Goal: Communication & Community: Share content

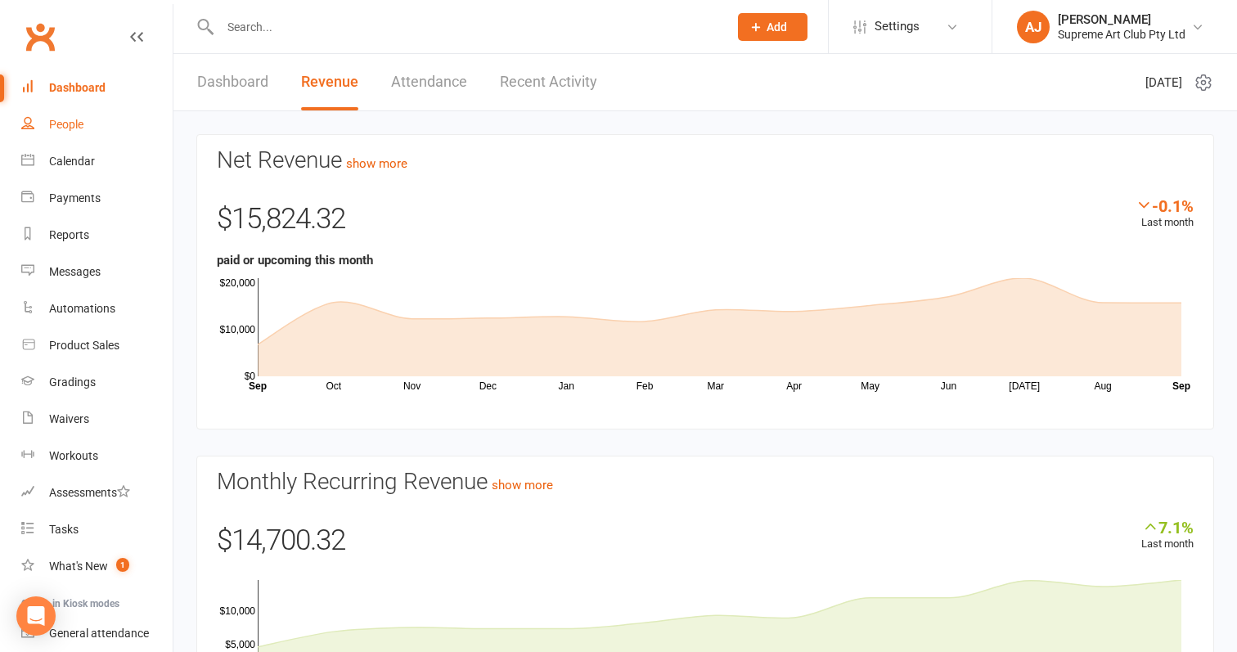
click at [75, 120] on div "People" at bounding box center [66, 124] width 34 height 13
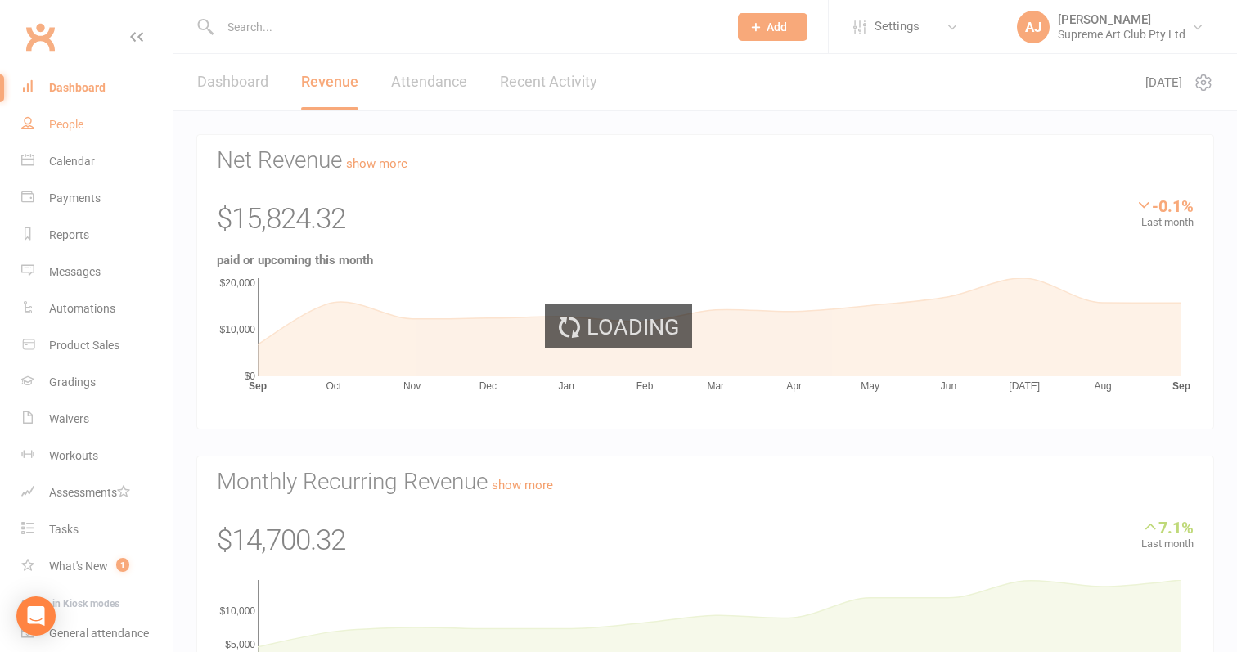
select select "100"
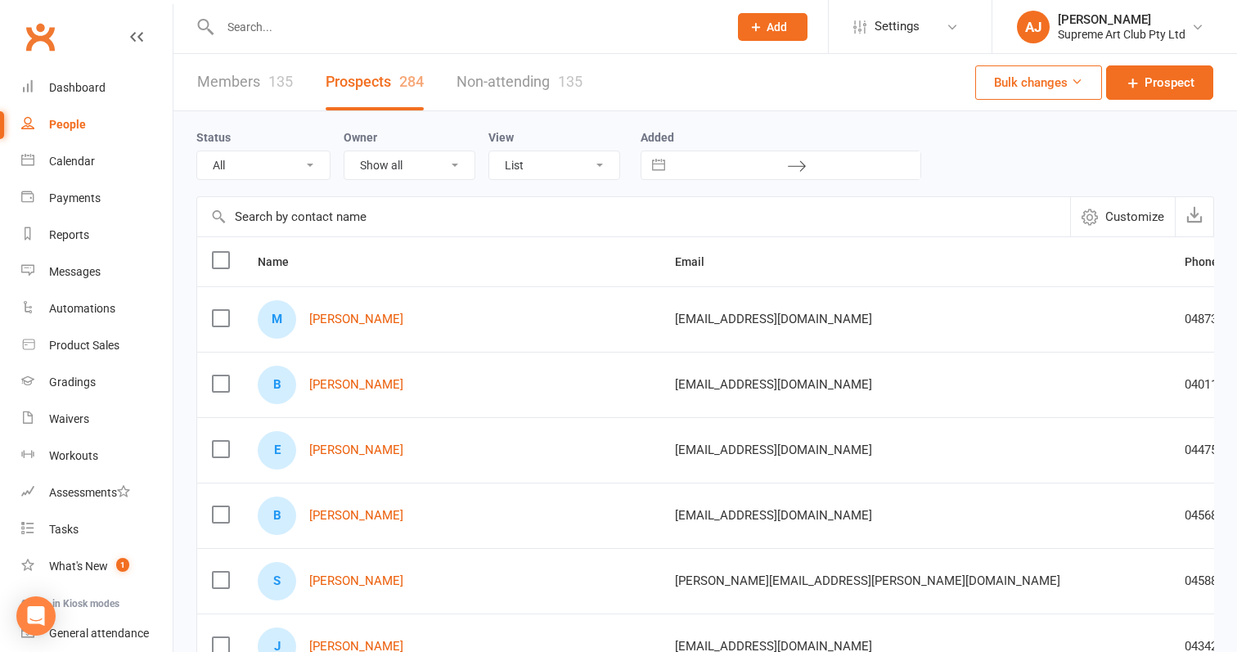
click at [268, 86] on div "135" at bounding box center [280, 81] width 25 height 17
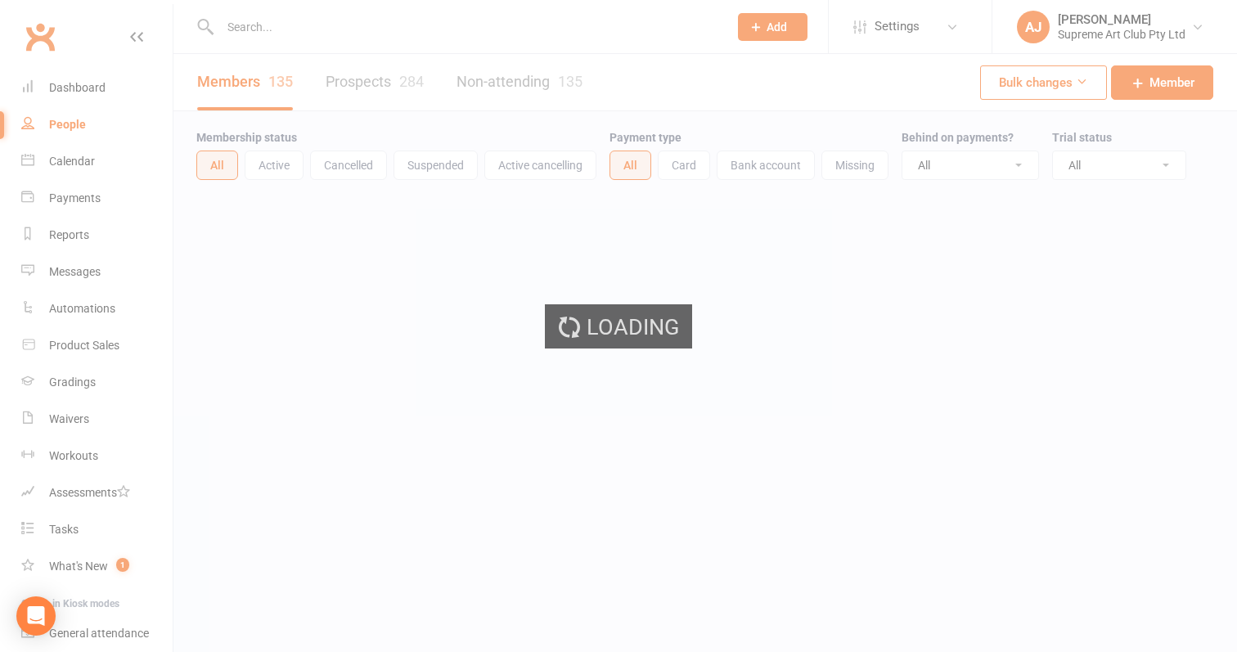
select select "100"
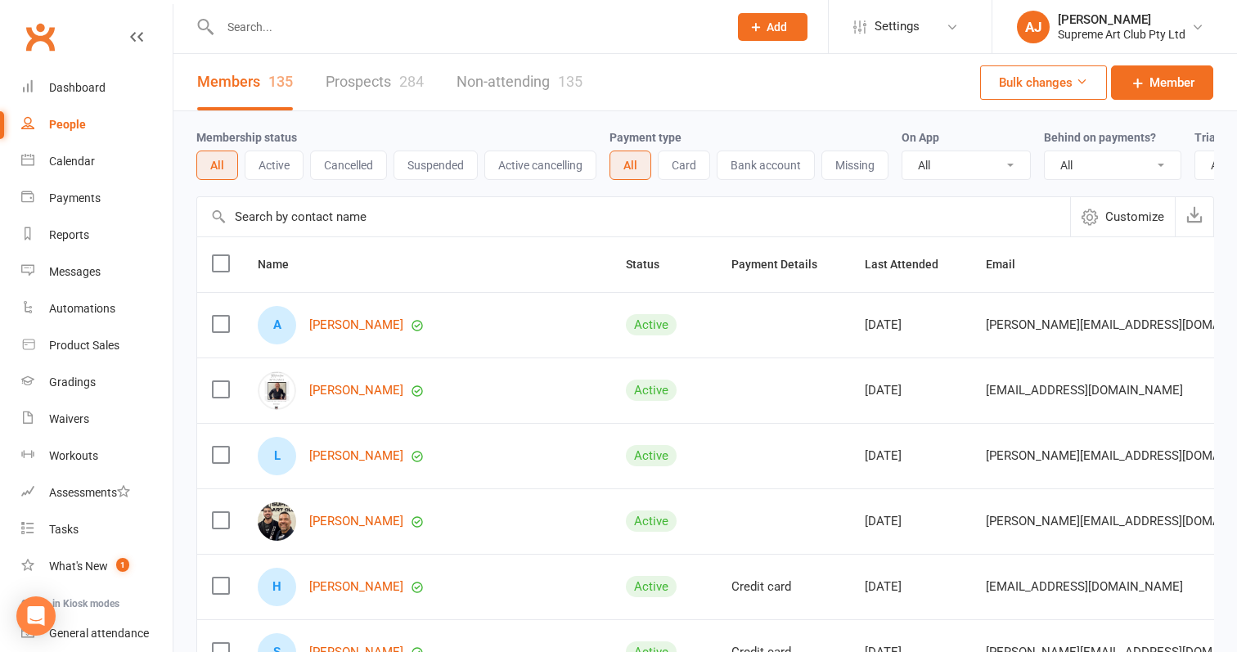
click at [326, 227] on input "text" at bounding box center [633, 216] width 873 height 39
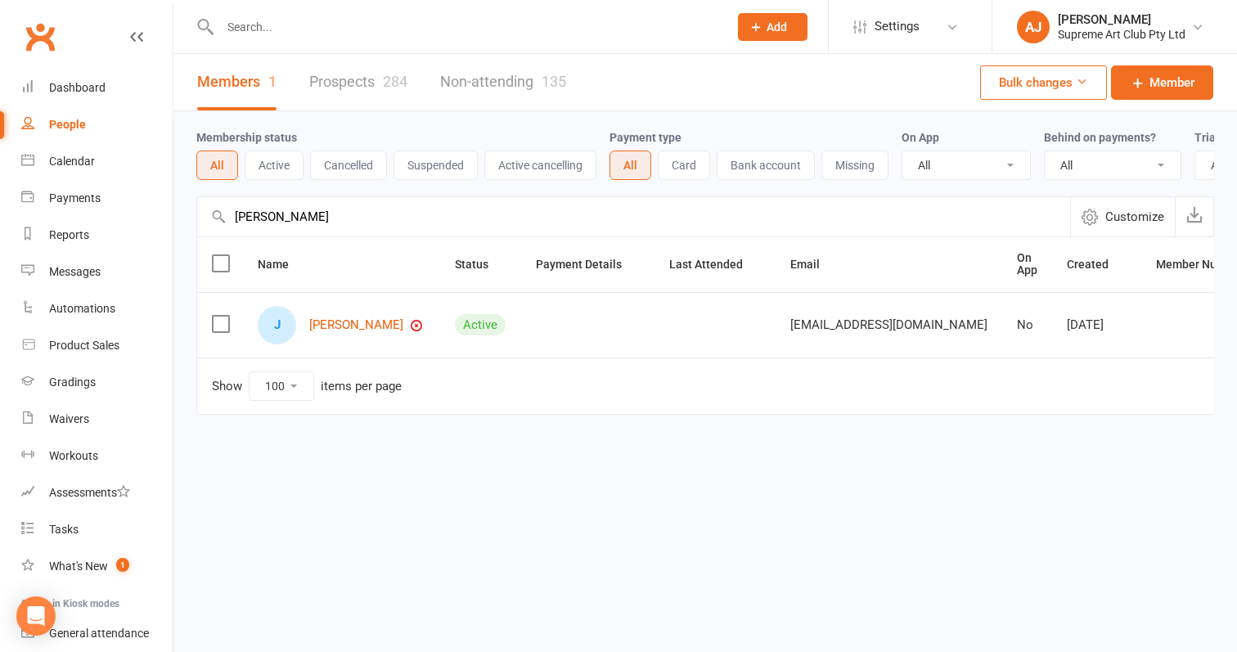
type input "[PERSON_NAME]"
drag, startPoint x: 326, startPoint y: 227, endPoint x: 351, endPoint y: 328, distance: 103.8
click at [351, 328] on link "[PERSON_NAME]" at bounding box center [356, 325] width 94 height 14
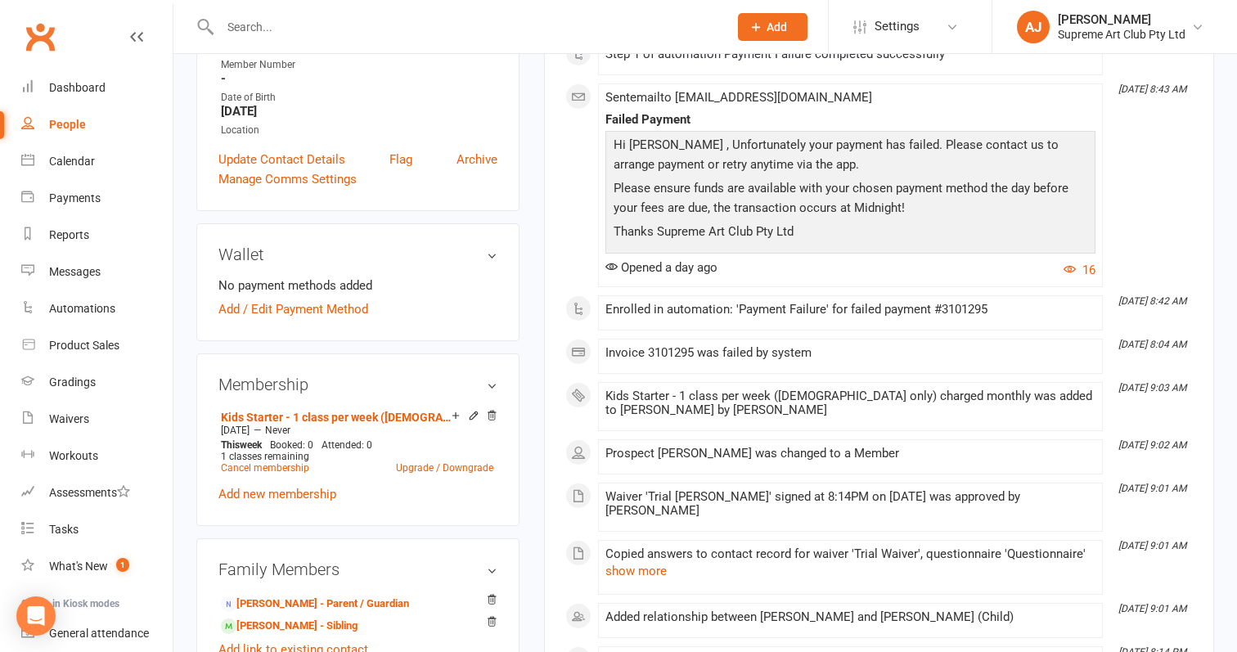
scroll to position [344, 0]
click at [259, 298] on link "Add / Edit Payment Method" at bounding box center [293, 308] width 150 height 20
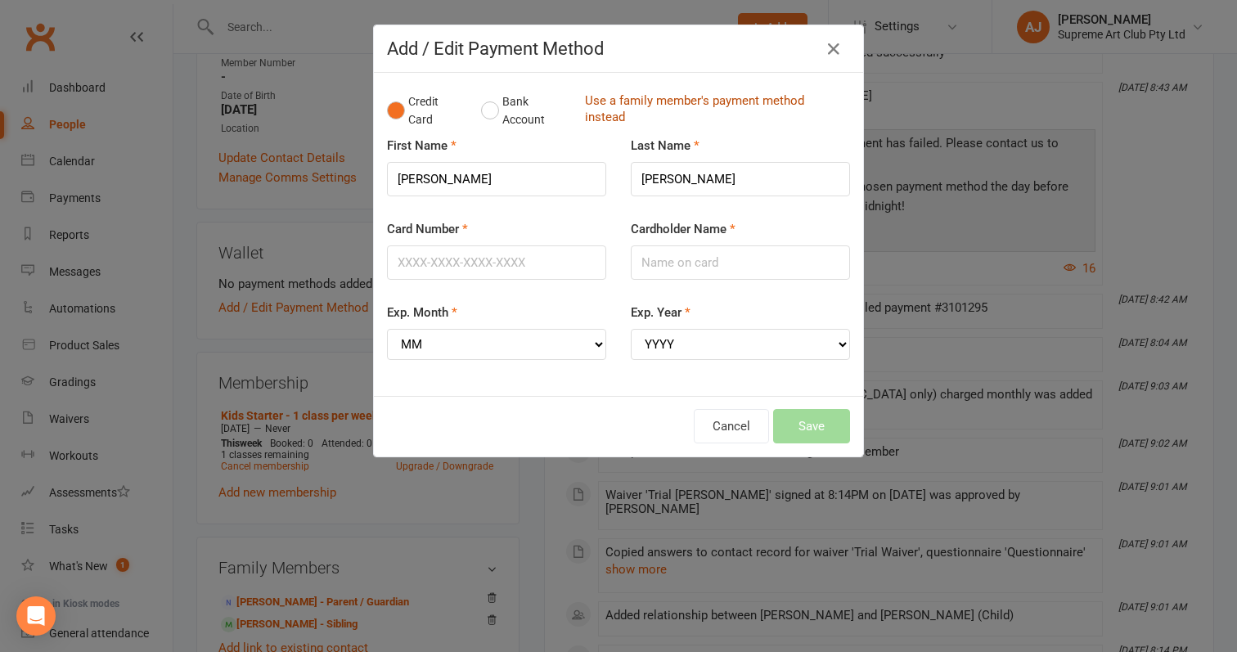
click at [754, 98] on link "Use a family member's payment method instead" at bounding box center [713, 110] width 257 height 37
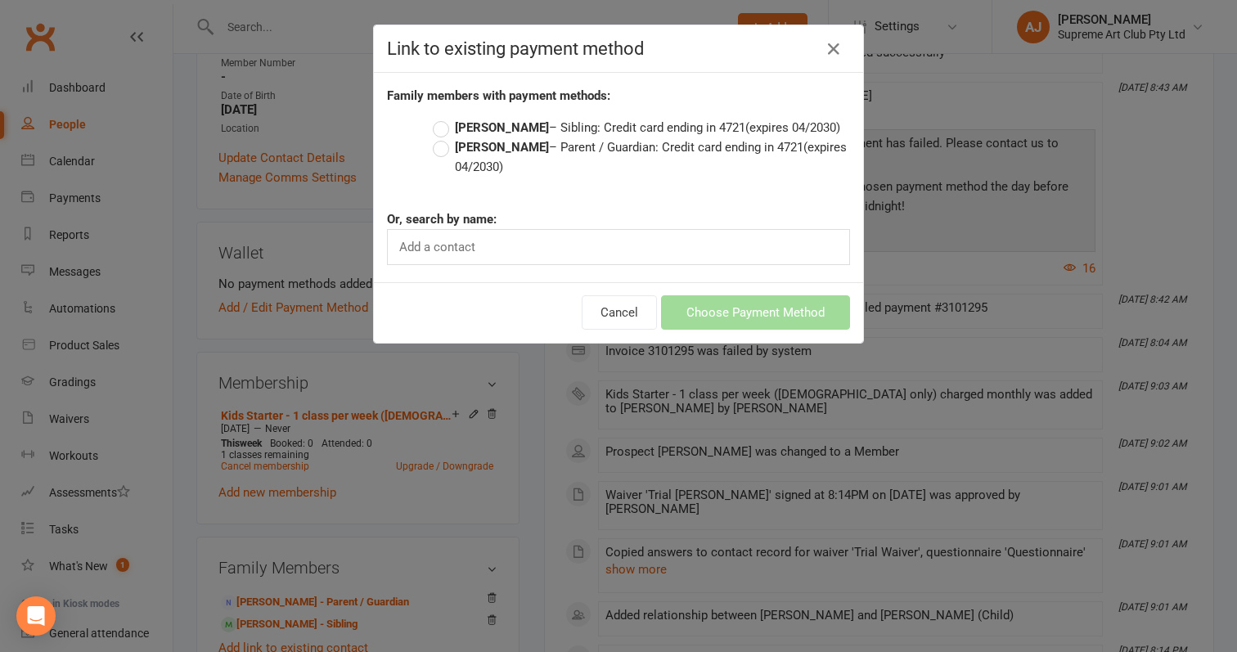
click at [443, 149] on label "[PERSON_NAME] – Parent / Guardian: Credit card ending in 4721 (expires 04/2030)" at bounding box center [641, 156] width 417 height 39
click at [443, 137] on input "[PERSON_NAME] – Parent / Guardian: Credit card ending in 4721 (expires 04/2030)" at bounding box center [438, 137] width 11 height 0
click at [784, 299] on button "Choose Payment Method" at bounding box center [755, 312] width 189 height 34
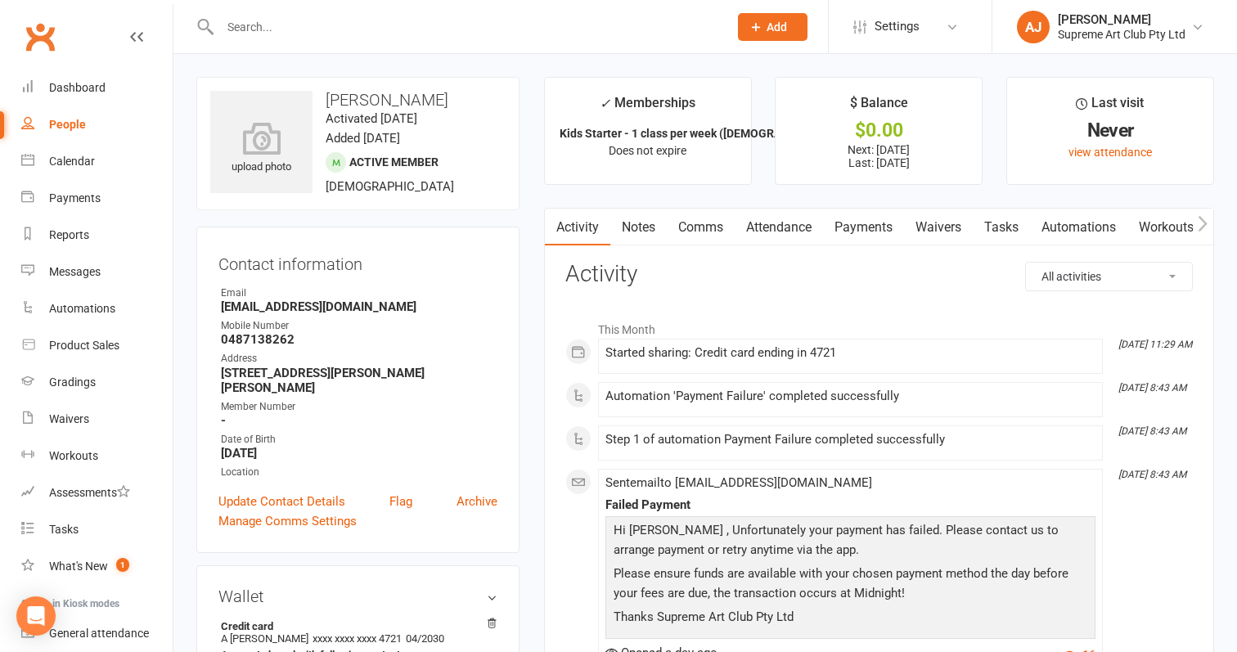
scroll to position [0, 0]
click at [865, 228] on link "Payments" at bounding box center [863, 228] width 81 height 38
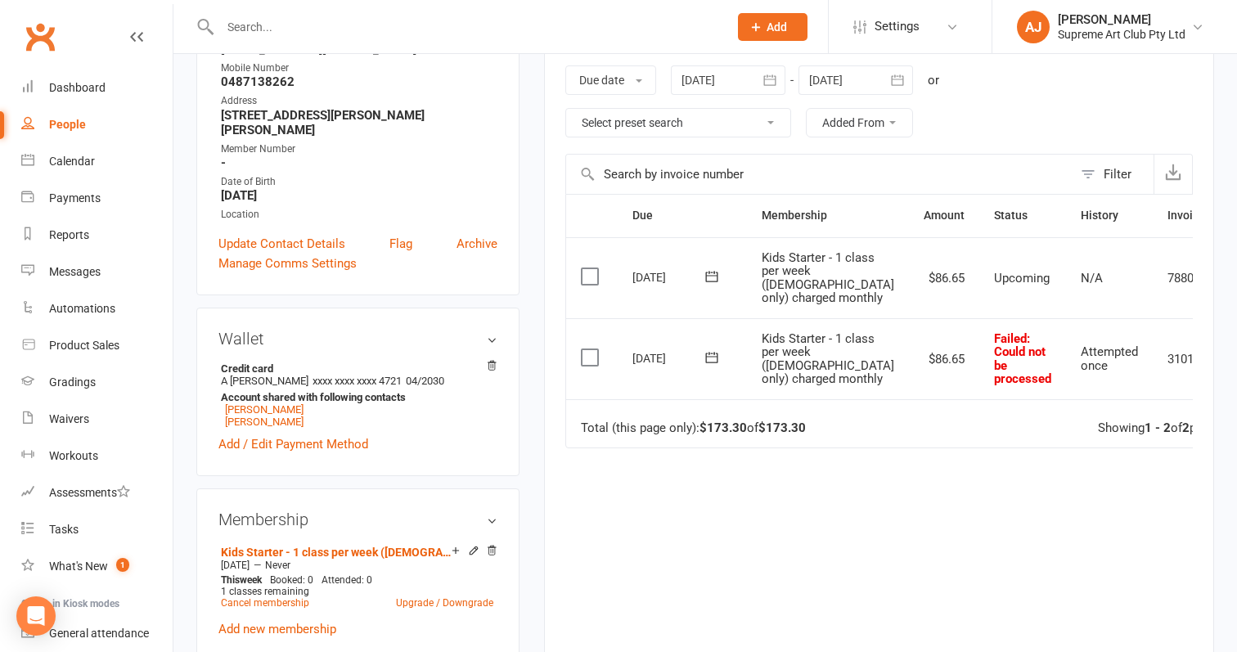
scroll to position [259, 0]
click at [585, 364] on label at bounding box center [592, 356] width 22 height 16
click at [585, 348] on input "checkbox" at bounding box center [586, 348] width 11 height 0
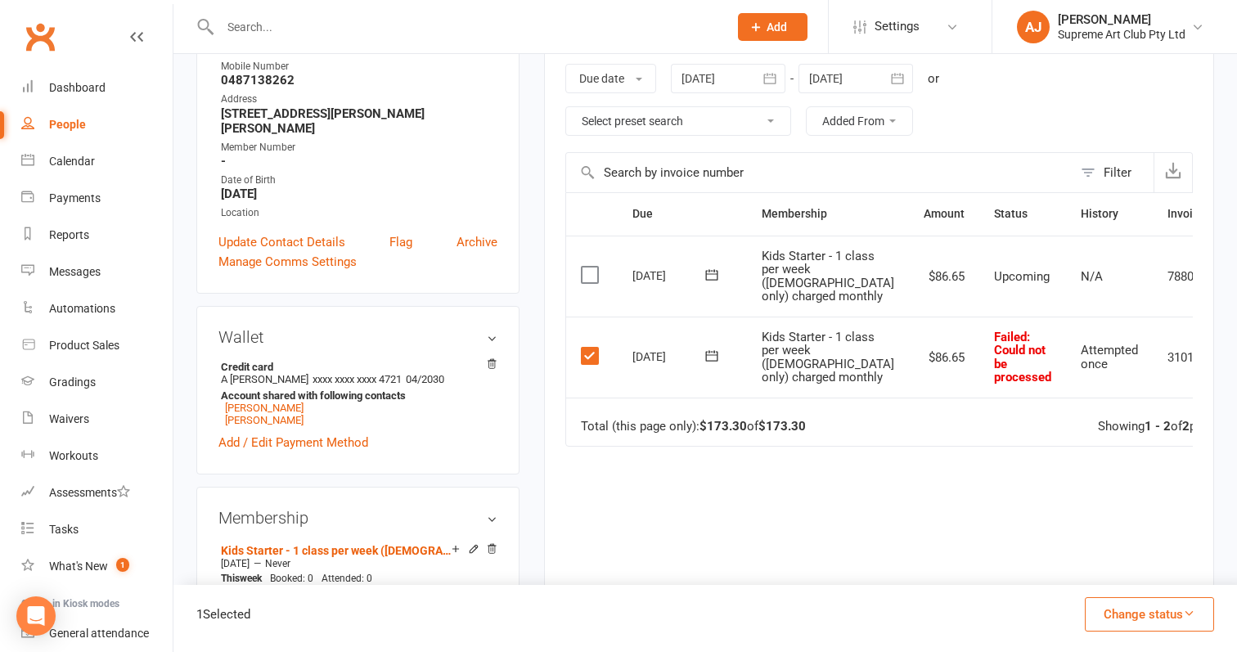
click at [1150, 608] on button "Change status" at bounding box center [1149, 614] width 129 height 34
click at [955, 543] on div "Due Contact Membership Amount Status History Invoice # Select this [DATE] [PERS…" at bounding box center [878, 424] width 627 height 465
click at [1236, 366] on icon at bounding box center [1253, 357] width 16 height 16
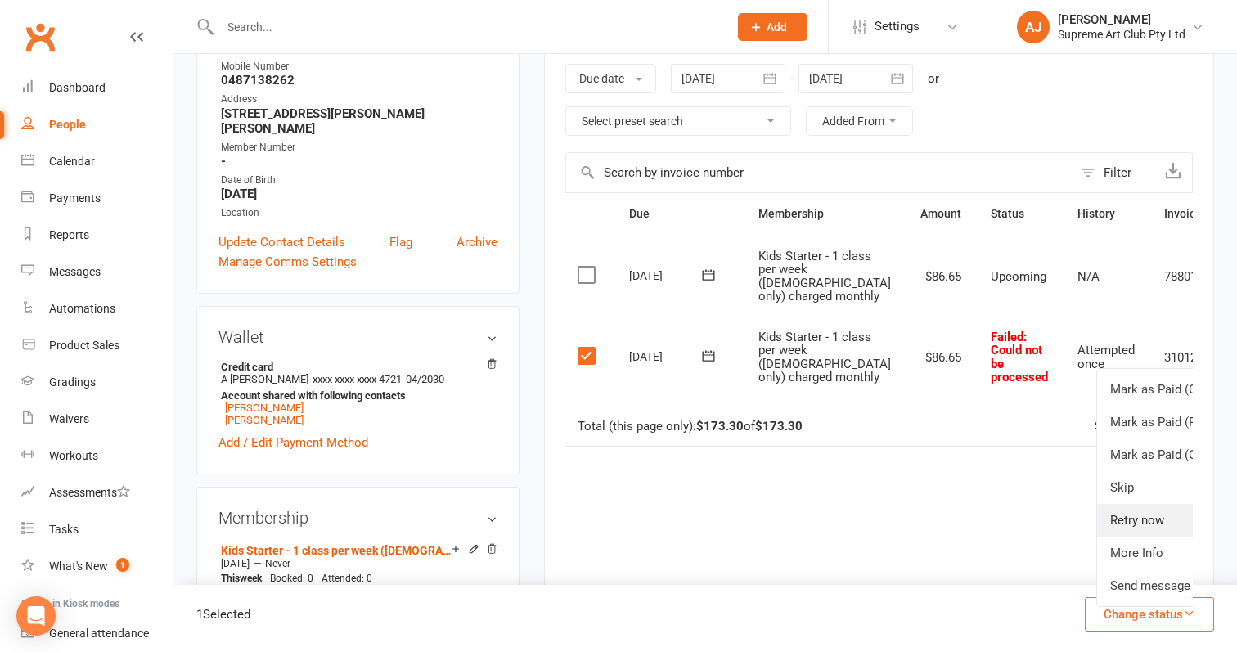
click at [1097, 537] on link "Retry now" at bounding box center [1178, 520] width 162 height 33
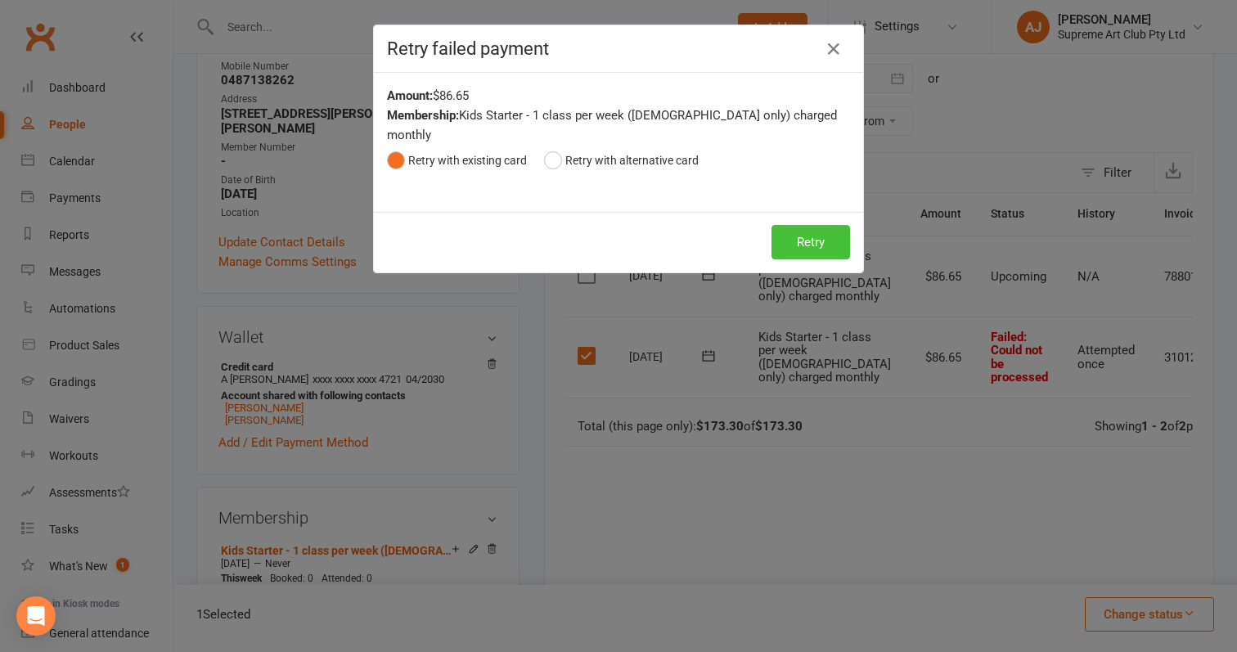
click at [808, 225] on button "Retry" at bounding box center [810, 242] width 79 height 34
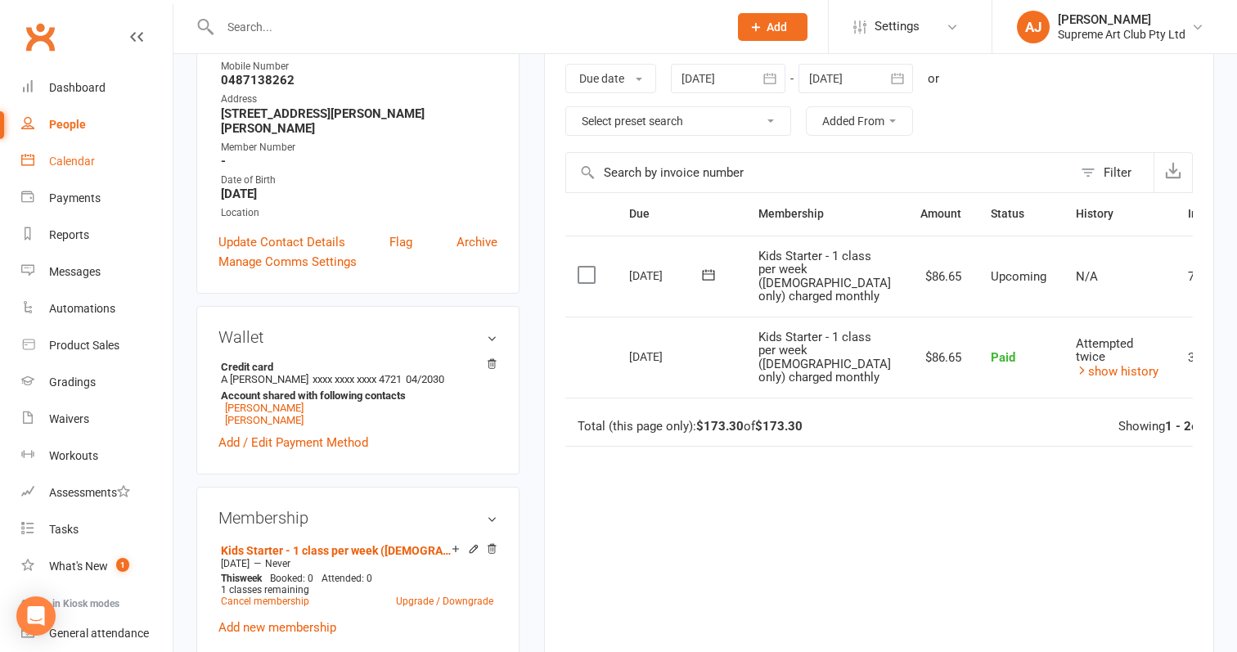
click at [63, 165] on div "Calendar" at bounding box center [72, 161] width 46 height 13
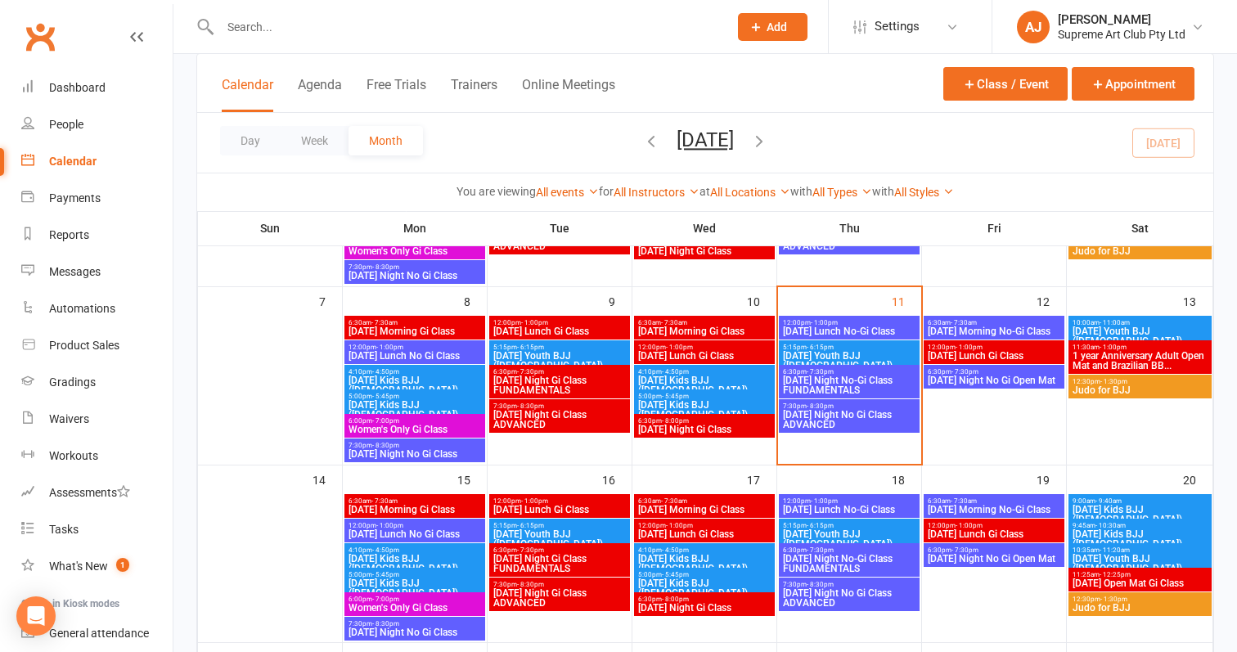
scroll to position [264, 0]
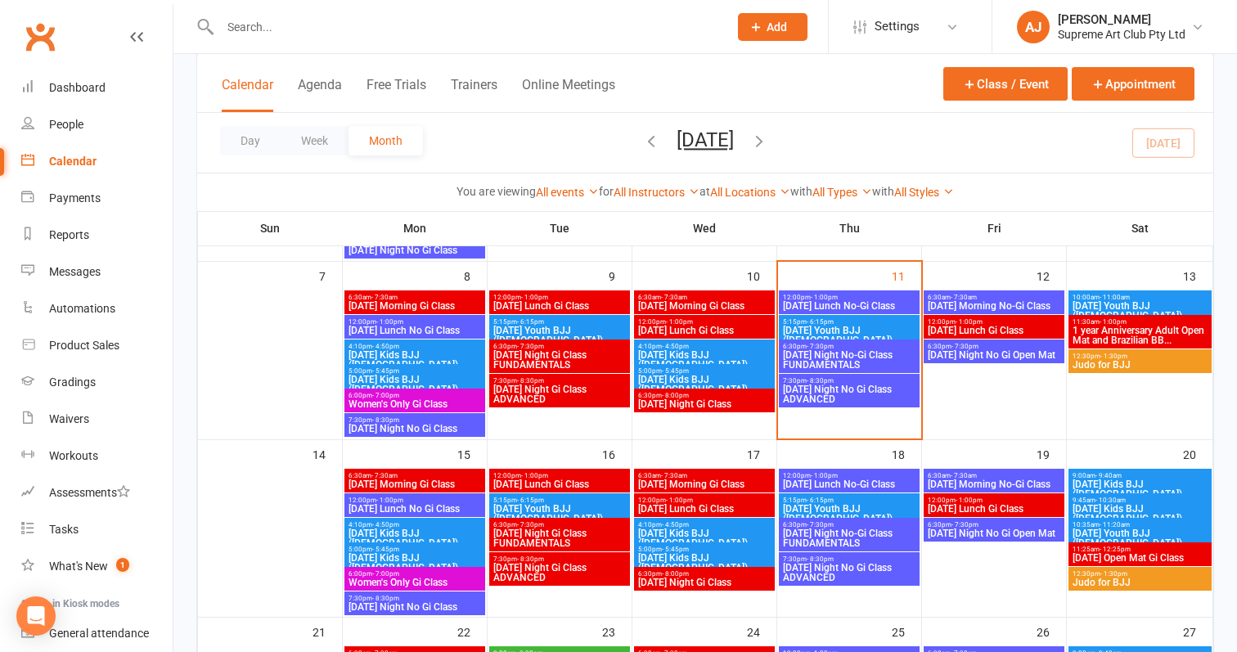
click at [573, 352] on span "[DATE] Night Gi Class FUNDAMENTALS" at bounding box center [559, 360] width 134 height 20
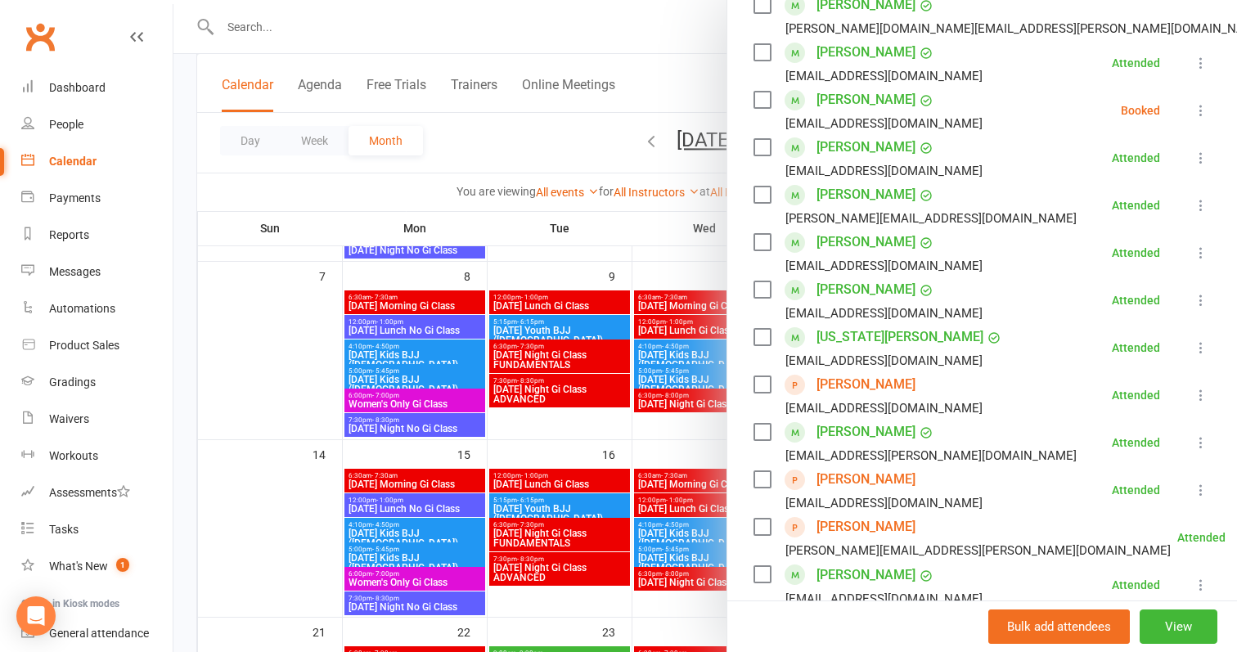
scroll to position [481, 0]
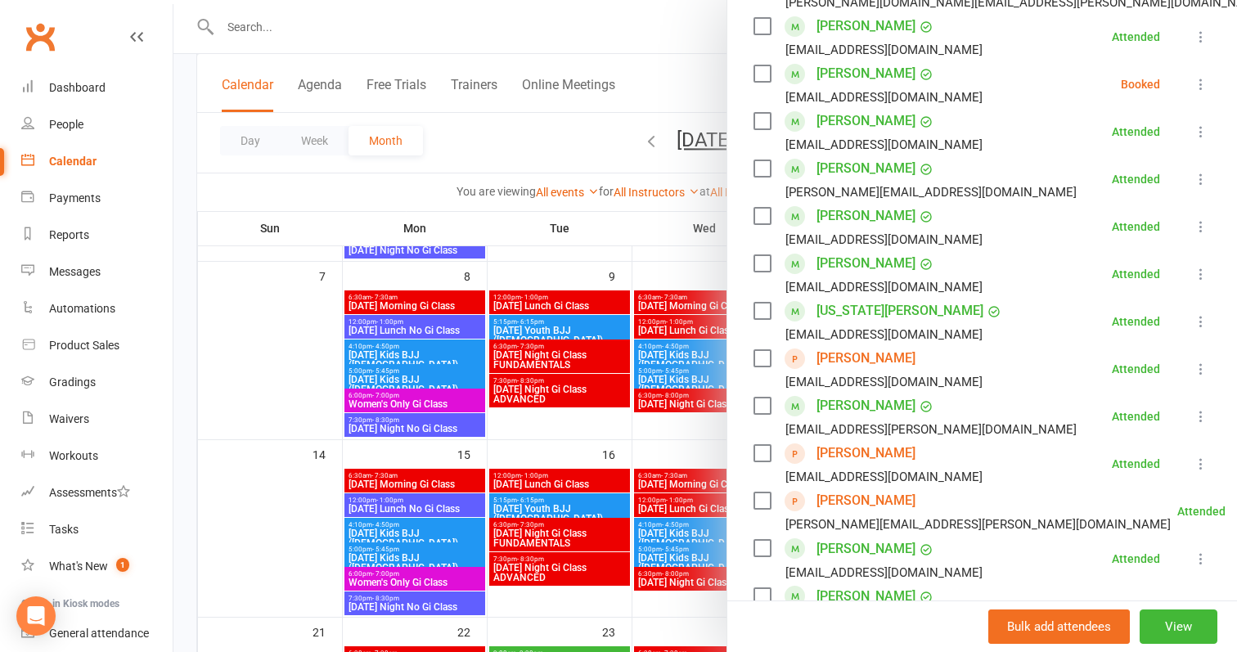
click at [850, 452] on link "[PERSON_NAME]" at bounding box center [865, 453] width 99 height 26
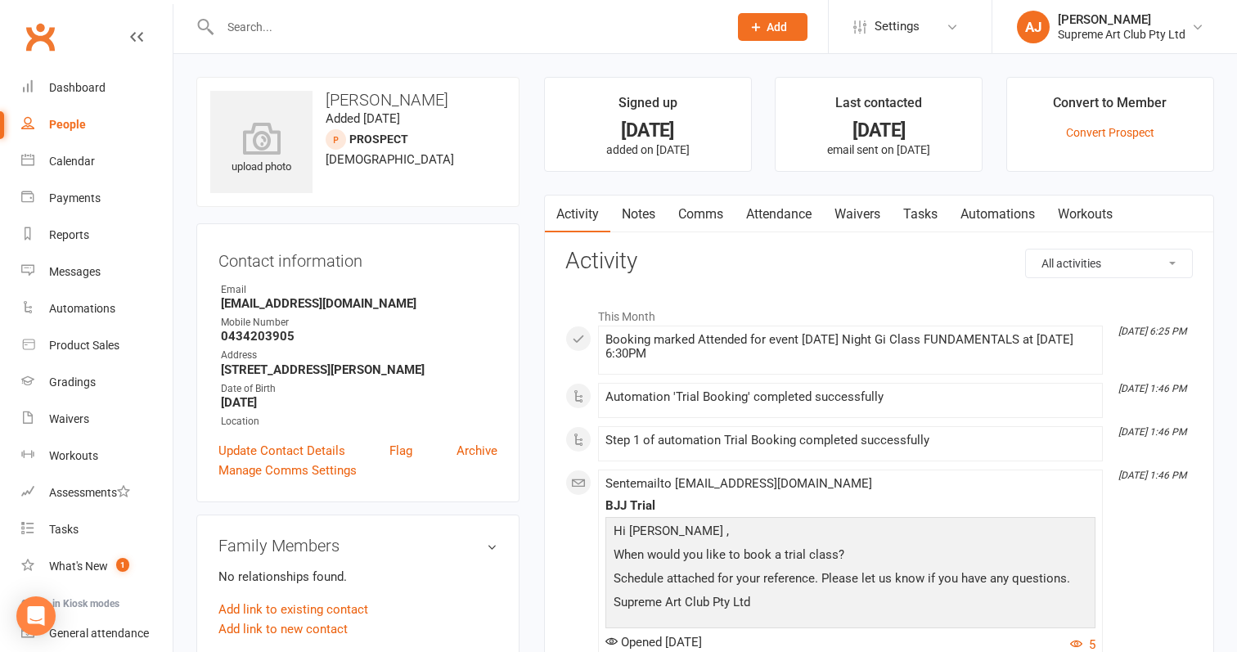
click at [718, 209] on link "Comms" at bounding box center [701, 215] width 68 height 38
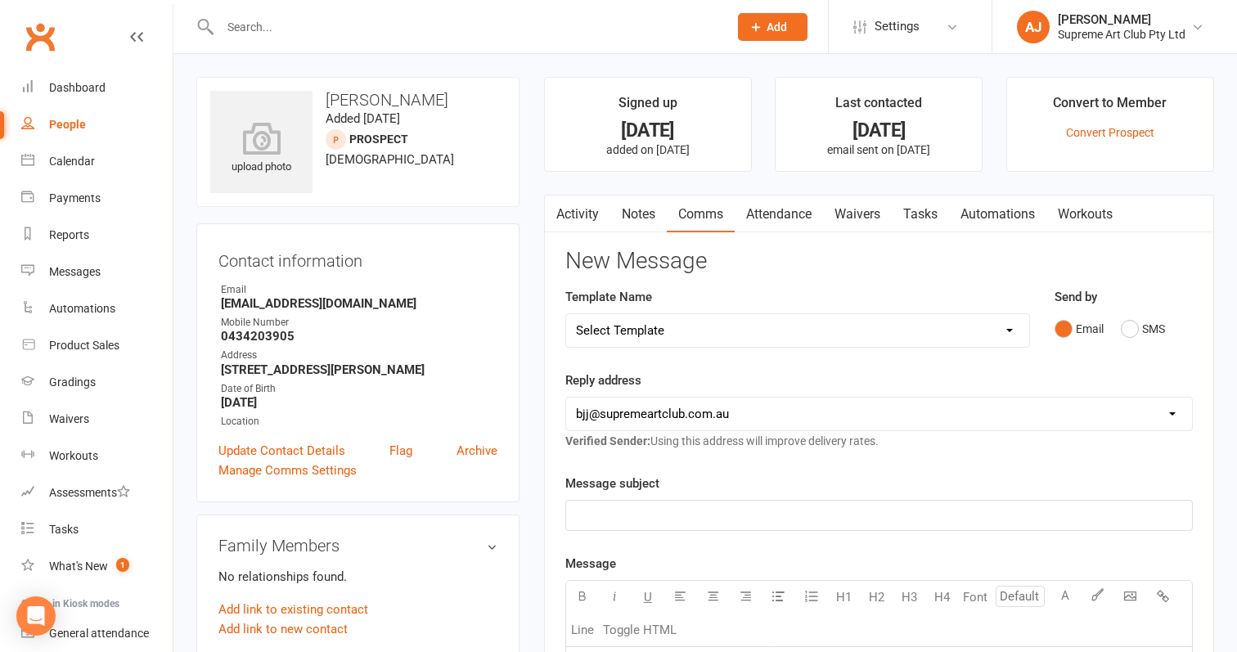
click at [657, 502] on div "﻿" at bounding box center [879, 515] width 626 height 29
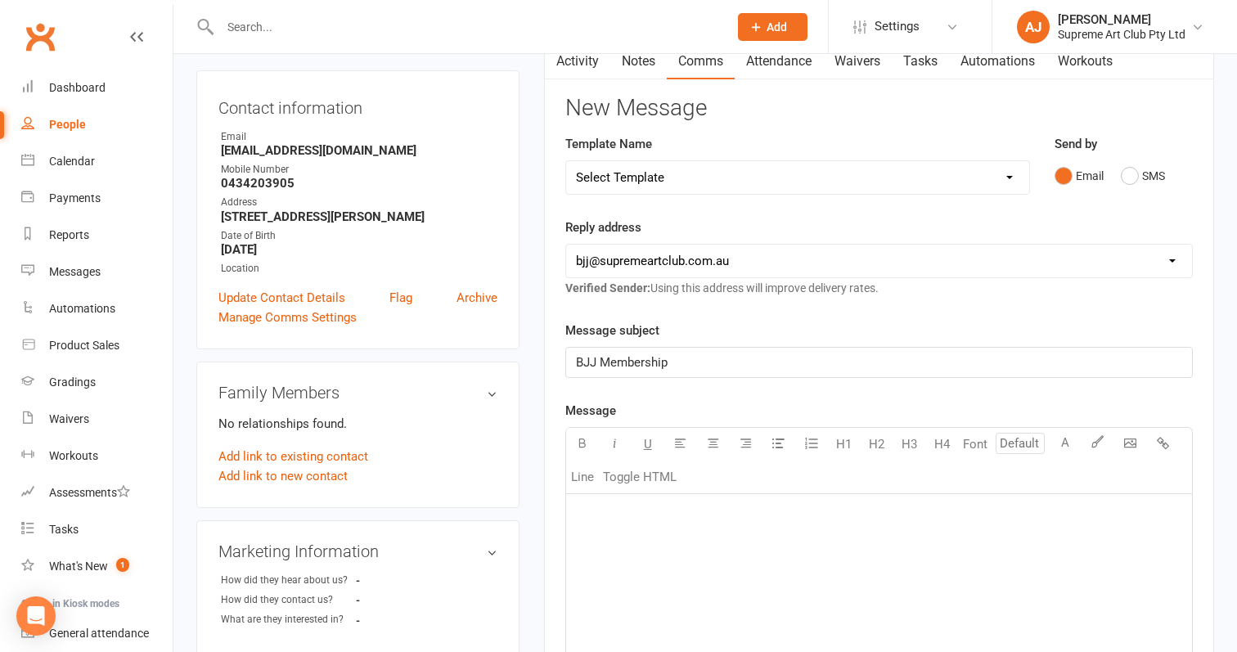
scroll to position [153, 0]
click at [694, 605] on div "﻿" at bounding box center [879, 616] width 626 height 245
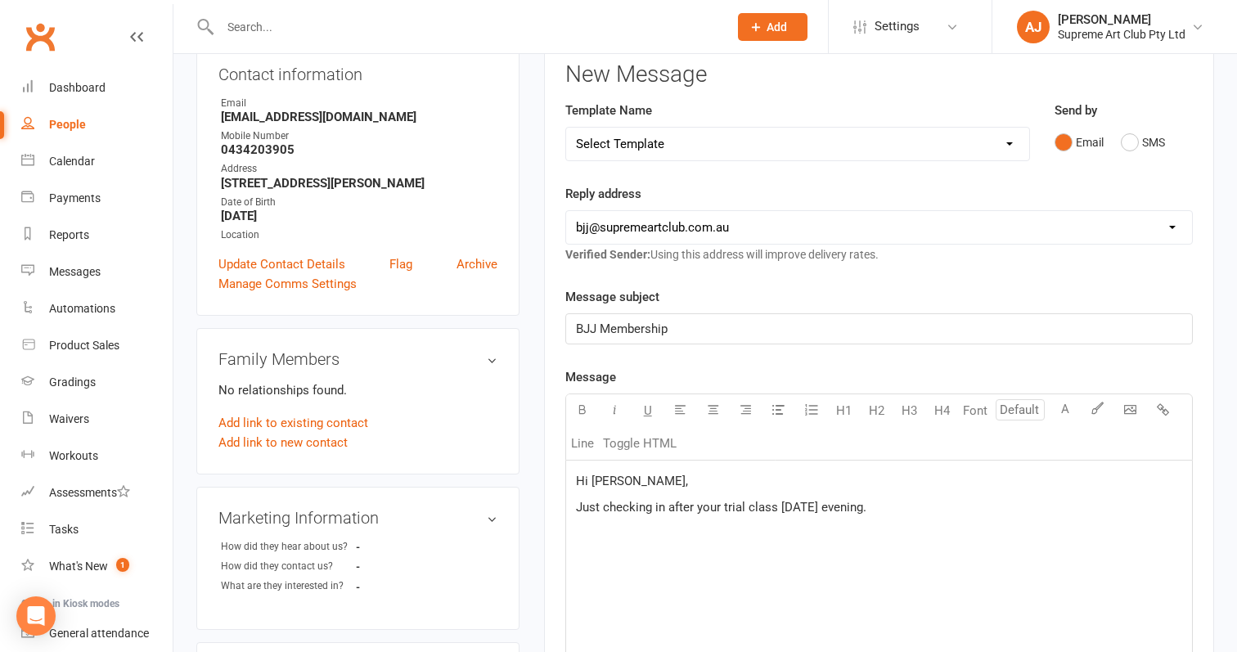
scroll to position [226, 0]
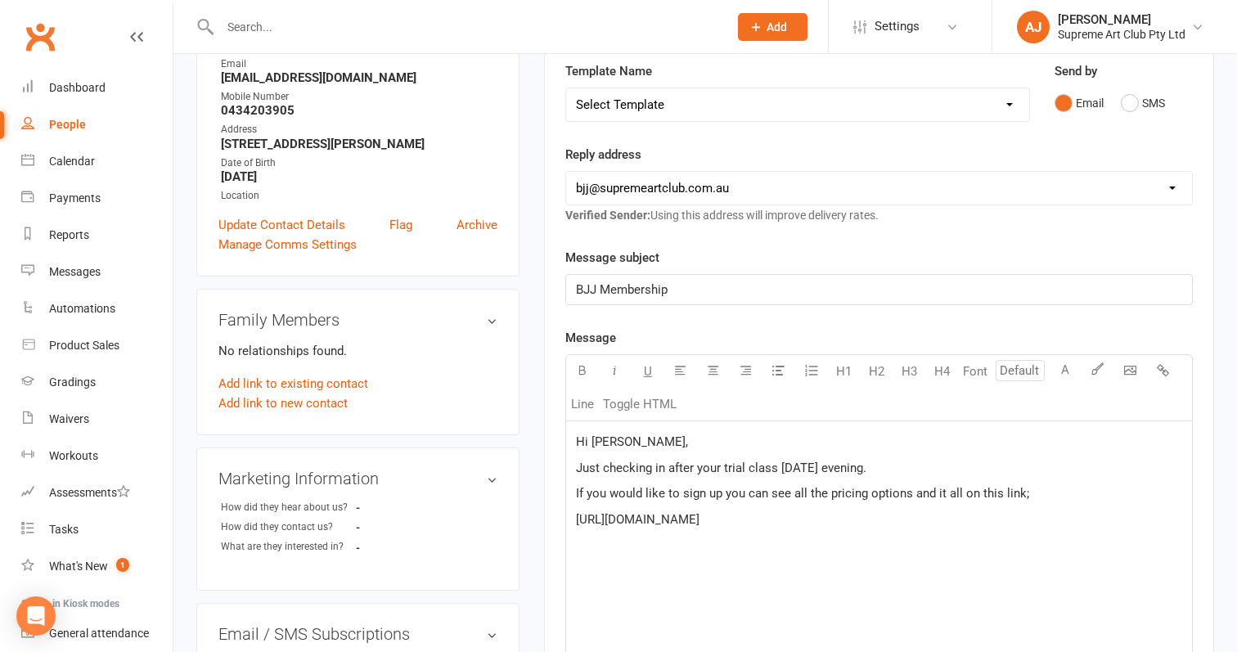
click at [956, 488] on span "If you would like to sign up you can see all the pricing options and it all on …" at bounding box center [802, 493] width 453 height 15
click at [969, 493] on span "If you would like to sign up you can see all the pricing options on this link;" at bounding box center [777, 493] width 403 height 15
click at [818, 584] on div "Hi [PERSON_NAME], Just checking in after your trial class [DATE] evening. If yo…" at bounding box center [879, 543] width 626 height 245
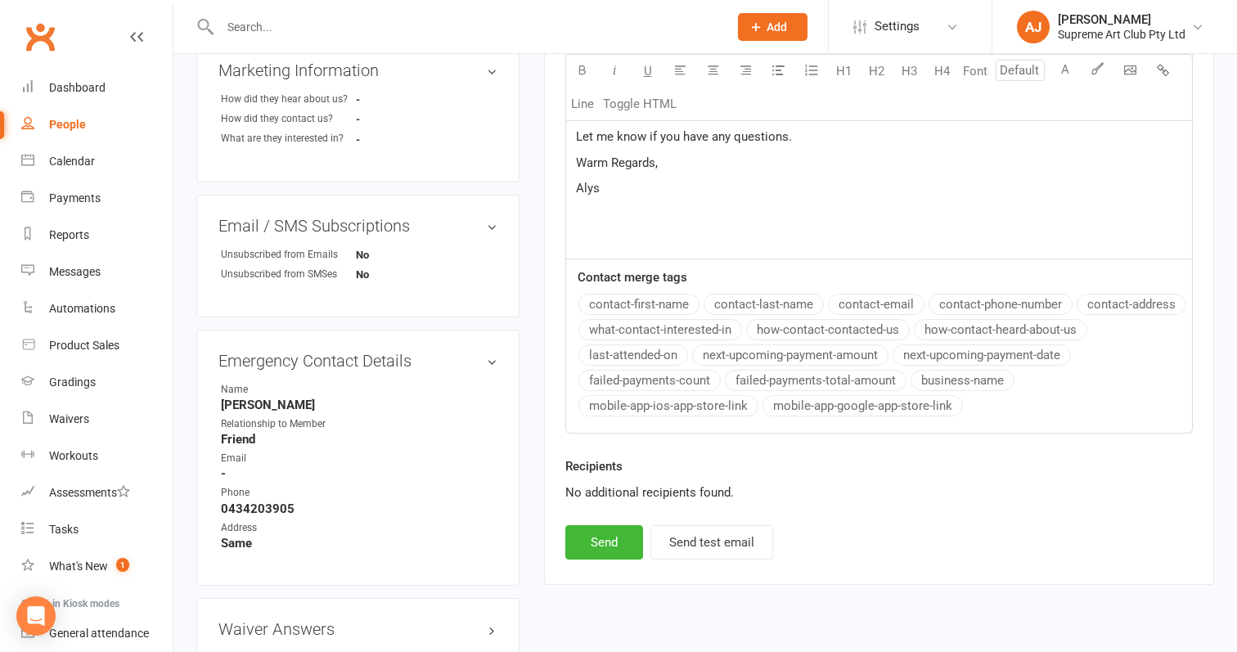
scroll to position [648, 0]
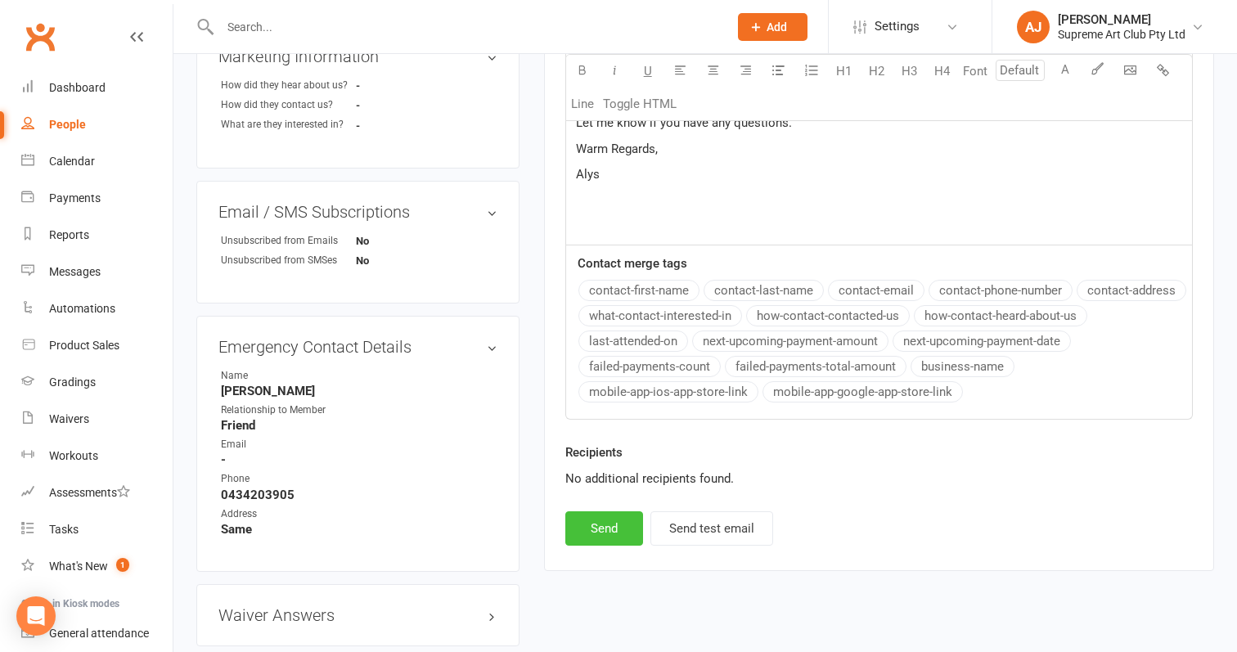
click at [596, 524] on button "Send" at bounding box center [604, 528] width 78 height 34
click at [70, 125] on div "People" at bounding box center [67, 124] width 37 height 13
select select "100"
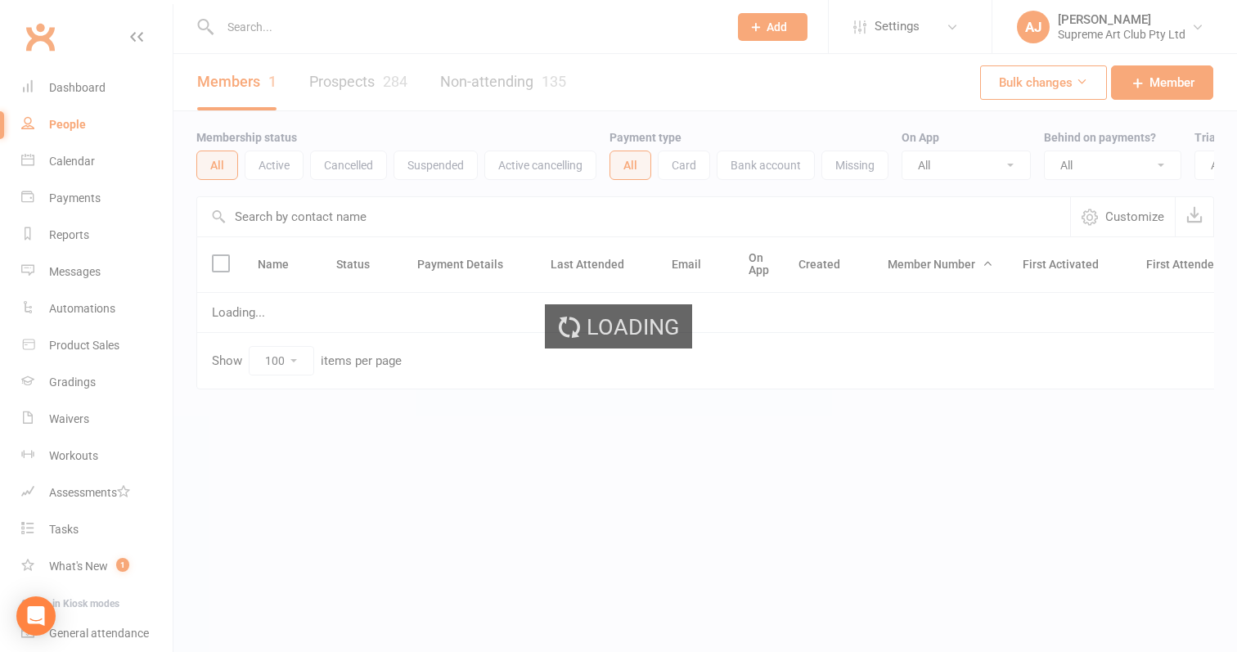
click at [367, 79] on link "Prospects 284" at bounding box center [358, 82] width 98 height 56
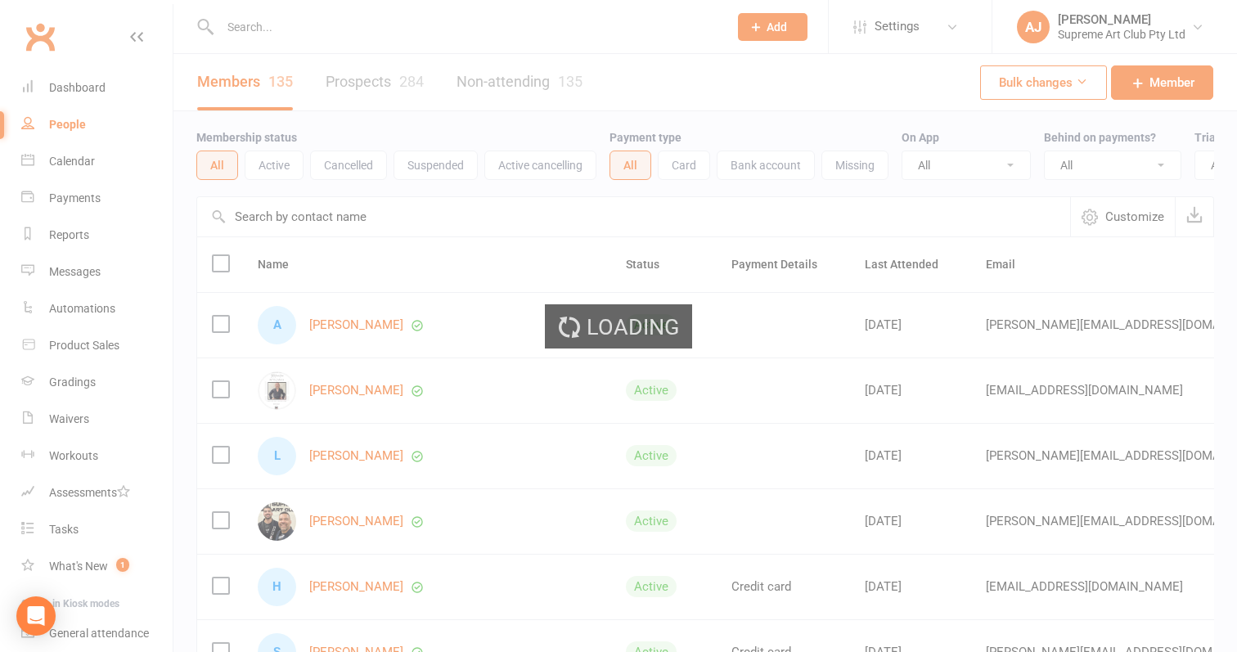
select select "100"
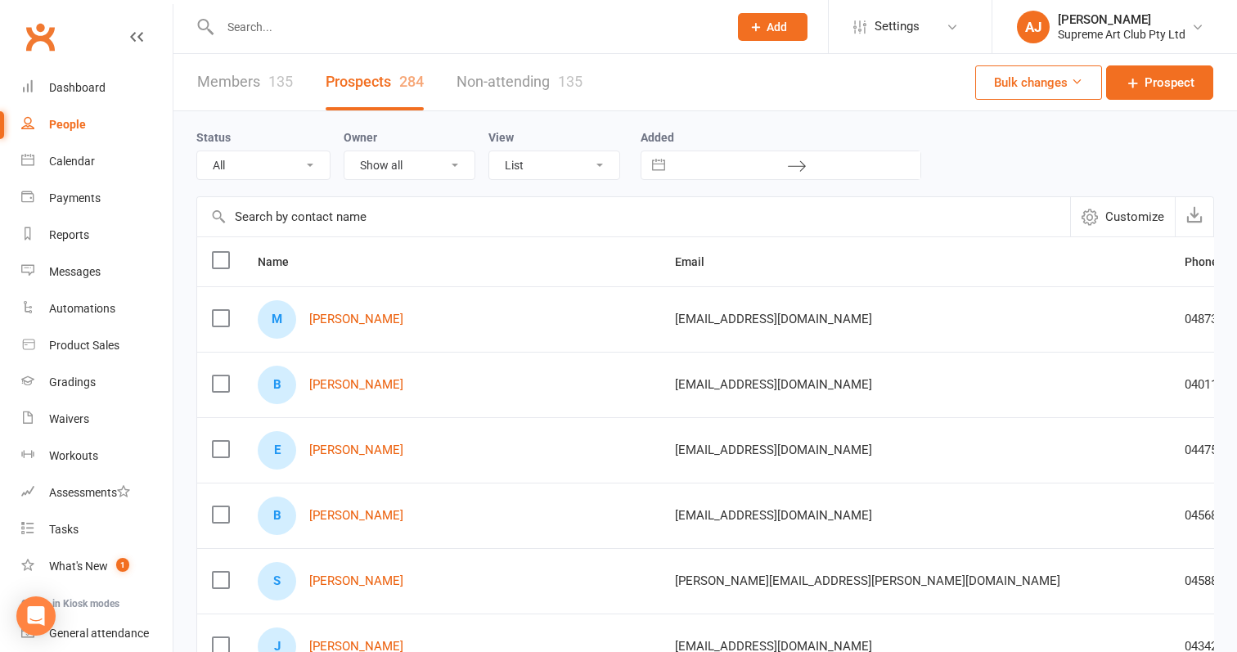
click at [367, 78] on link "Prospects 284" at bounding box center [375, 82] width 98 height 56
click at [321, 209] on input "text" at bounding box center [633, 216] width 873 height 39
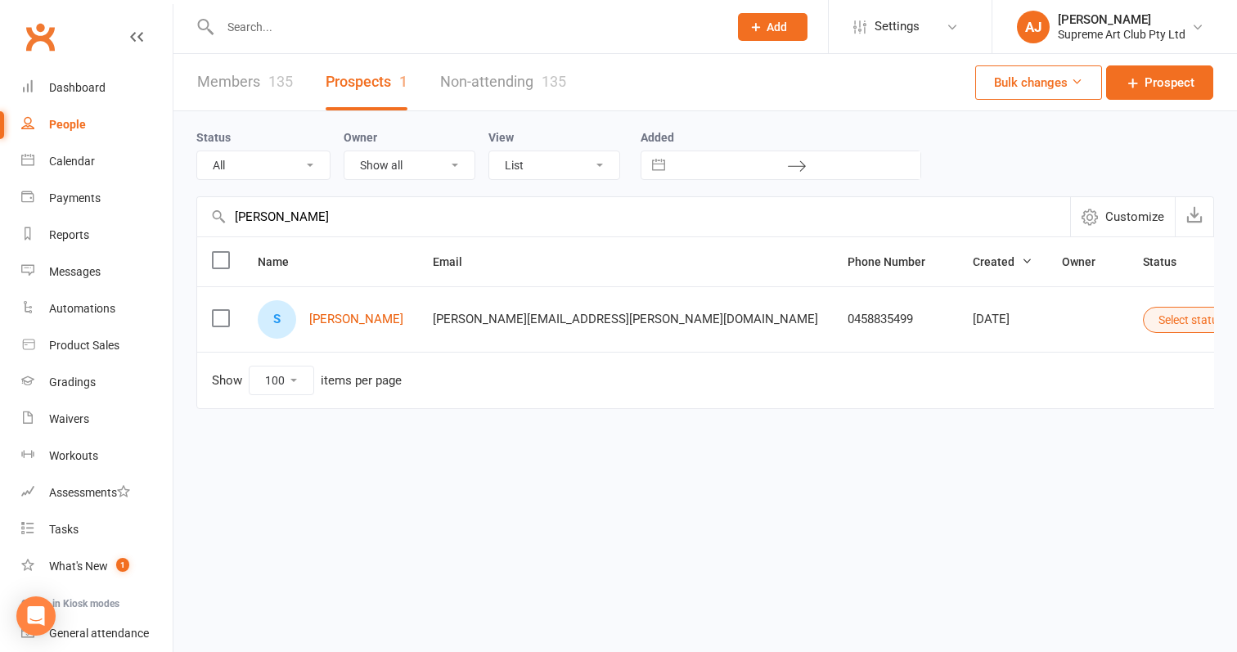
type input "[PERSON_NAME]"
drag, startPoint x: 321, startPoint y: 209, endPoint x: 358, endPoint y: 322, distance: 118.7
click at [358, 322] on link "[PERSON_NAME]" at bounding box center [356, 320] width 94 height 14
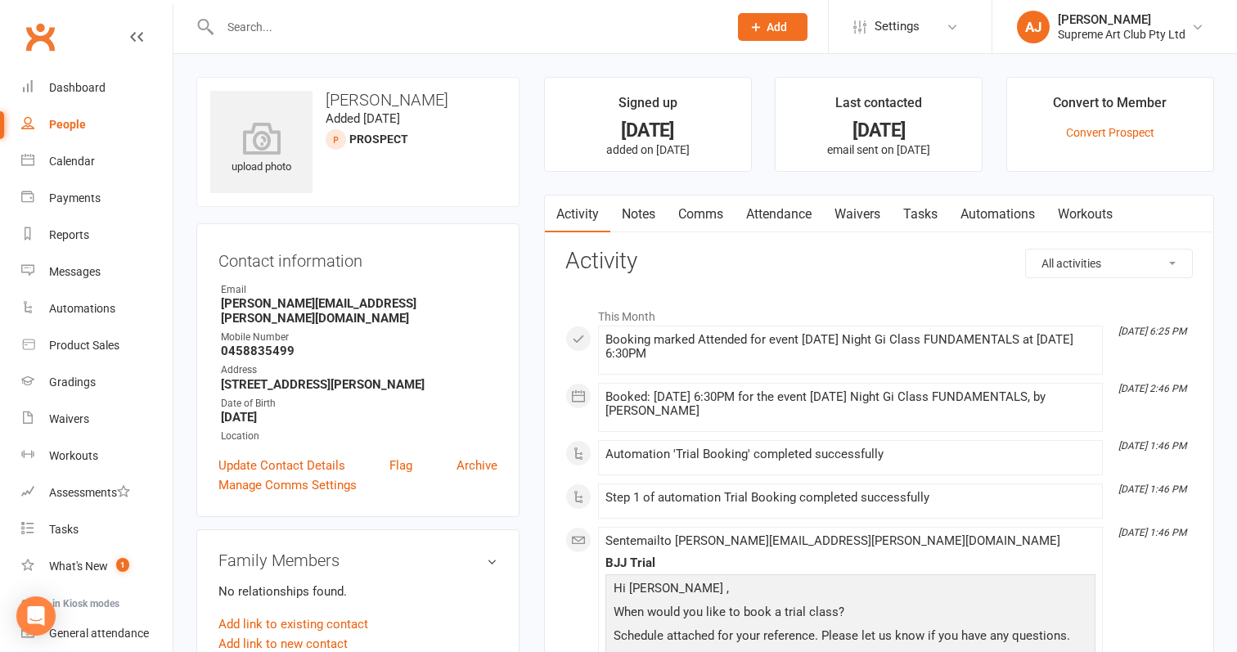
click at [879, 204] on link "Waivers" at bounding box center [857, 215] width 69 height 38
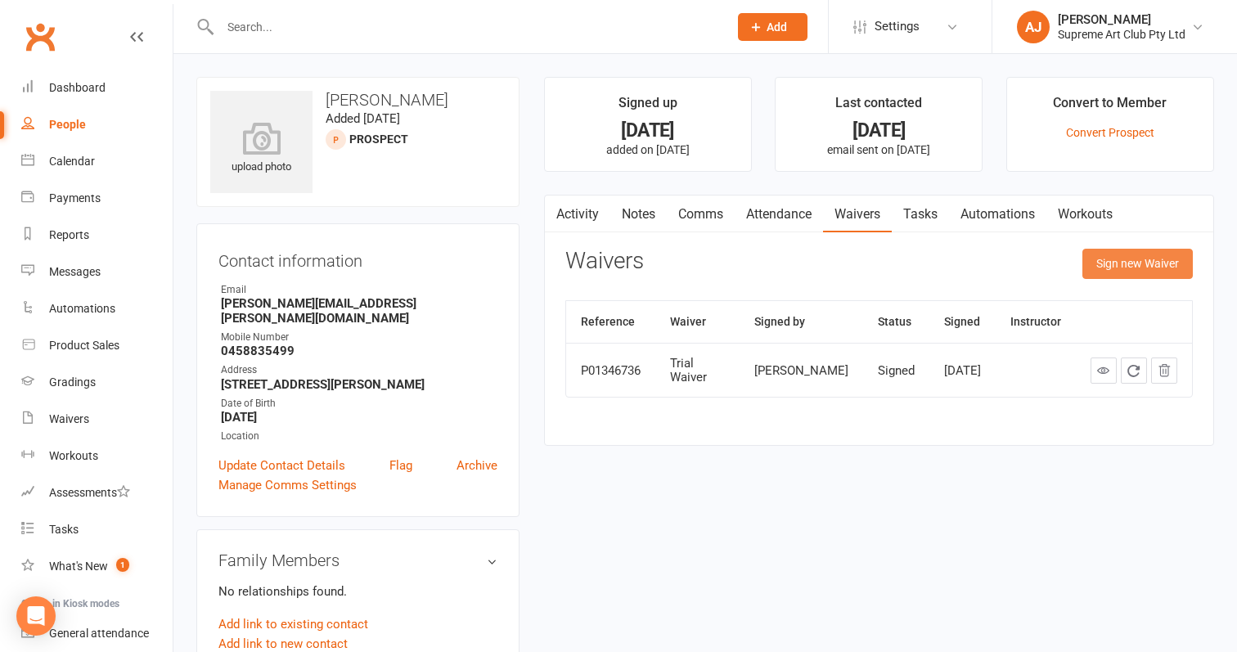
click at [1132, 266] on button "Sign new Waiver" at bounding box center [1137, 263] width 110 height 29
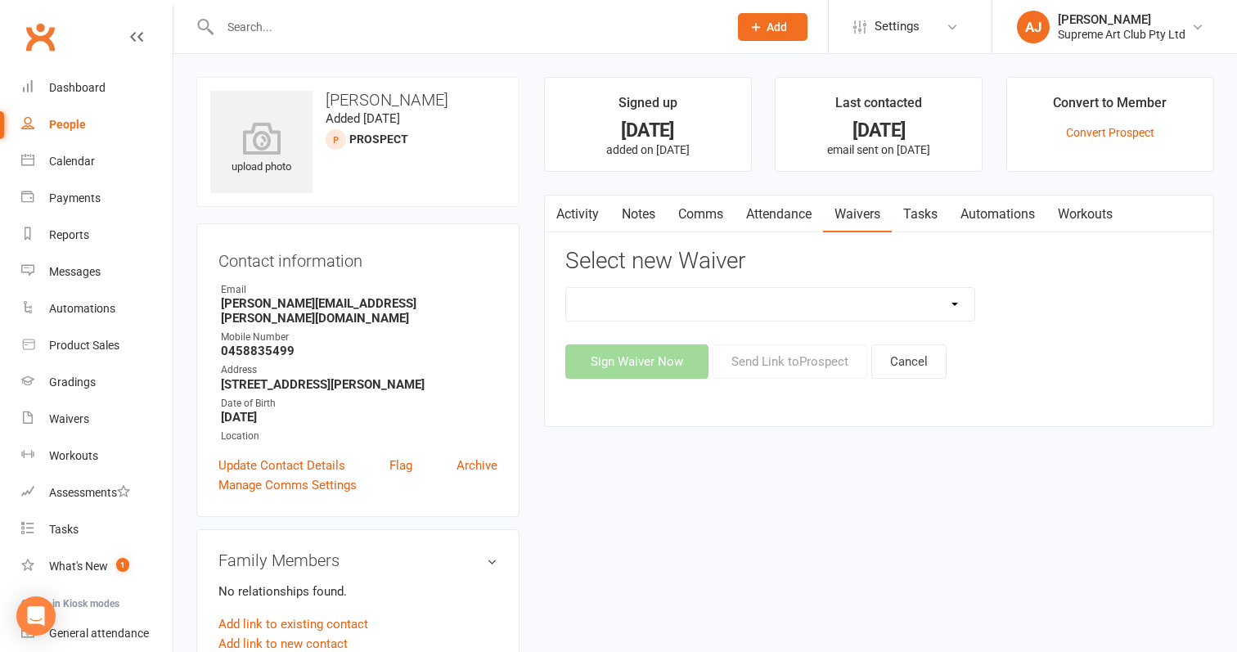
select select "11955"
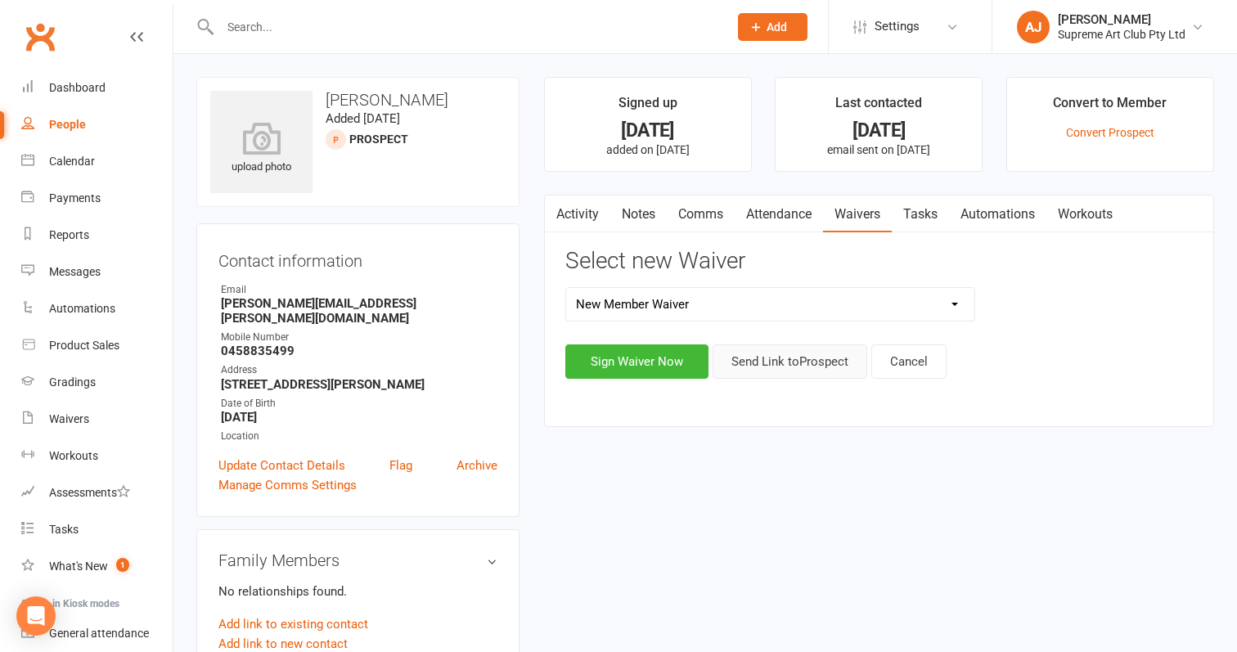
click at [799, 356] on button "Send Link to [GEOGRAPHIC_DATA]" at bounding box center [790, 361] width 155 height 34
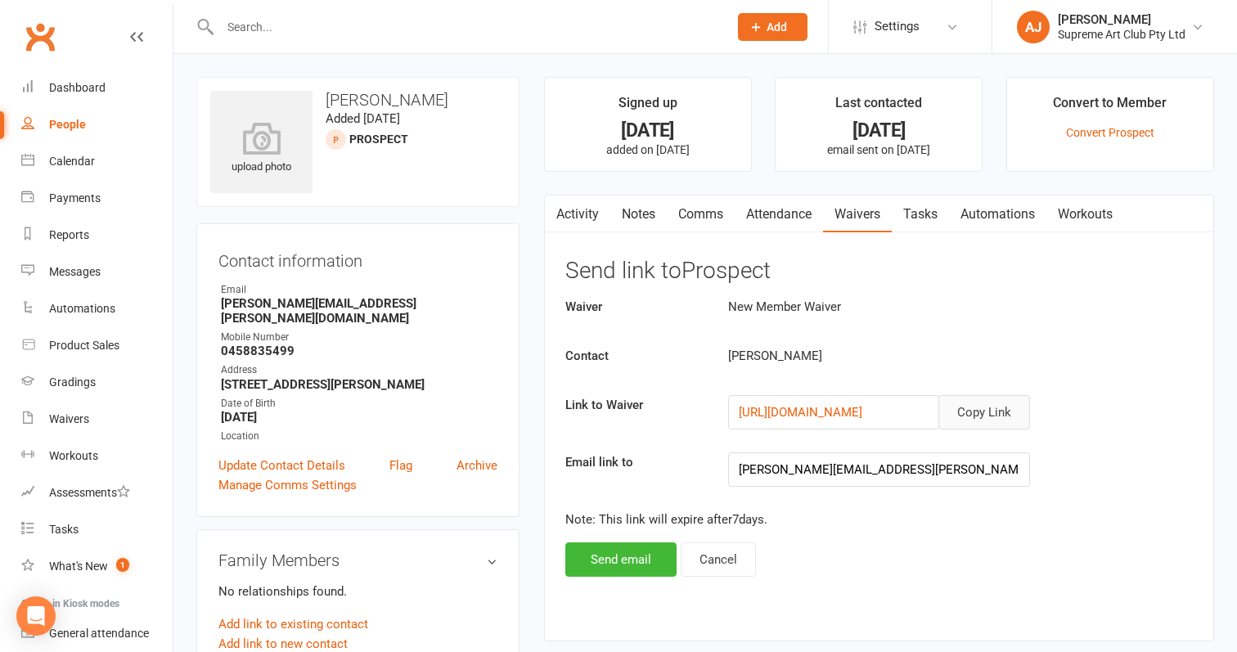
click at [974, 408] on button "Copy Link" at bounding box center [984, 412] width 92 height 34
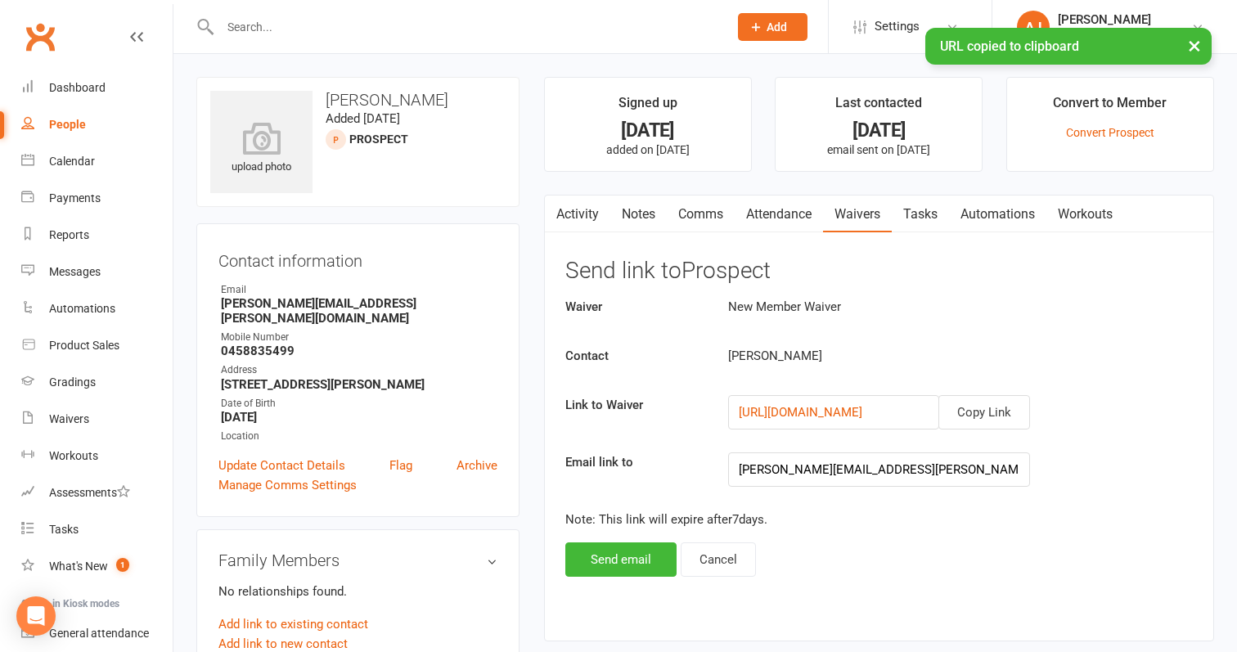
click at [702, 210] on link "Comms" at bounding box center [701, 215] width 68 height 38
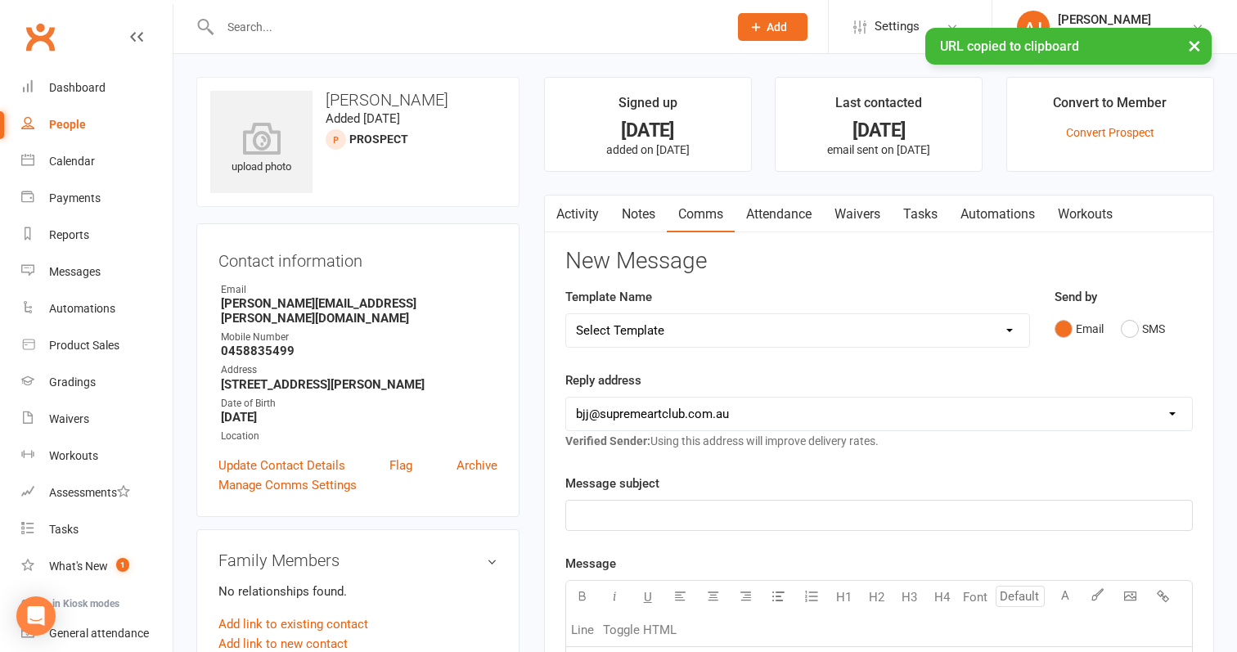
click at [671, 506] on p "﻿" at bounding box center [879, 516] width 606 height 20
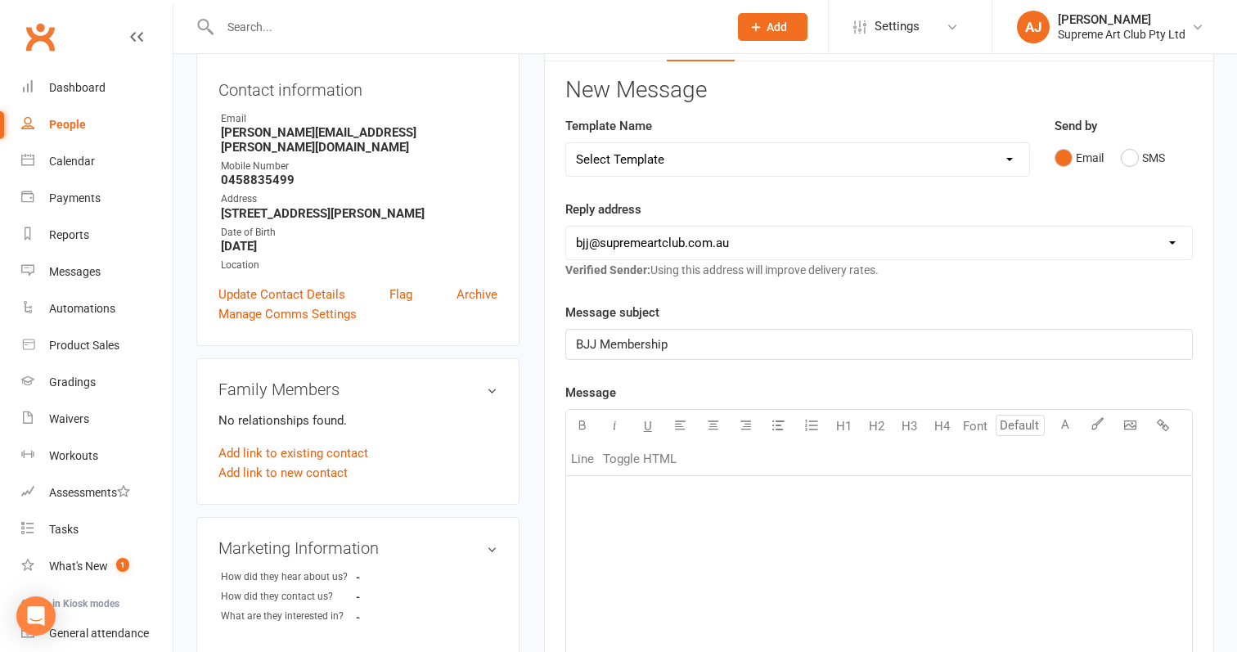
scroll to position [231, 0]
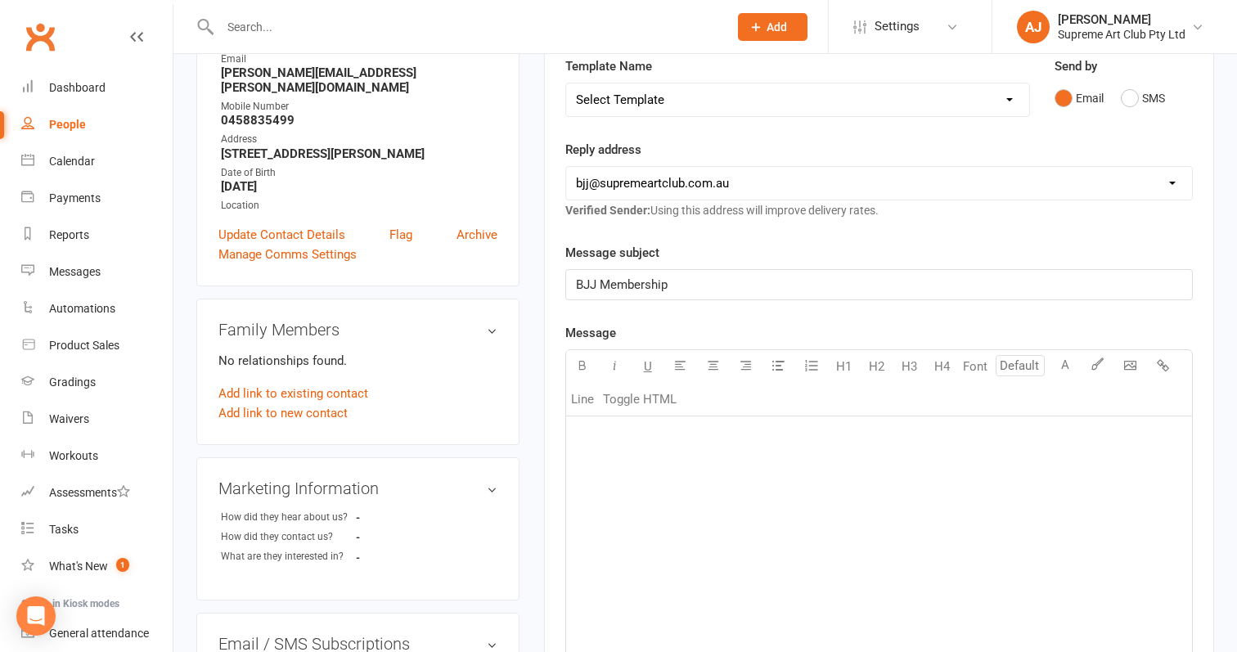
click at [695, 488] on div "﻿" at bounding box center [879, 538] width 626 height 245
click at [820, 459] on span "Just following up on how you weathered at th trial" at bounding box center [712, 463] width 272 height 15
click at [888, 462] on p "Just following up on how you weathered at the trial" at bounding box center [879, 463] width 606 height 20
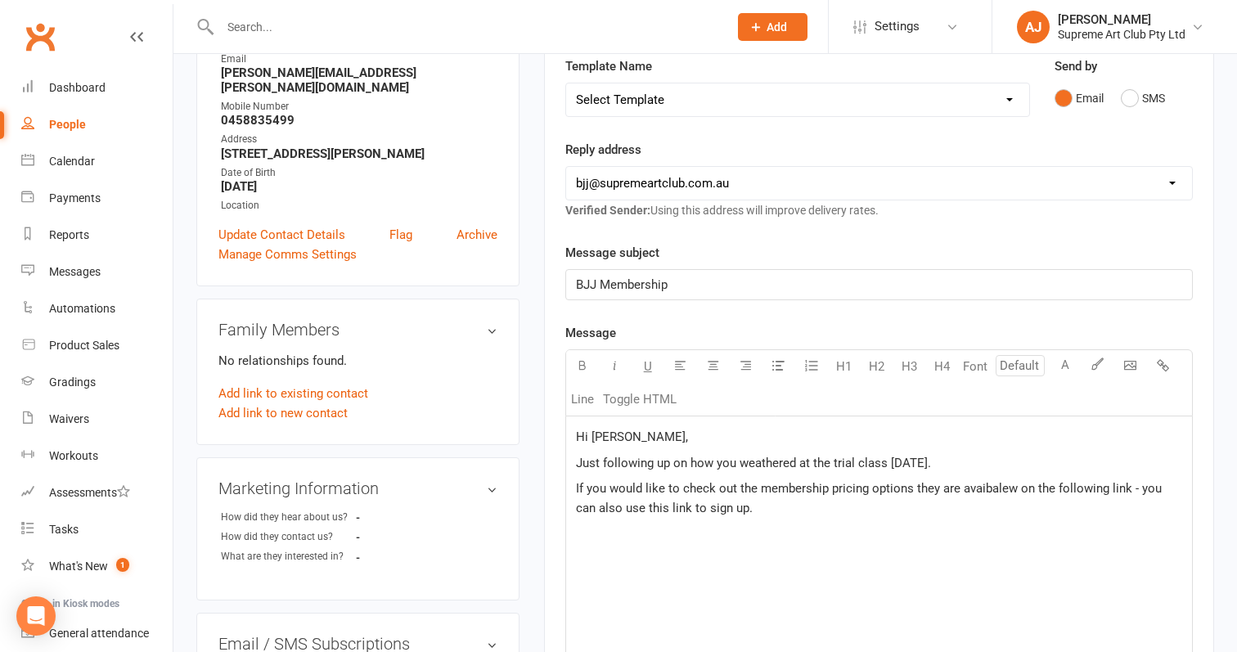
click at [1011, 485] on span "If you would like to check out the membership pricing options they are avaibale…" at bounding box center [870, 498] width 589 height 34
click at [981, 488] on span "If you would like to check out the membership pricing options they are avaibale…" at bounding box center [877, 498] width 603 height 34
click at [1073, 620] on div "Hi [PERSON_NAME], Just following up on how you weathered at the trial class [DA…" at bounding box center [879, 538] width 626 height 245
click at [721, 551] on div "Hi [PERSON_NAME], Just following up on how you weathered at the trial class [DA…" at bounding box center [879, 538] width 626 height 245
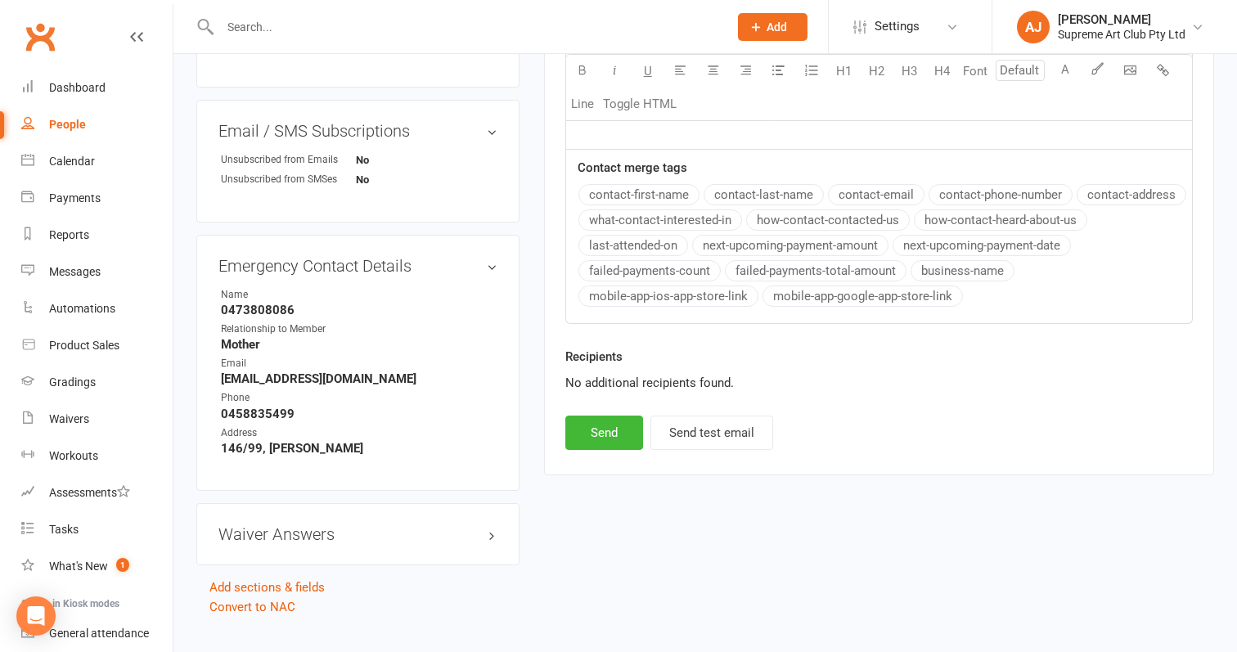
scroll to position [753, 0]
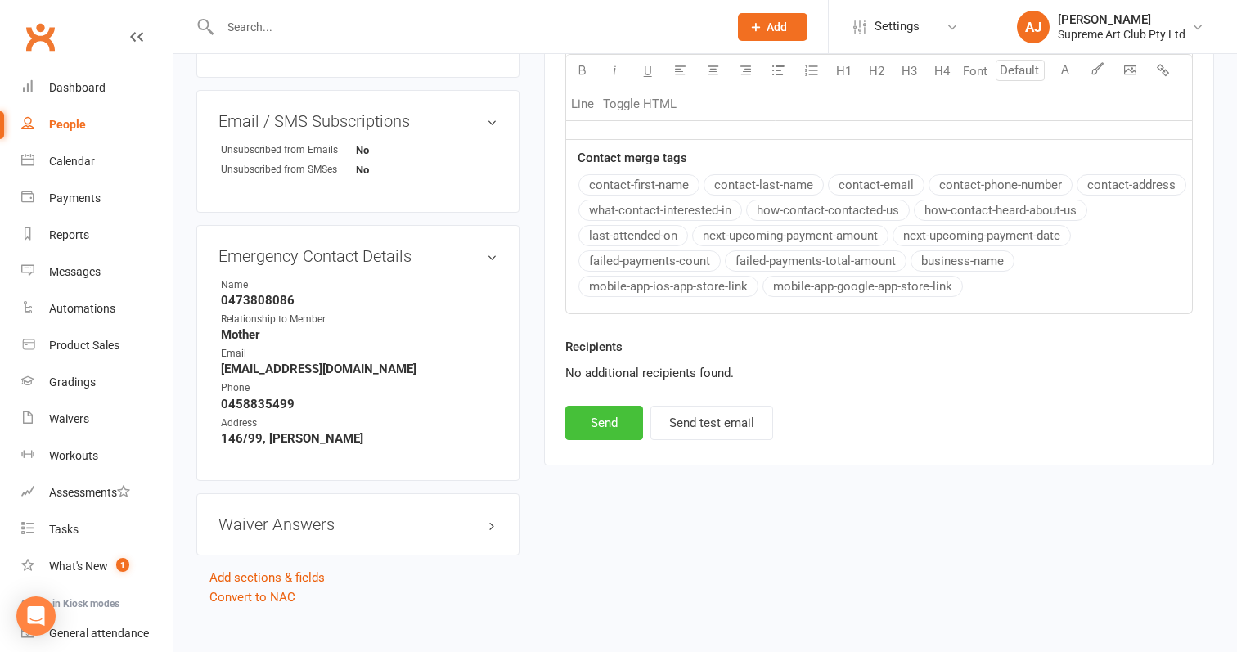
click at [632, 424] on button "Send" at bounding box center [604, 423] width 78 height 34
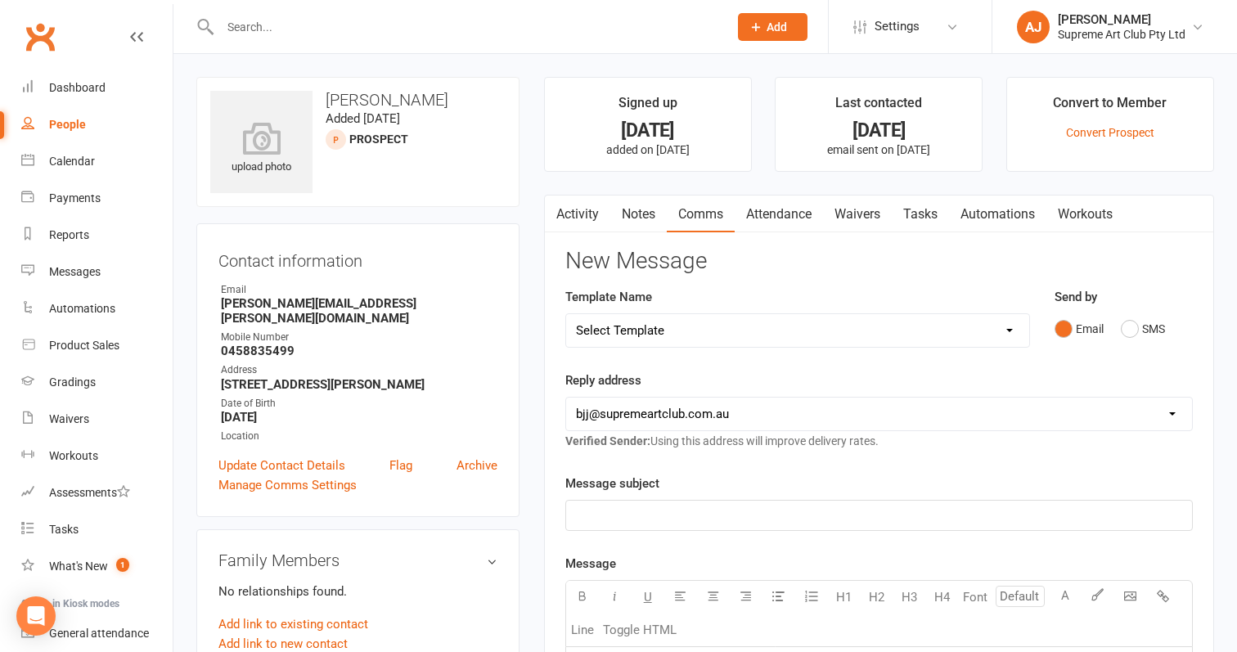
scroll to position [0, 0]
click at [77, 82] on div "Dashboard" at bounding box center [77, 87] width 56 height 13
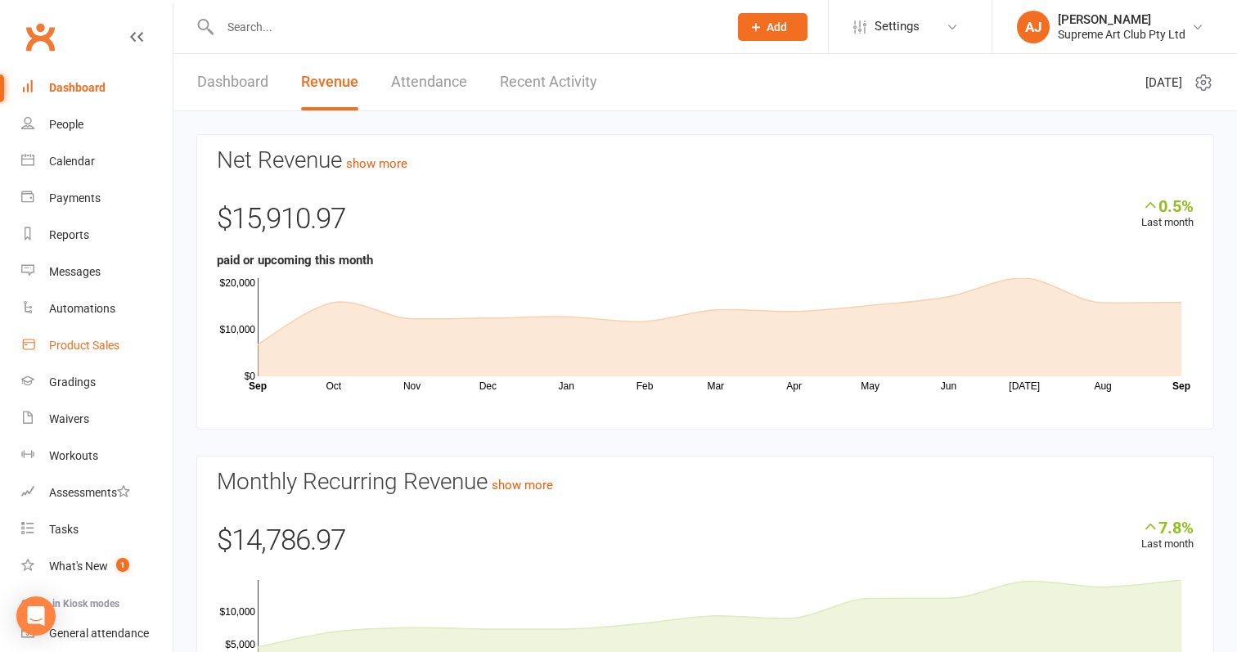
click at [81, 349] on div "Product Sales" at bounding box center [84, 345] width 70 height 13
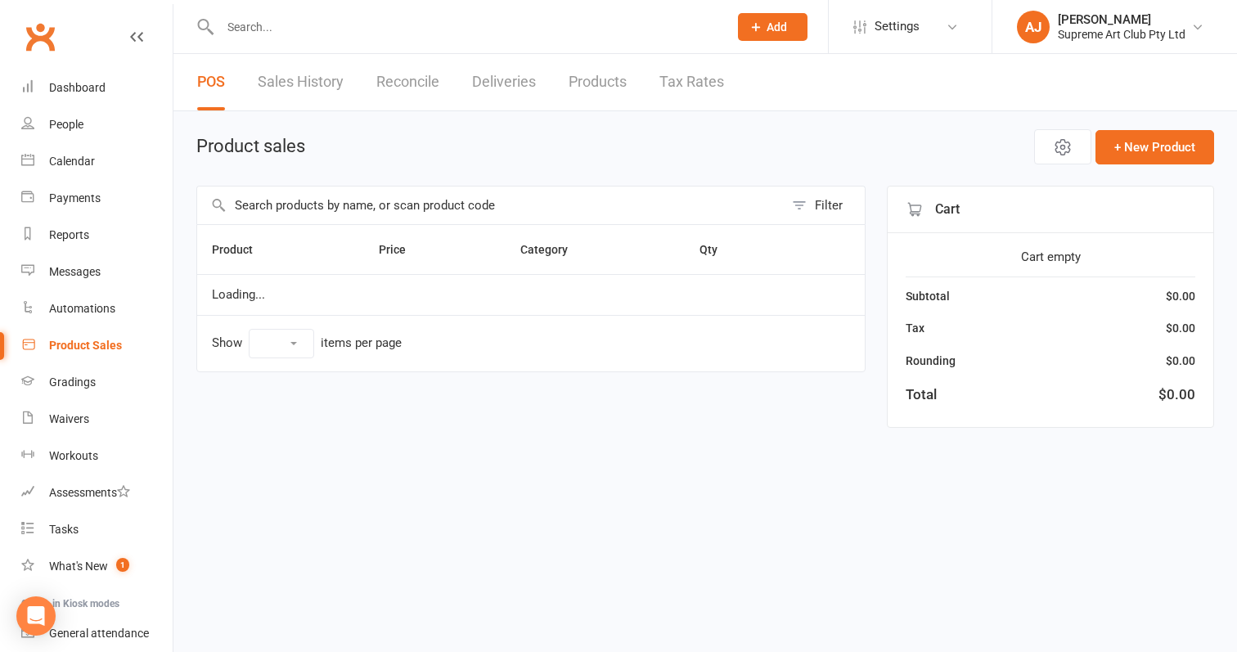
select select "100"
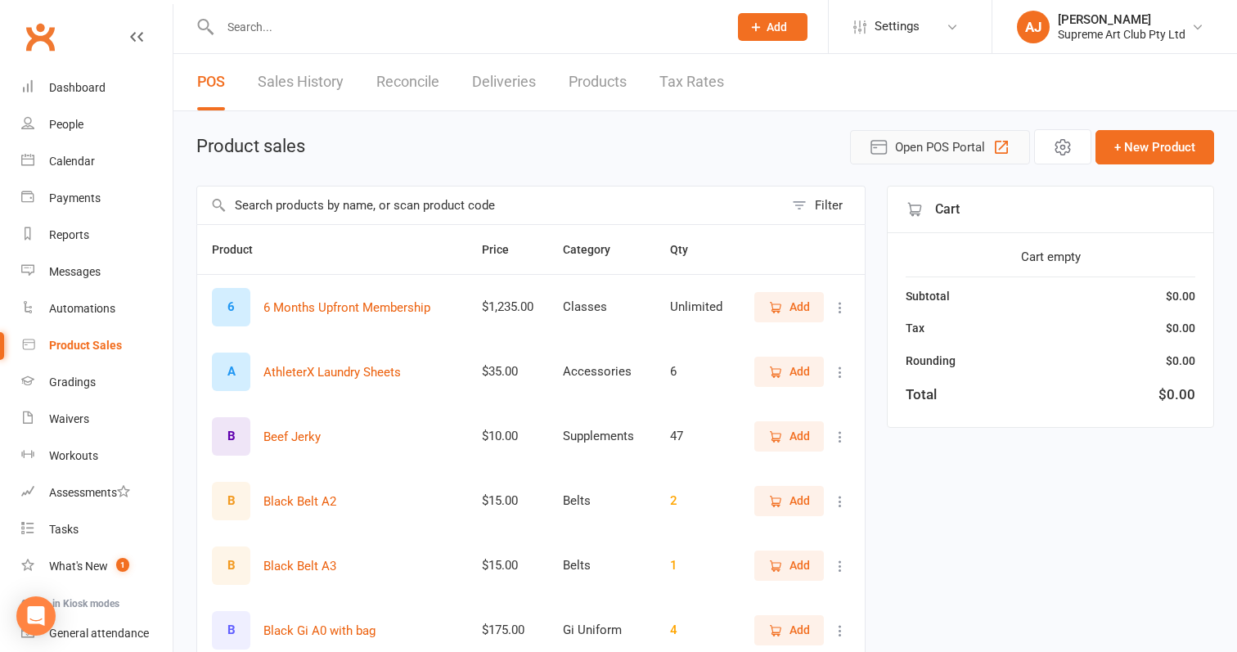
click at [965, 146] on span "Open POS Portal" at bounding box center [940, 147] width 90 height 20
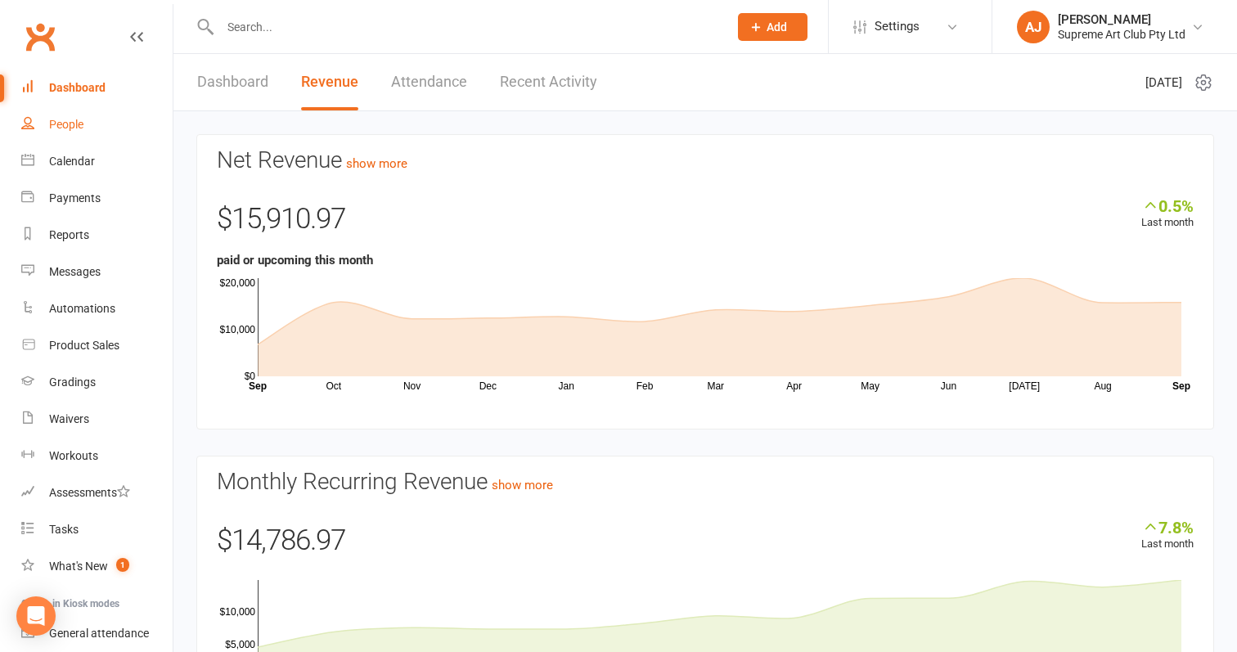
click at [67, 124] on div "People" at bounding box center [66, 124] width 34 height 13
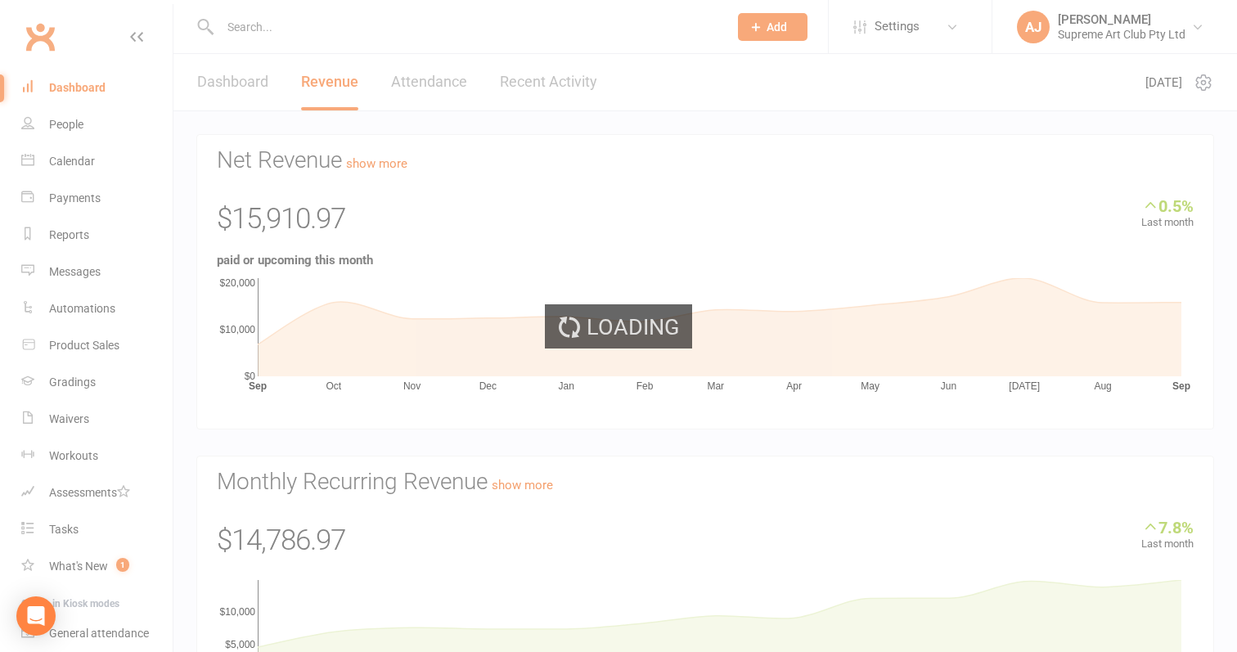
select select "100"
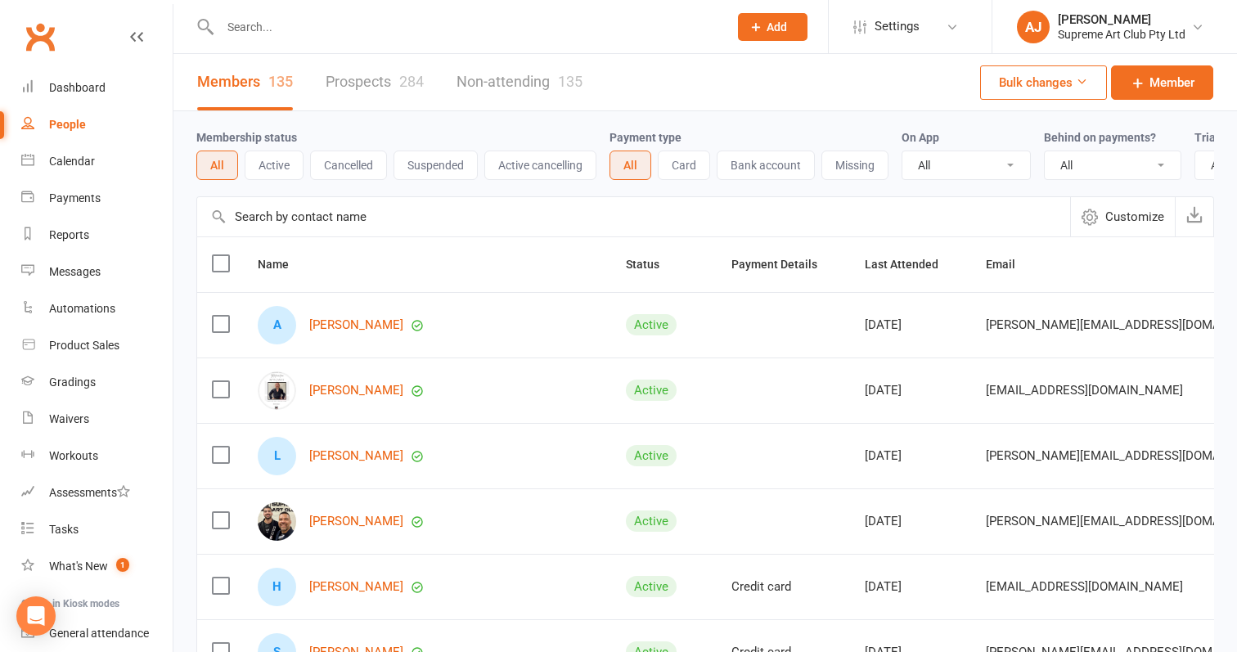
click at [313, 209] on input "text" at bounding box center [633, 216] width 873 height 39
click at [385, 90] on link "Prospects 284" at bounding box center [375, 82] width 98 height 56
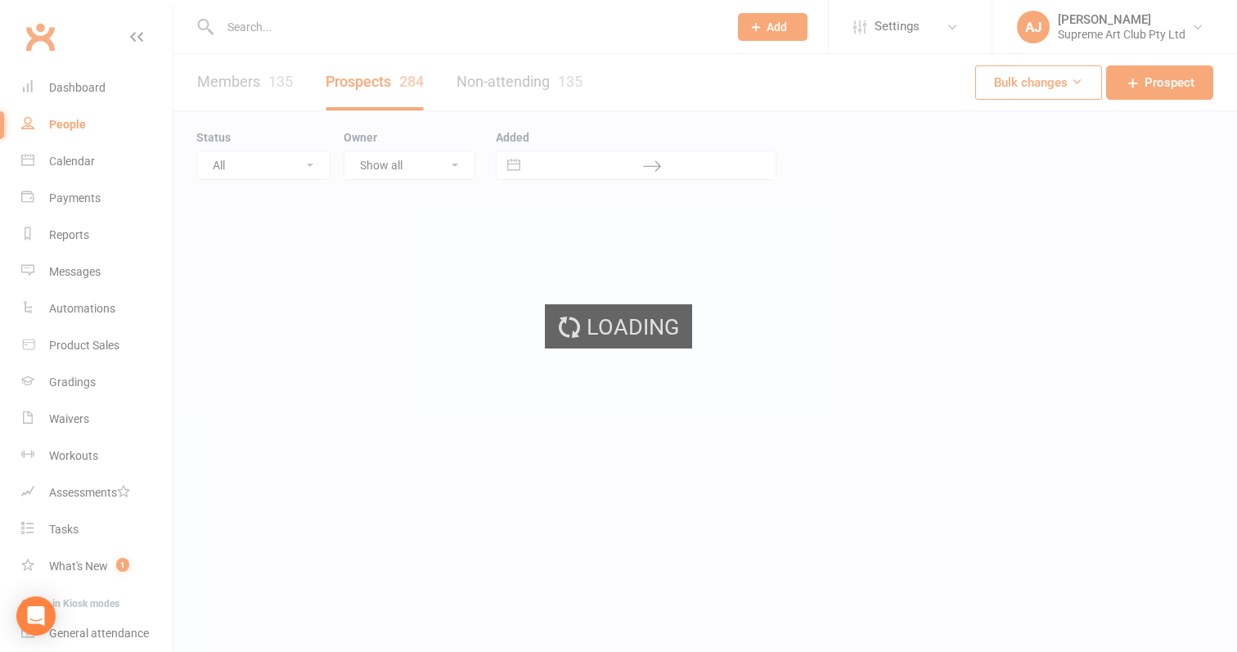
select select "100"
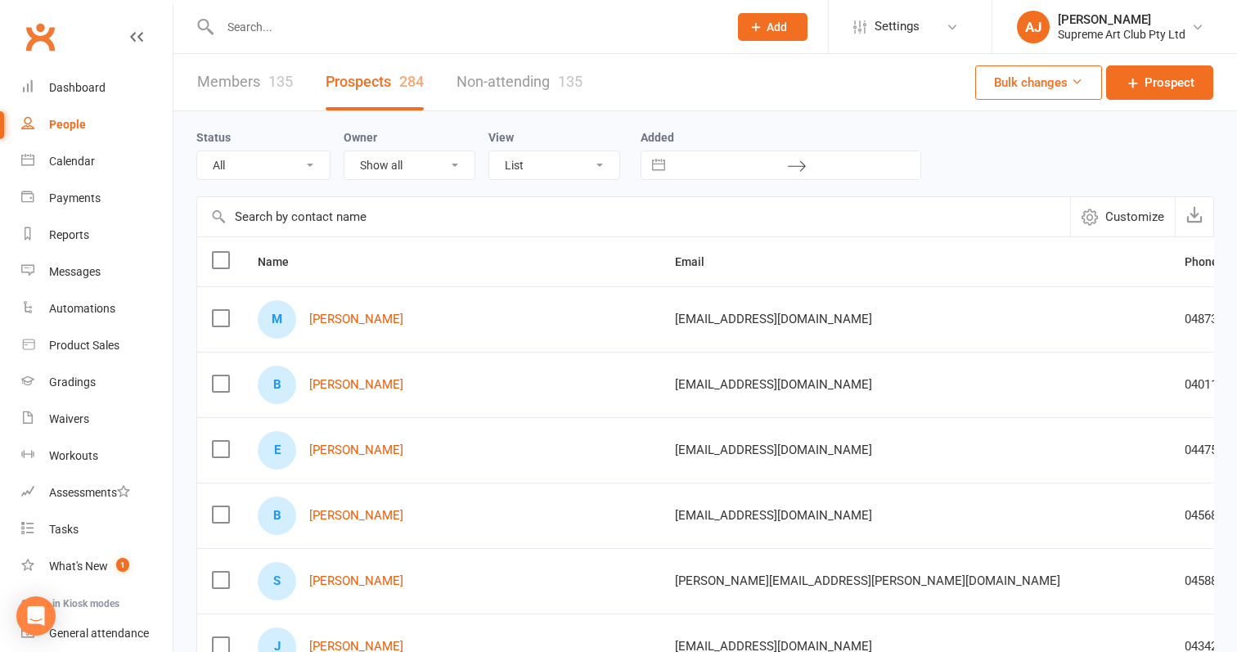
click at [283, 214] on input "text" at bounding box center [633, 216] width 873 height 39
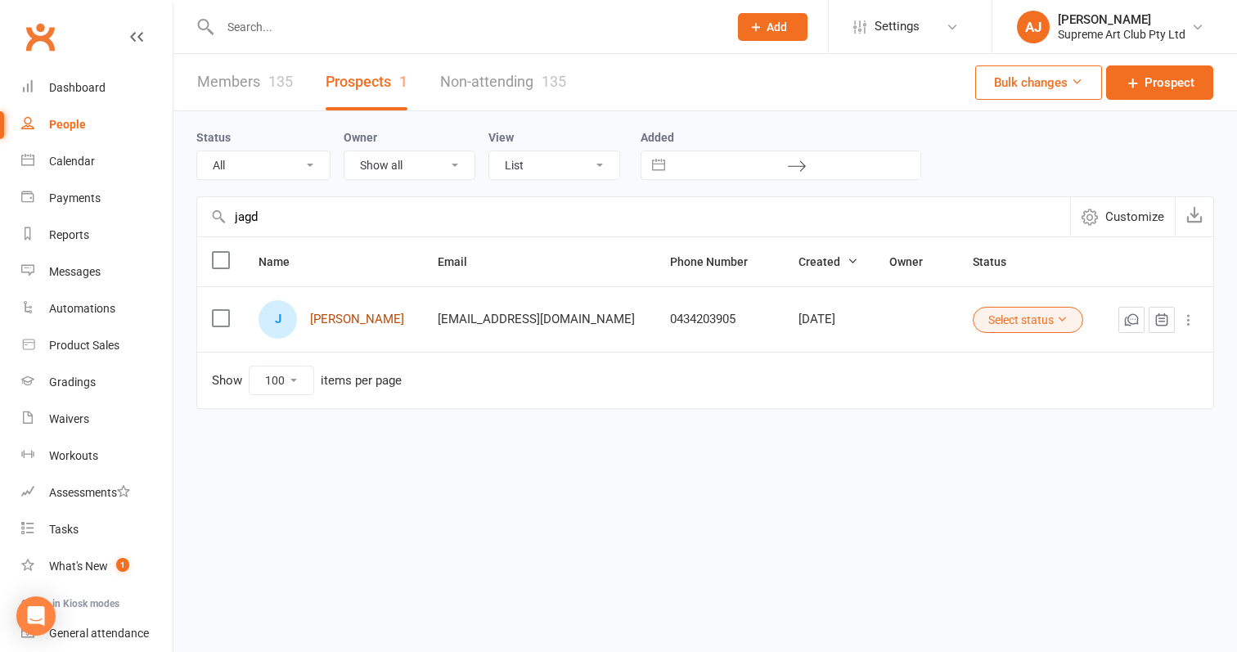
type input "jagd"
click at [333, 315] on link "[PERSON_NAME]" at bounding box center [357, 320] width 94 height 14
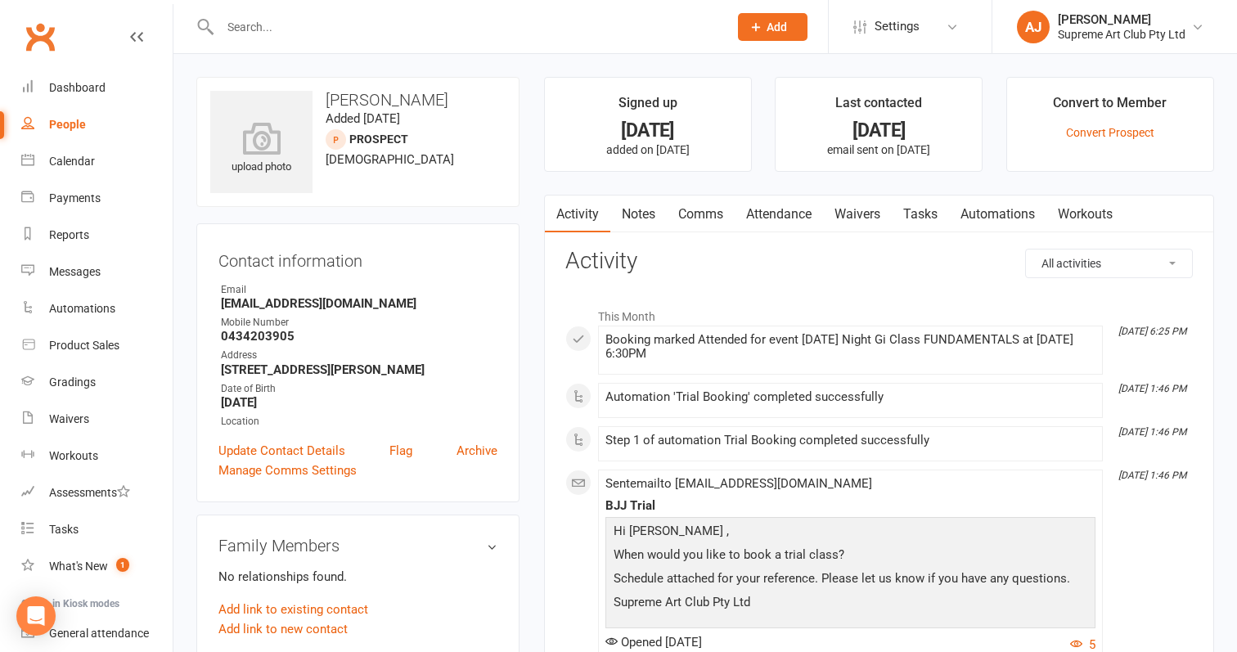
click at [876, 211] on link "Waivers" at bounding box center [857, 215] width 69 height 38
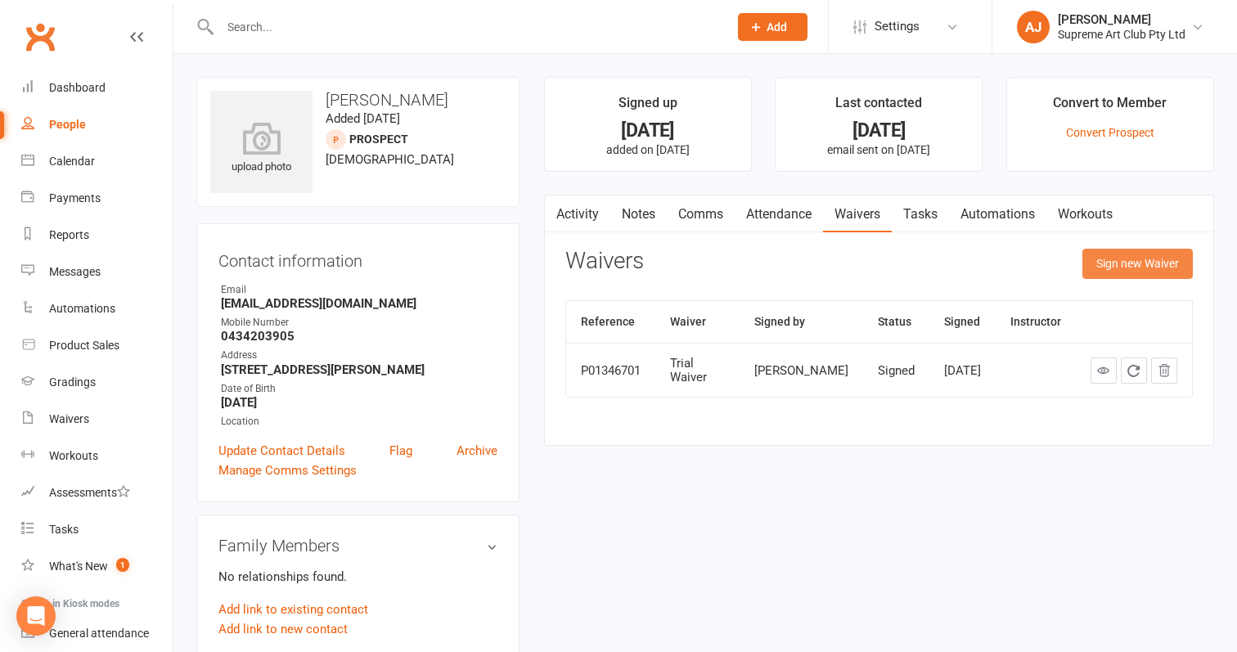
click at [1127, 256] on button "Sign new Waiver" at bounding box center [1137, 263] width 110 height 29
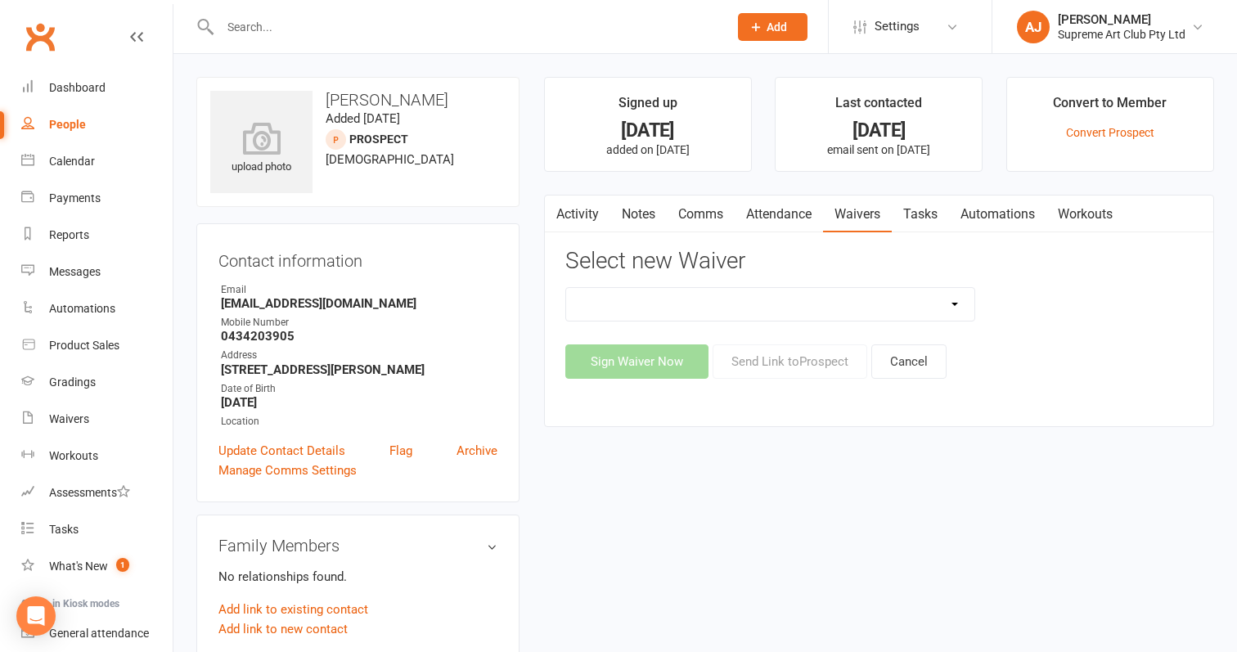
select select "11955"
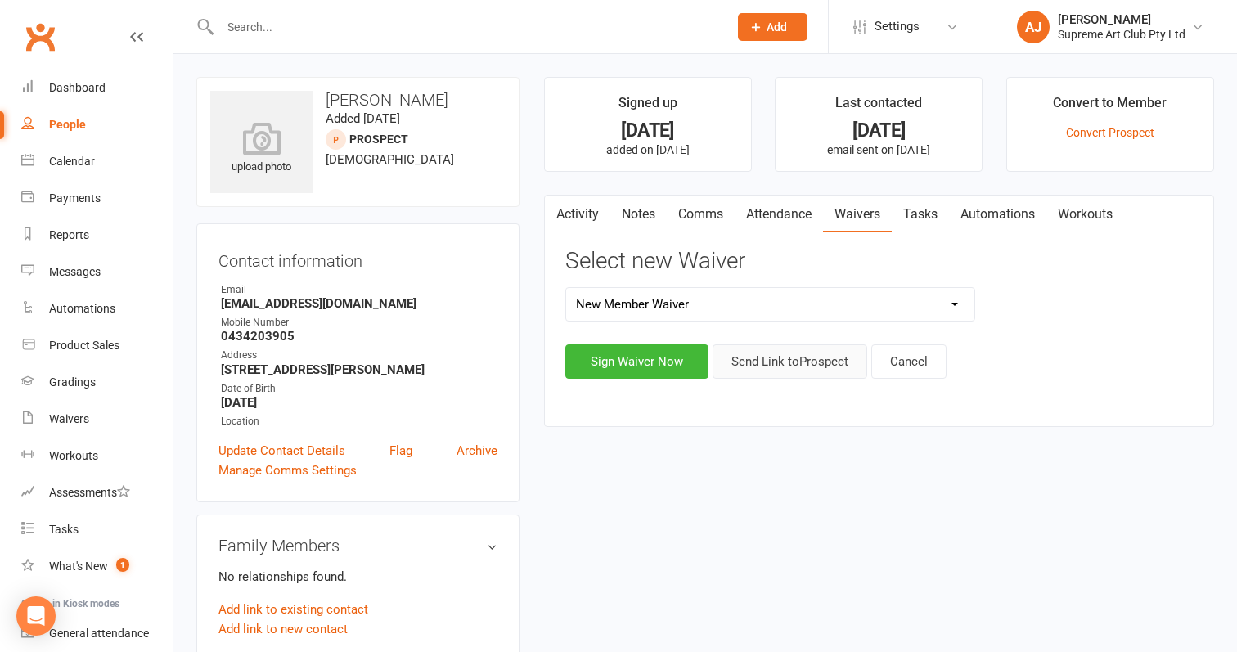
click at [770, 371] on button "Send Link to [GEOGRAPHIC_DATA]" at bounding box center [790, 361] width 155 height 34
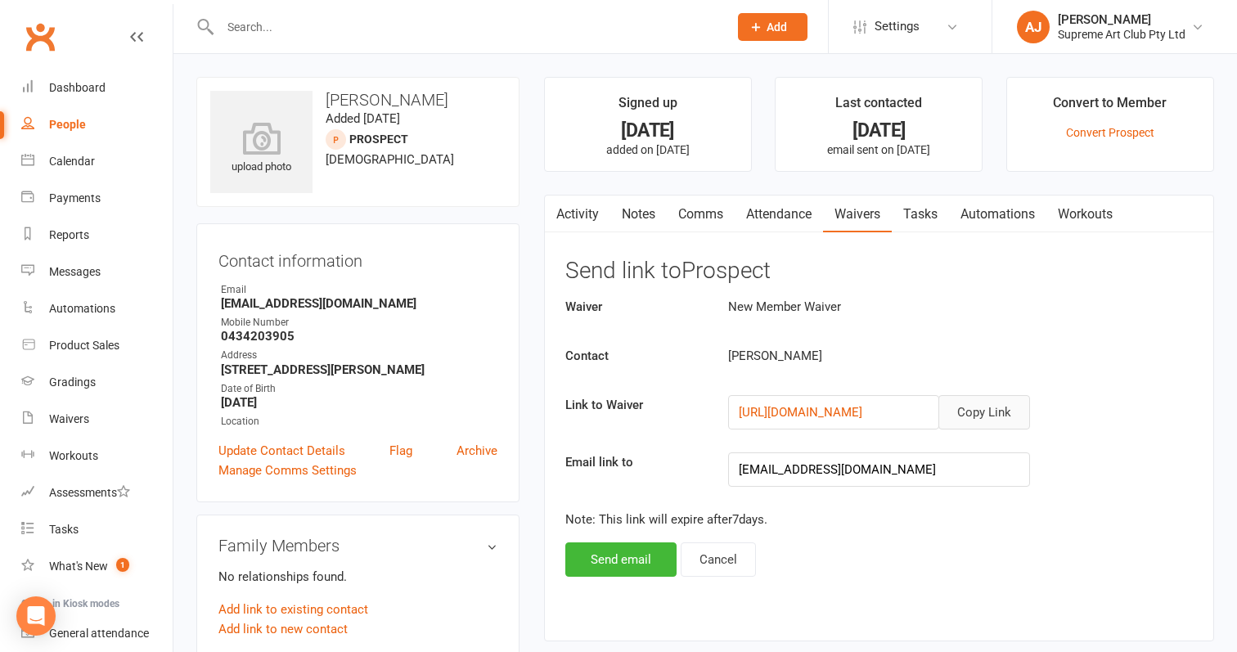
click at [980, 402] on button "Copy Link" at bounding box center [984, 412] width 92 height 34
click at [76, 272] on div "Messages" at bounding box center [75, 271] width 52 height 13
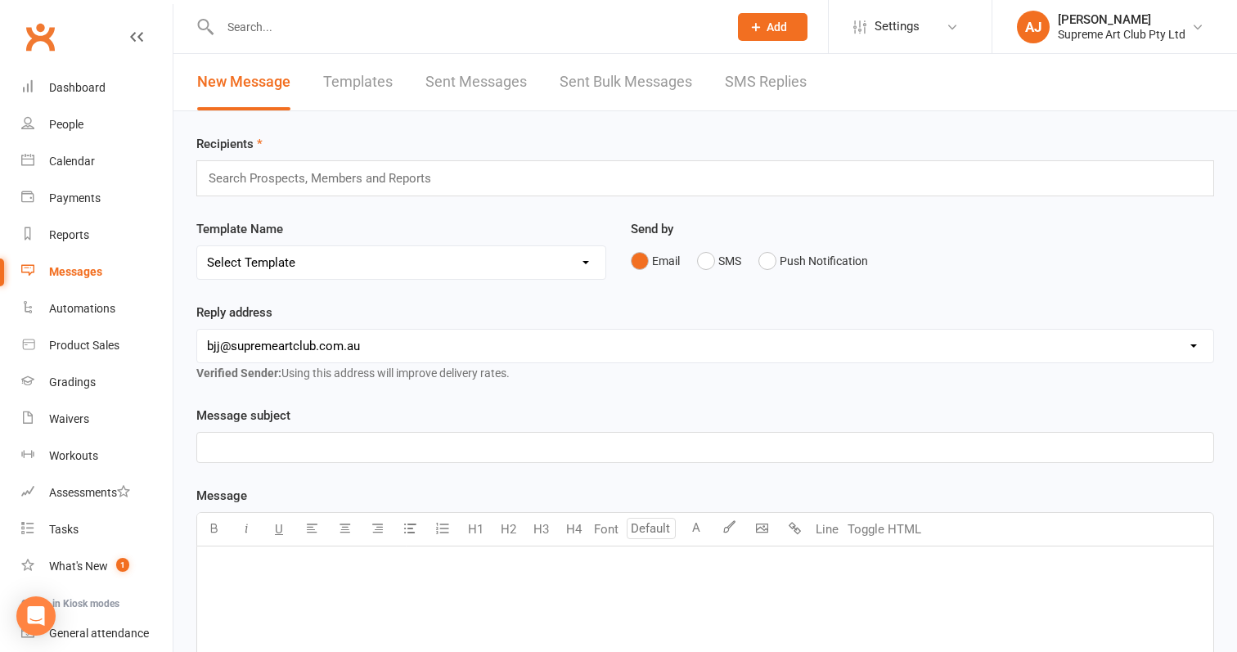
click at [470, 169] on div "Search Prospects, Members and Reports" at bounding box center [705, 178] width 1018 height 36
click at [259, 454] on p "﻿" at bounding box center [705, 448] width 996 height 20
click at [209, 448] on span "1 Year Anniversary - This Saturday - Please read for class time changes***" at bounding box center [389, 447] width 365 height 15
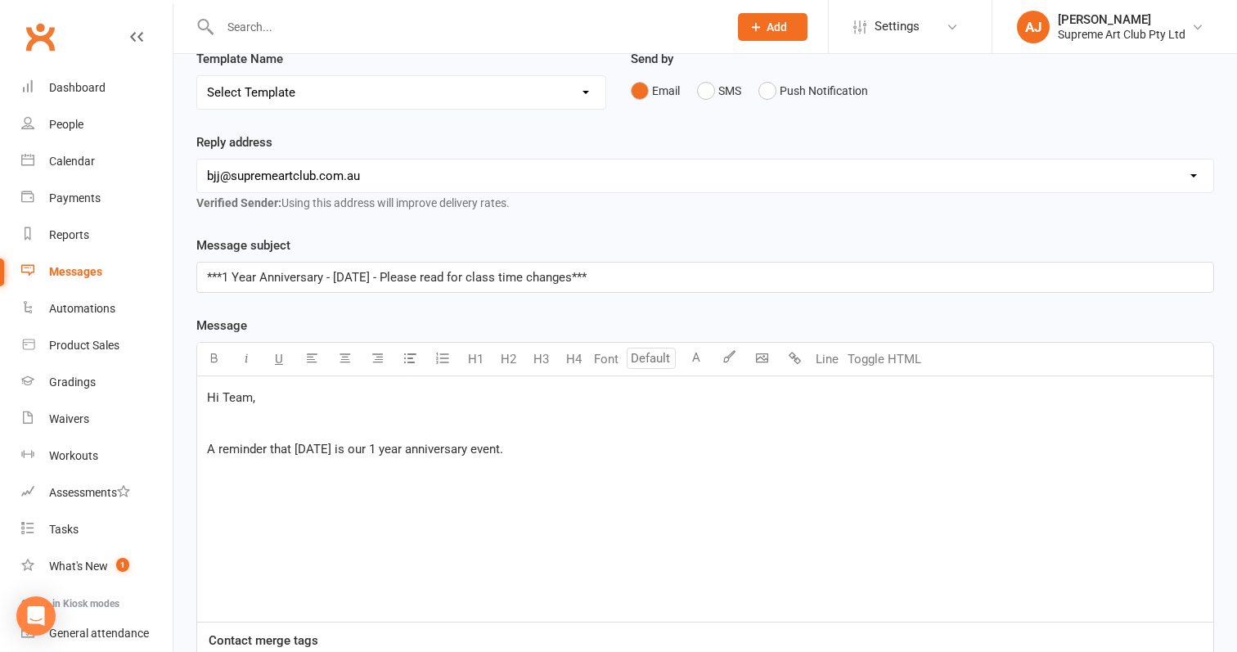
scroll to position [172, 0]
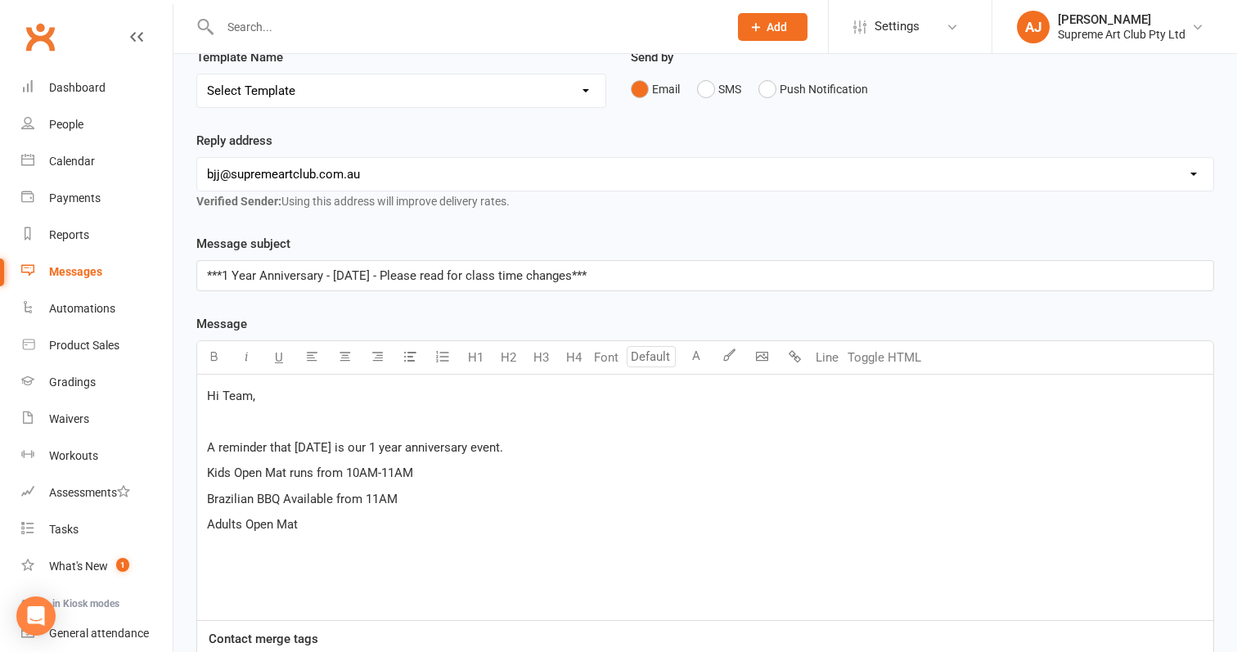
click at [313, 477] on span "Kids Open Mat runs from 10AM-11AM" at bounding box center [310, 472] width 206 height 15
click at [411, 479] on p "Kids Open Mat from 10AM-11AM" at bounding box center [705, 473] width 996 height 20
click at [344, 523] on p "Adults Open Mat" at bounding box center [705, 525] width 996 height 20
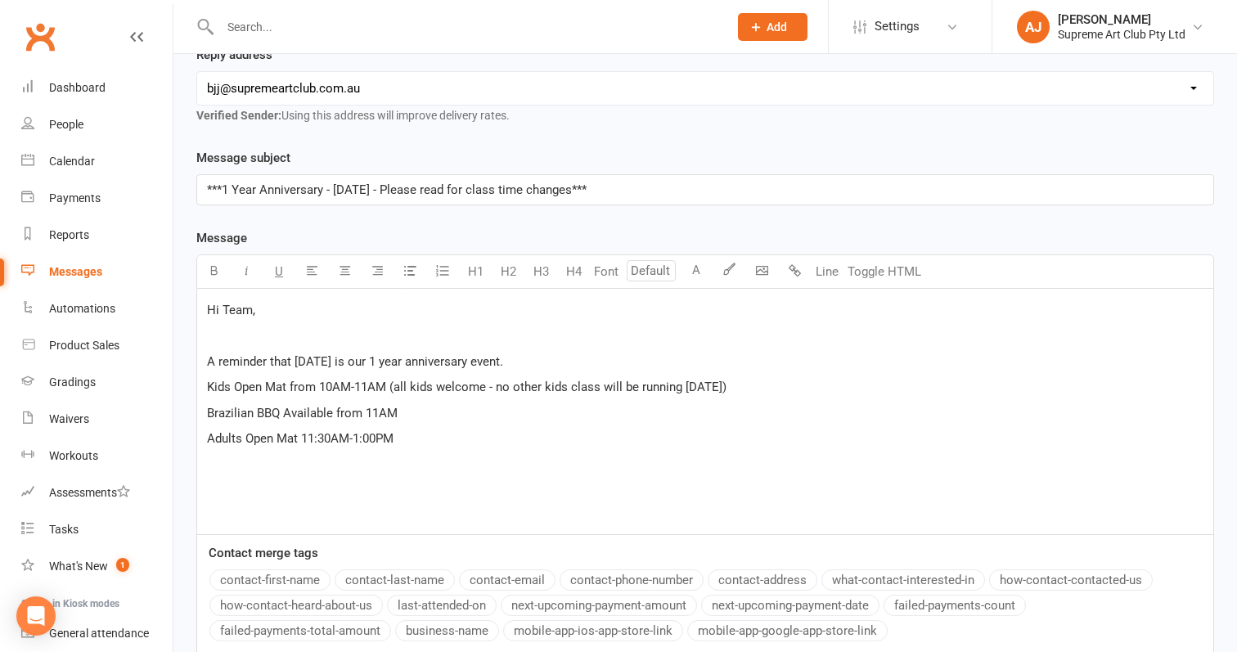
scroll to position [281, 0]
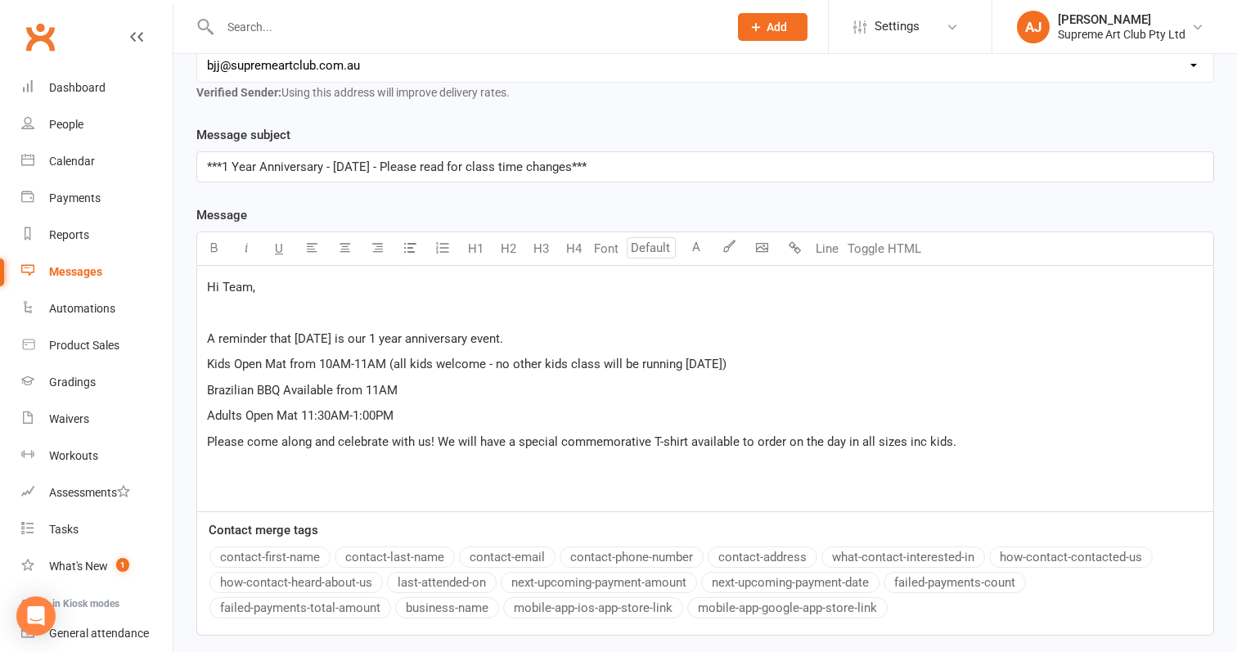
click at [411, 362] on span "Kids Open Mat from 10AM-11AM (all kids welcome - no other kids class will be ru…" at bounding box center [466, 364] width 519 height 15
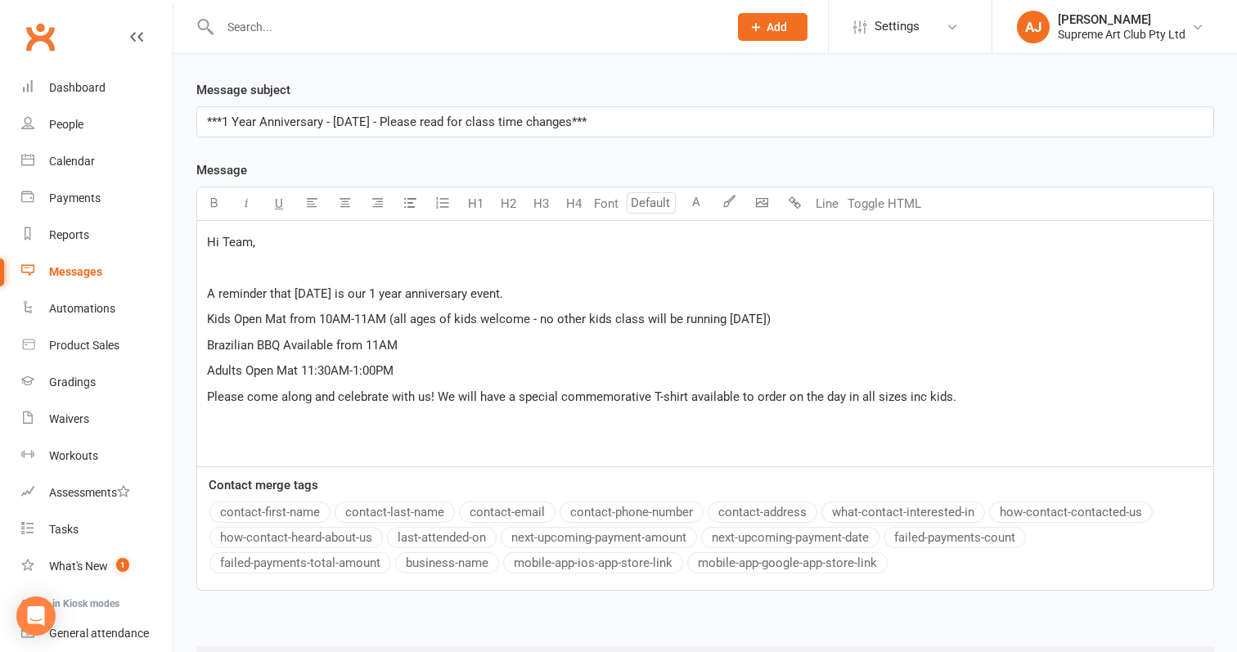
click at [241, 437] on div "Hi Team, ﻿ A reminder that this Saturday is our 1 year anniversary event. Kids …" at bounding box center [705, 343] width 1016 height 245
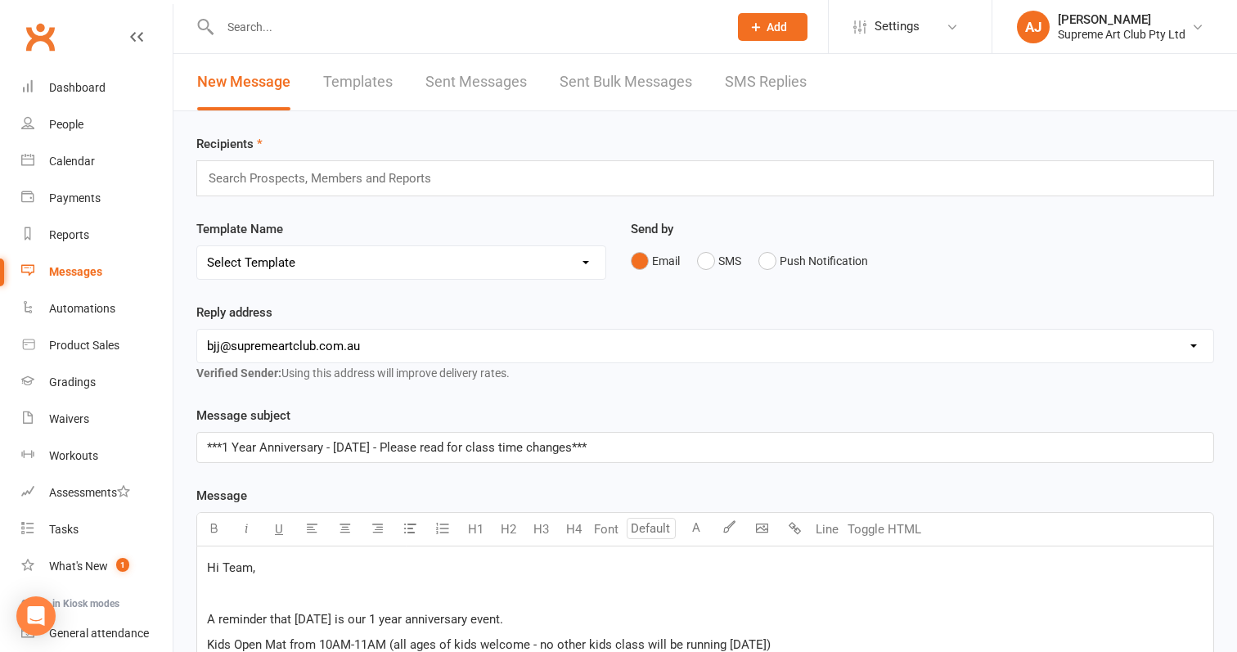
scroll to position [0, 0]
click at [406, 181] on input "text" at bounding box center [327, 178] width 241 height 21
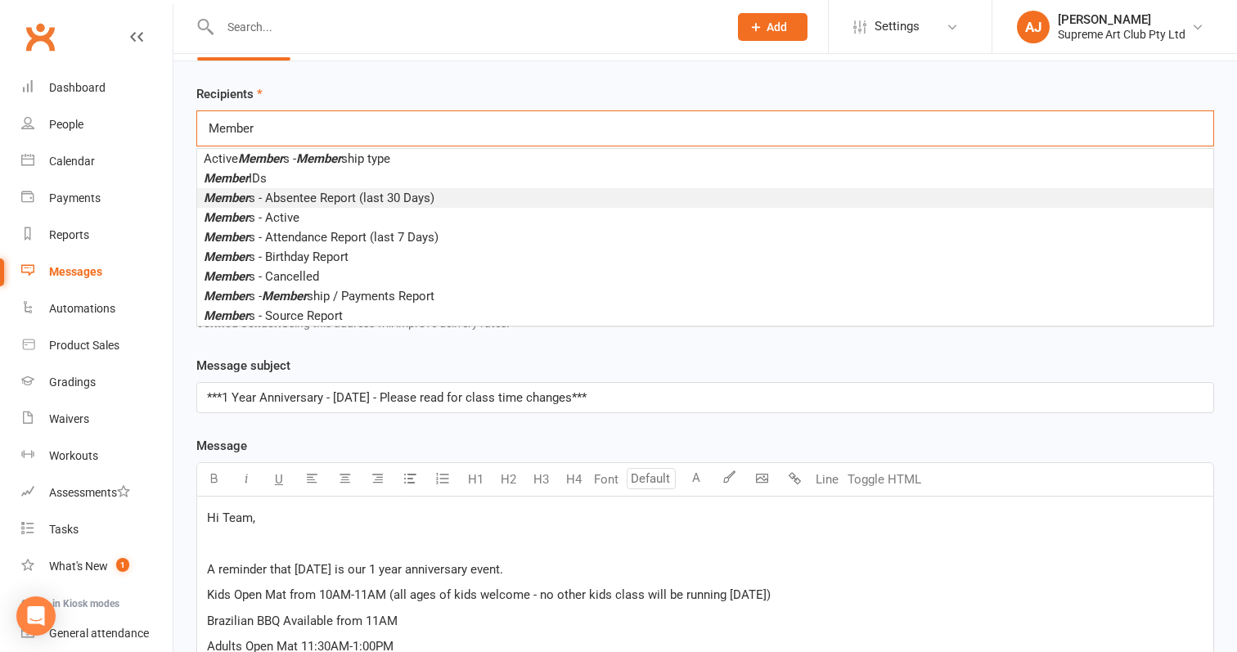
scroll to position [56, 0]
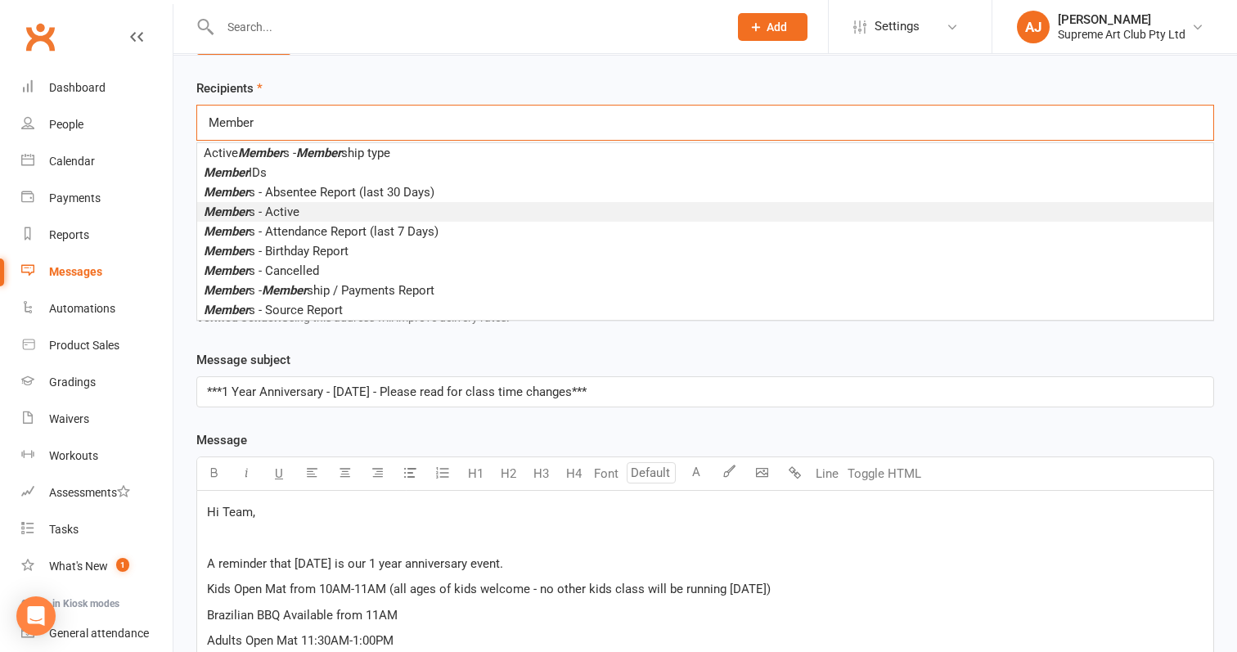
type input "Member"
click at [227, 204] on li "Member s - Active" at bounding box center [705, 212] width 1016 height 20
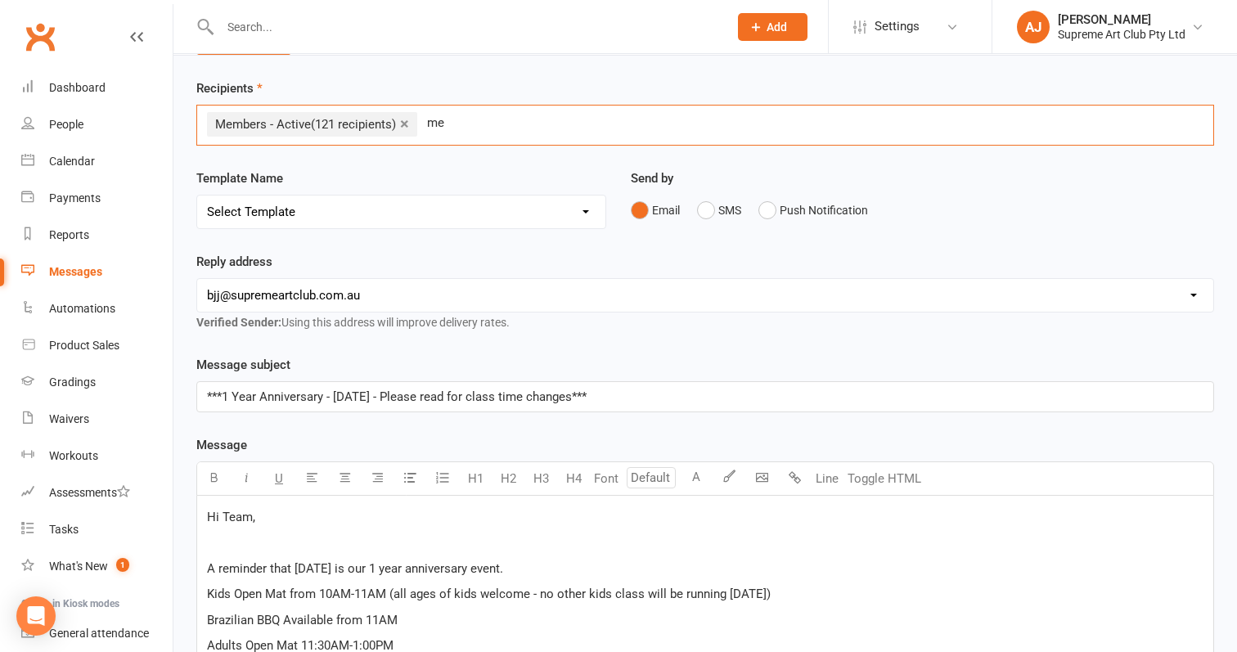
type input "m"
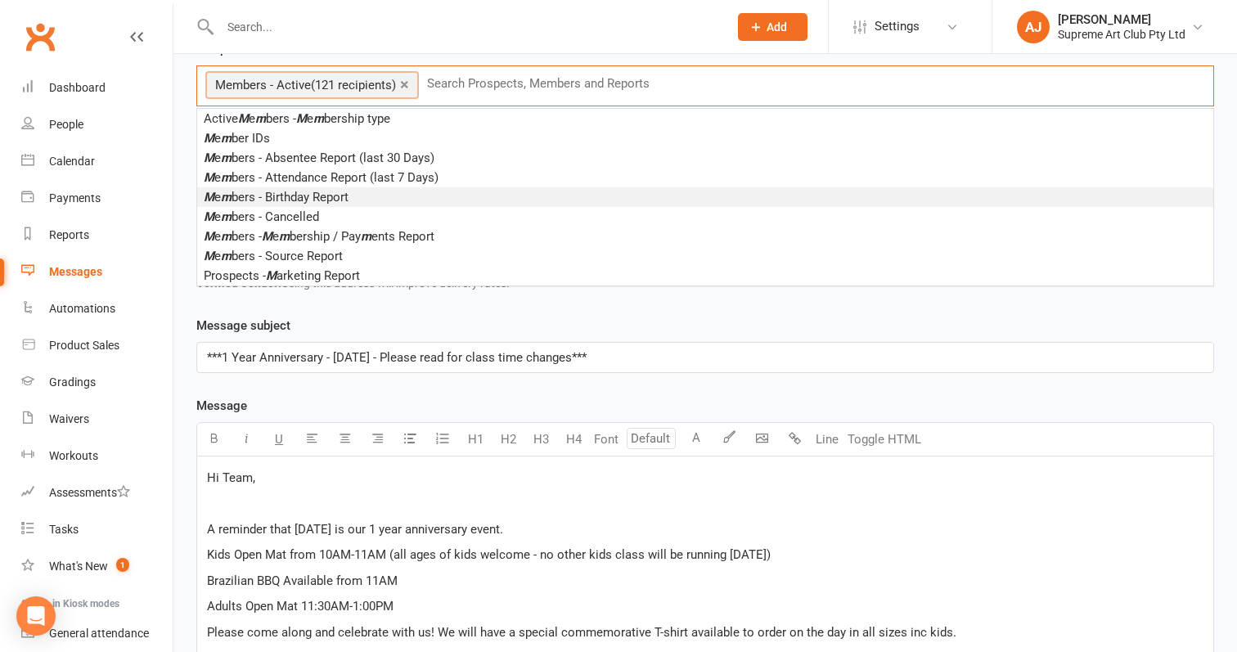
scroll to position [96, 0]
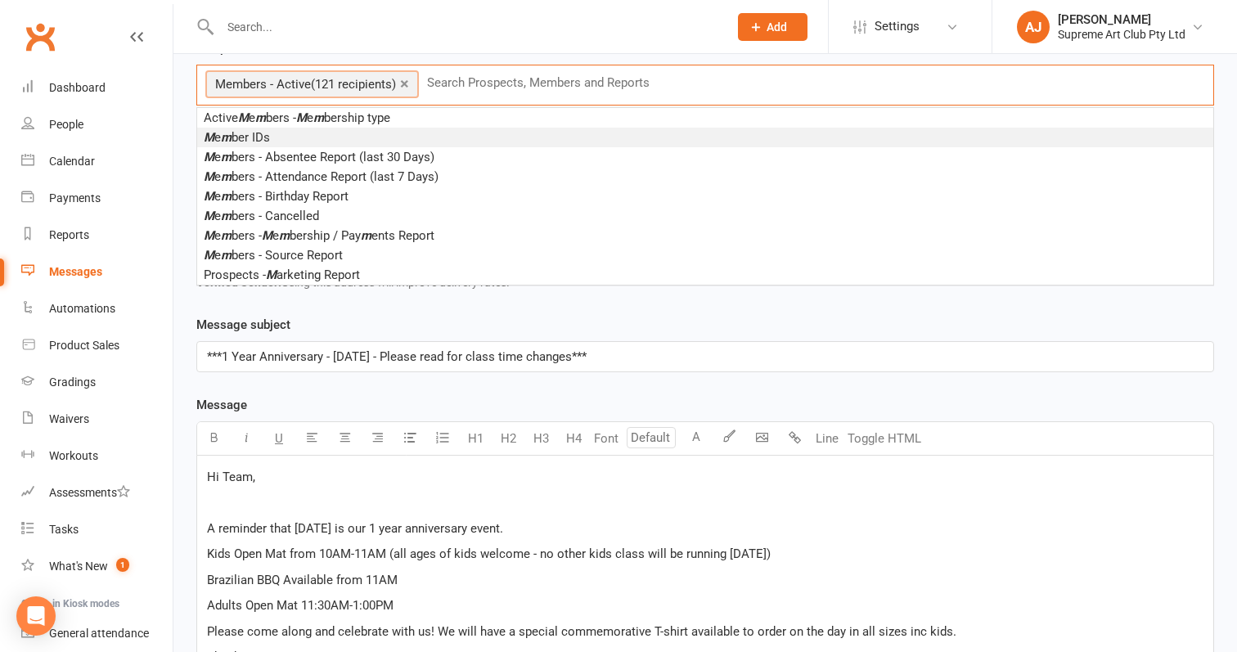
click at [264, 135] on span "M e m ber IDs" at bounding box center [237, 137] width 66 height 15
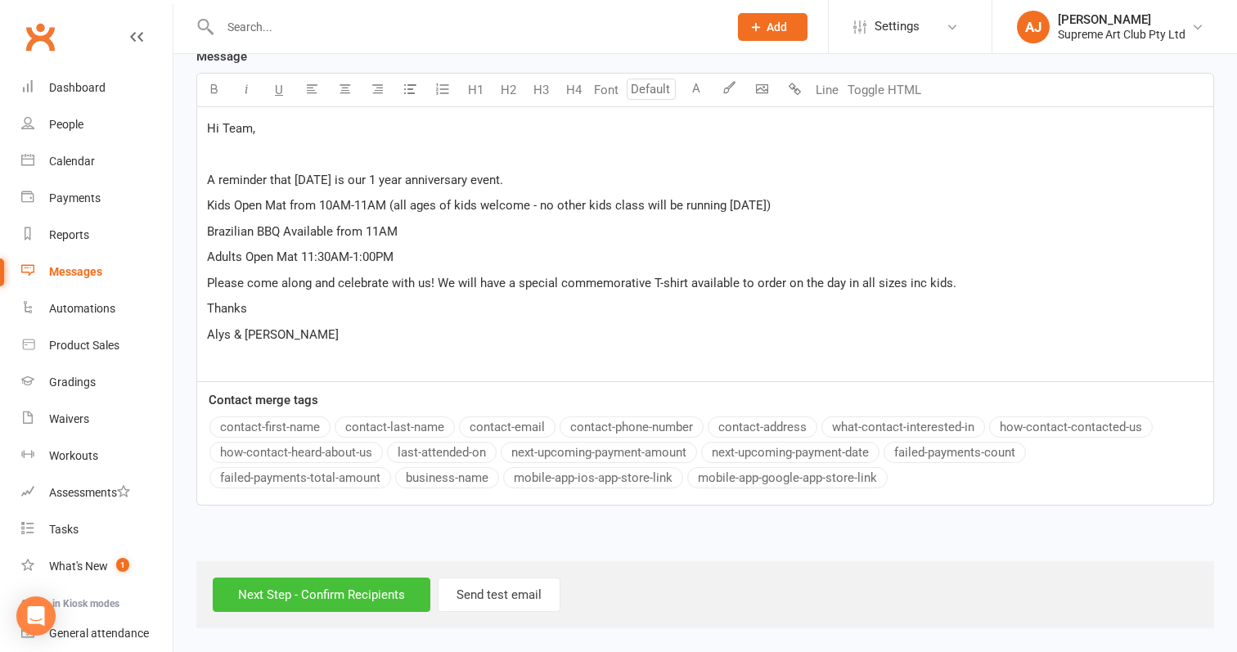
scroll to position [458, 0]
click at [318, 580] on input "Next Step - Confirm Recipients" at bounding box center [322, 595] width 218 height 34
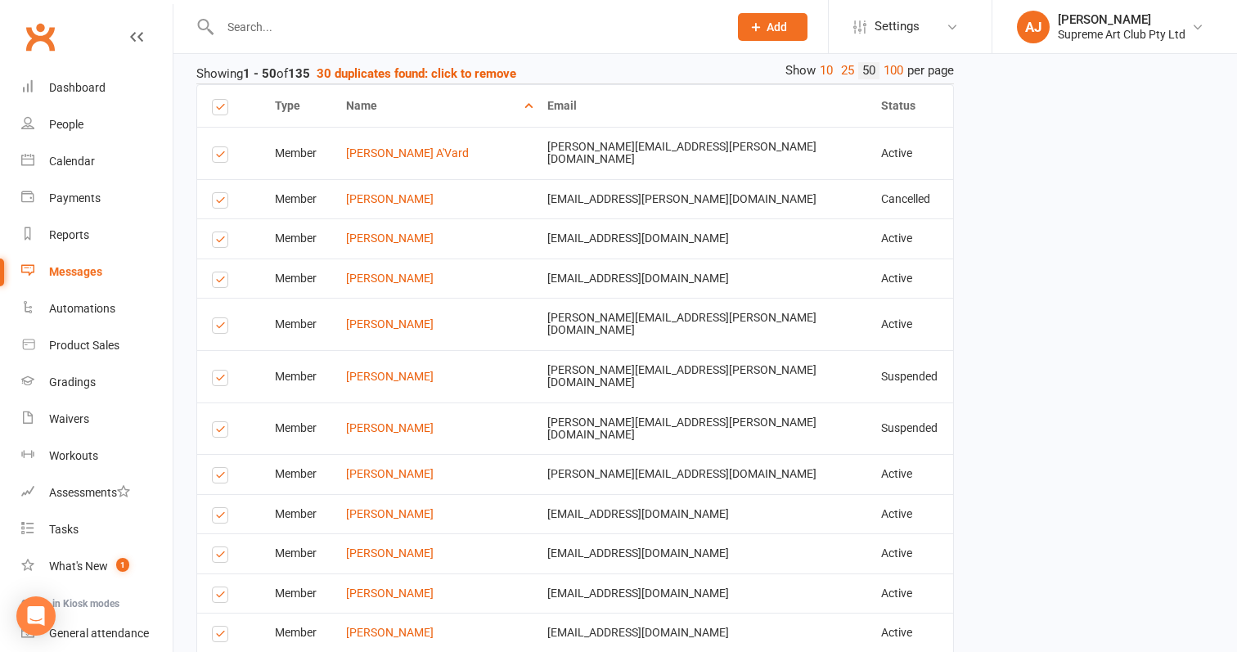
scroll to position [632, 0]
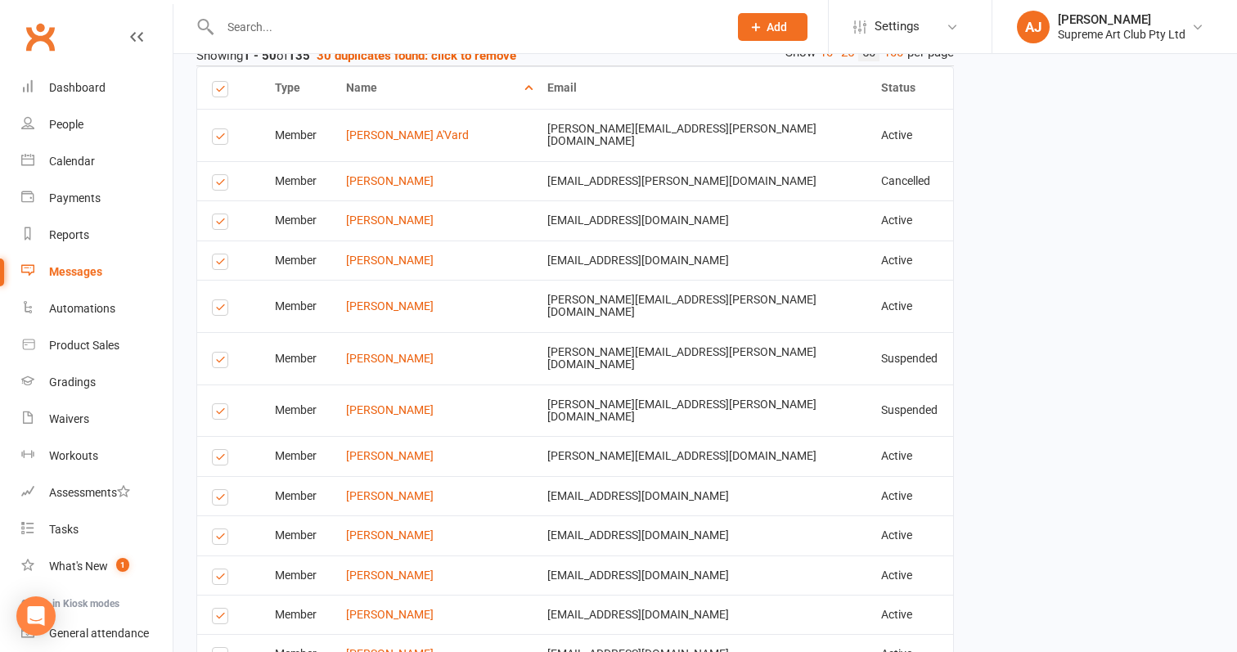
click at [218, 362] on label at bounding box center [223, 362] width 22 height 0
click at [218, 353] on input "checkbox" at bounding box center [217, 353] width 11 height 0
click at [216, 414] on label at bounding box center [223, 414] width 22 height 0
click at [216, 404] on input "checkbox" at bounding box center [217, 404] width 11 height 0
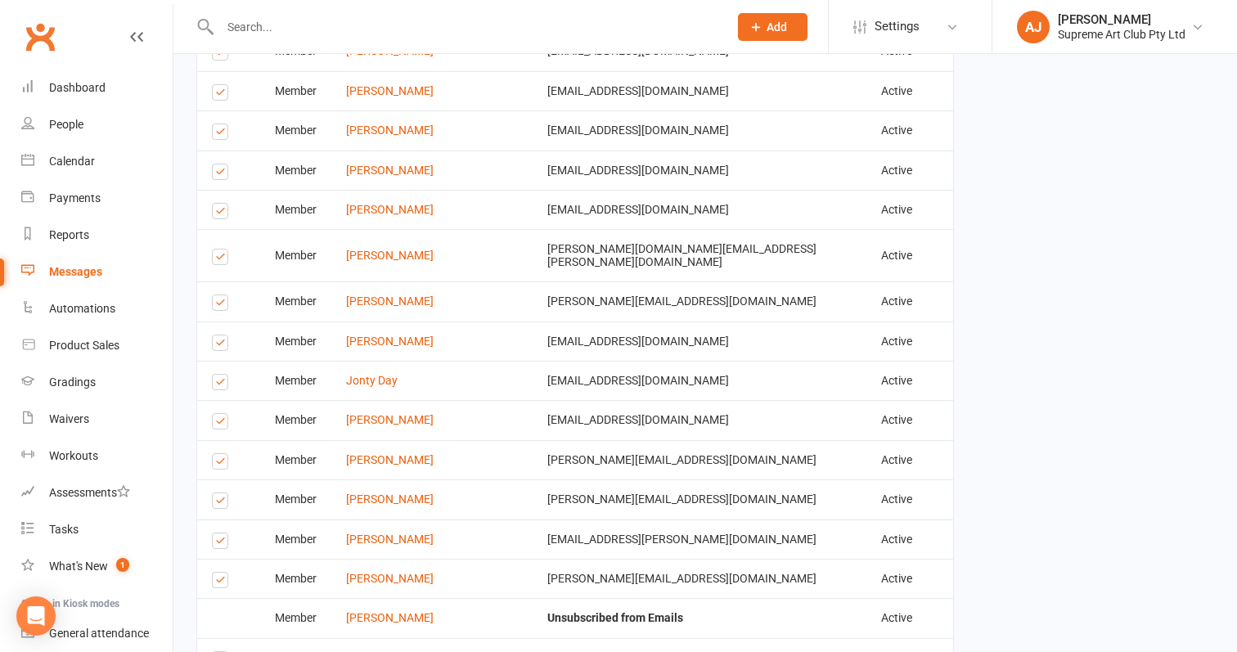
scroll to position [1555, 0]
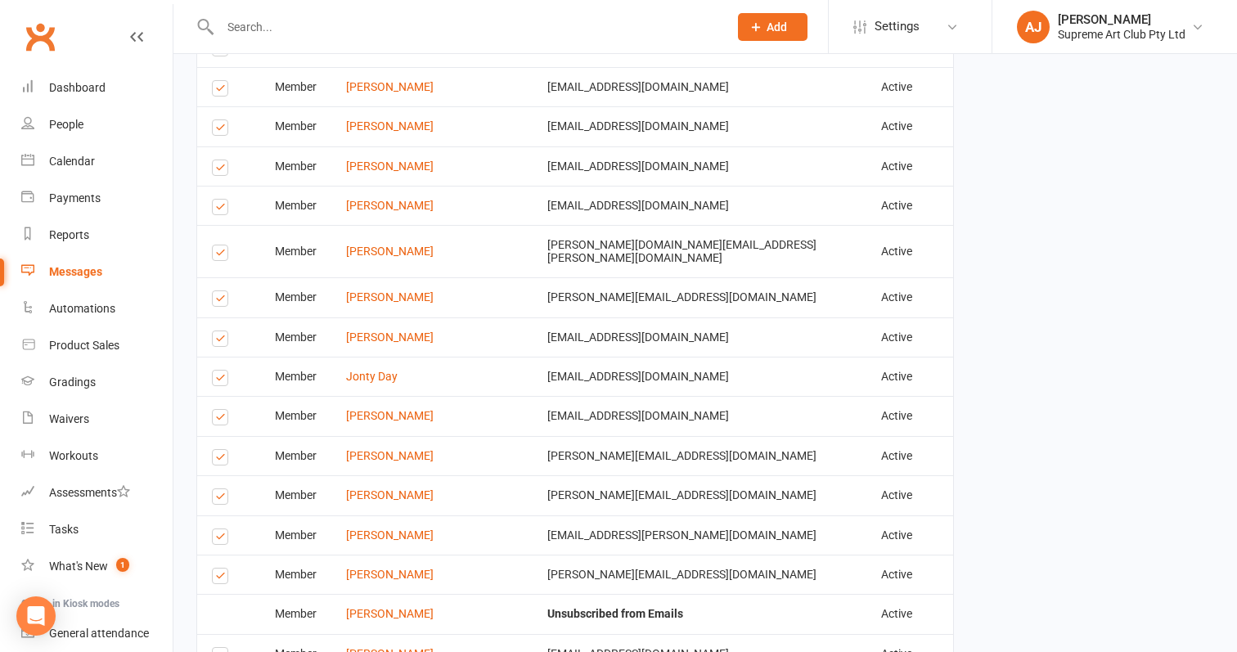
click at [219, 380] on label at bounding box center [223, 380] width 22 height 0
click at [219, 371] on input "checkbox" at bounding box center [217, 371] width 11 height 0
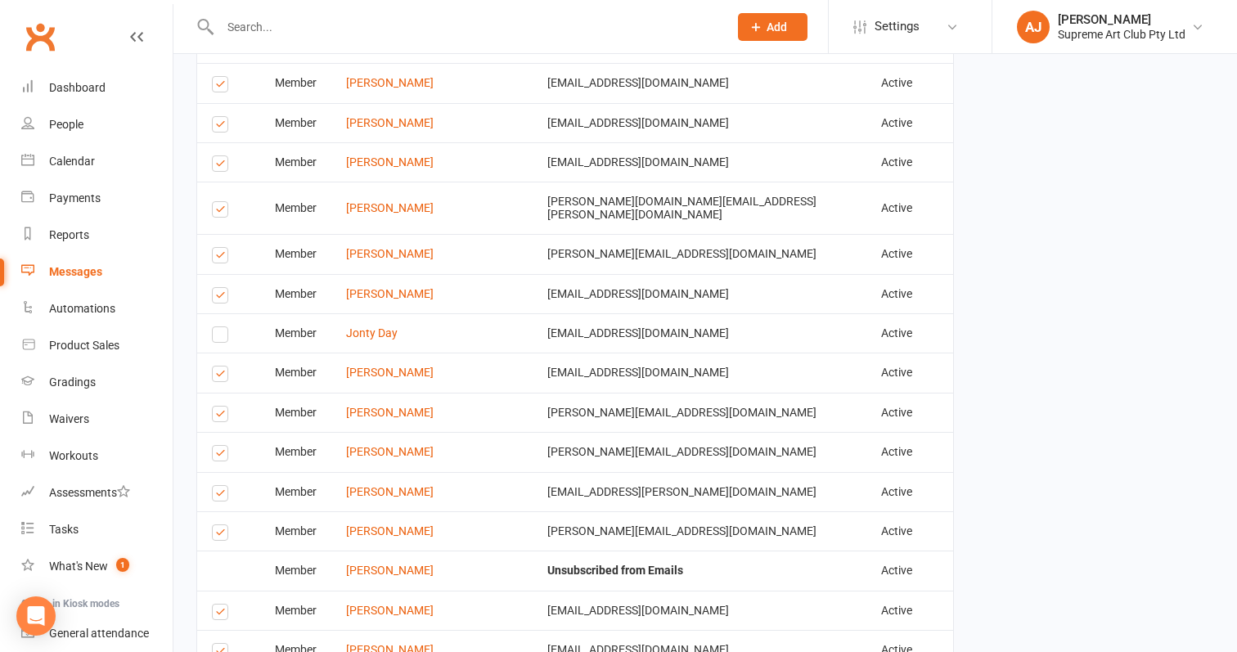
scroll to position [1615, 0]
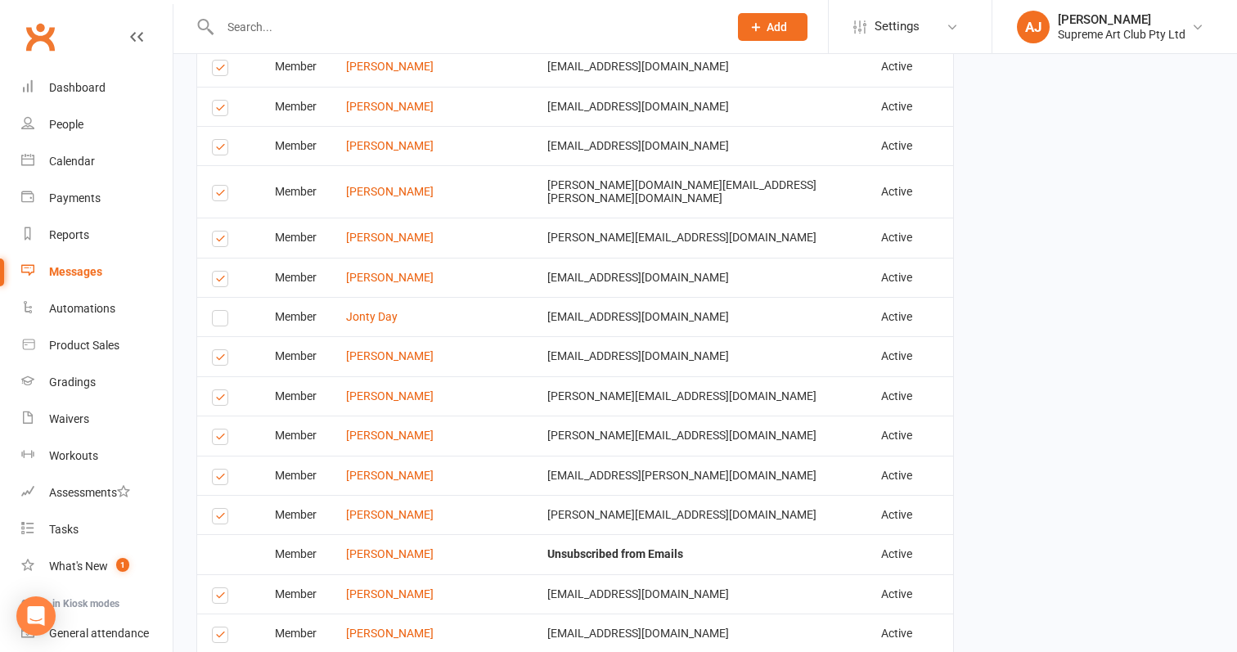
click at [218, 439] on label at bounding box center [223, 439] width 22 height 0
click at [218, 429] on input "checkbox" at bounding box center [217, 429] width 11 height 0
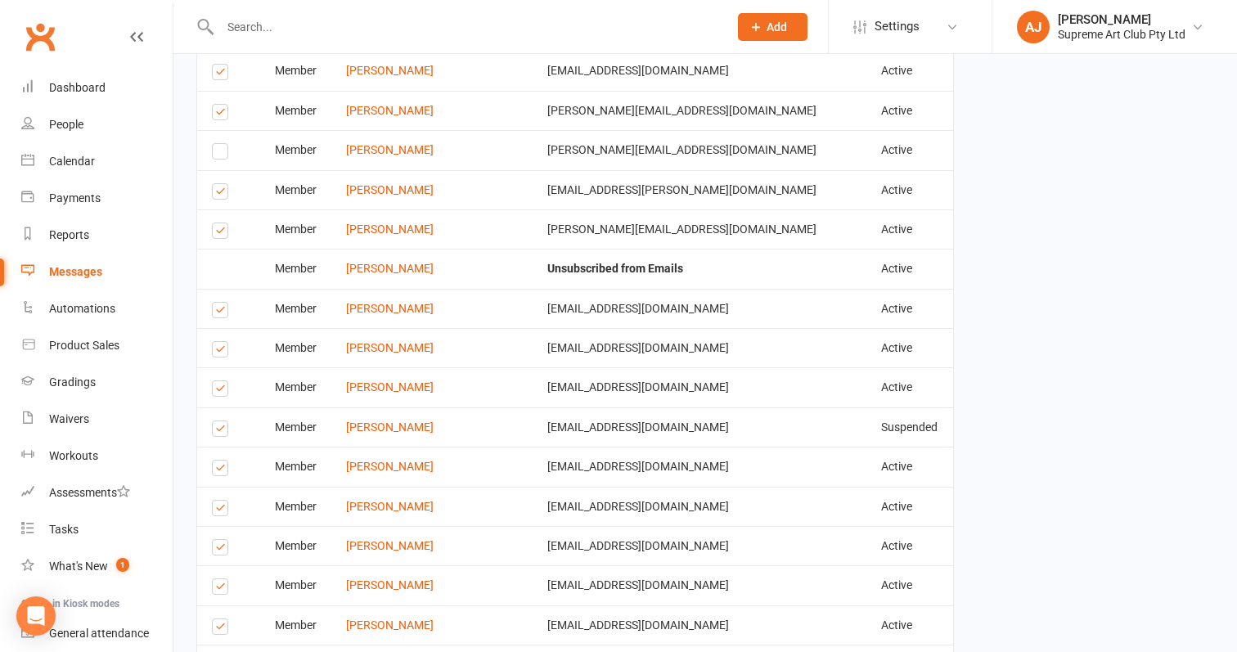
scroll to position [1905, 0]
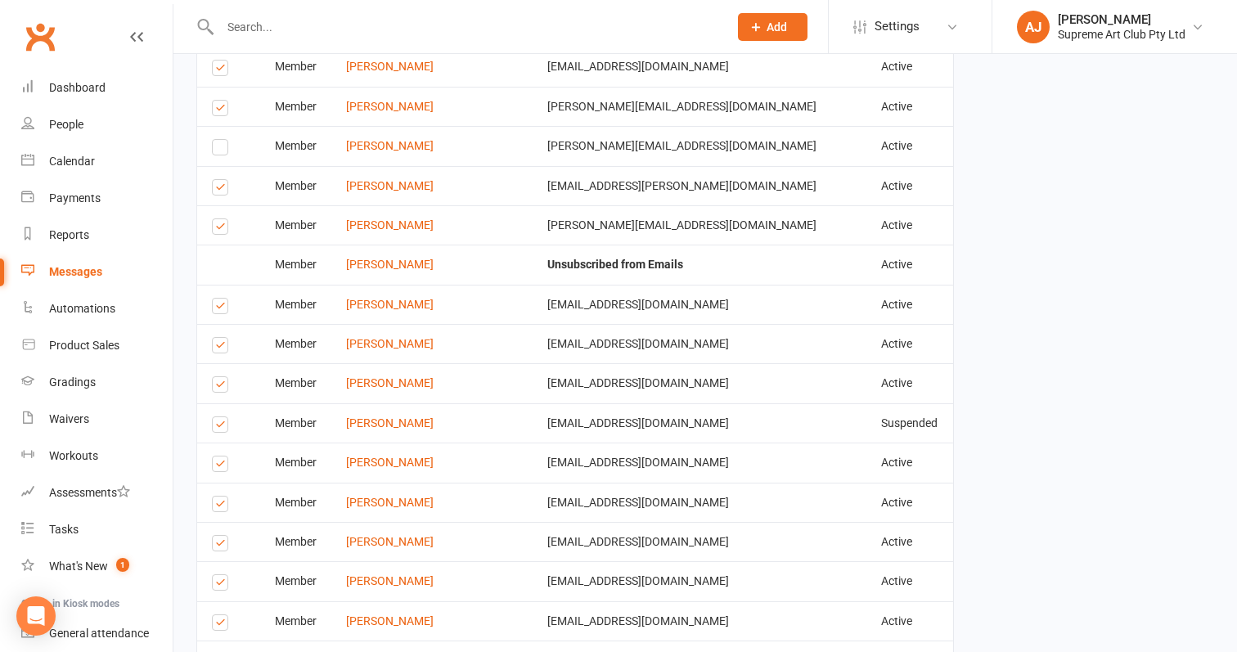
click at [220, 348] on label at bounding box center [223, 348] width 22 height 0
click at [220, 338] on input "checkbox" at bounding box center [217, 338] width 11 height 0
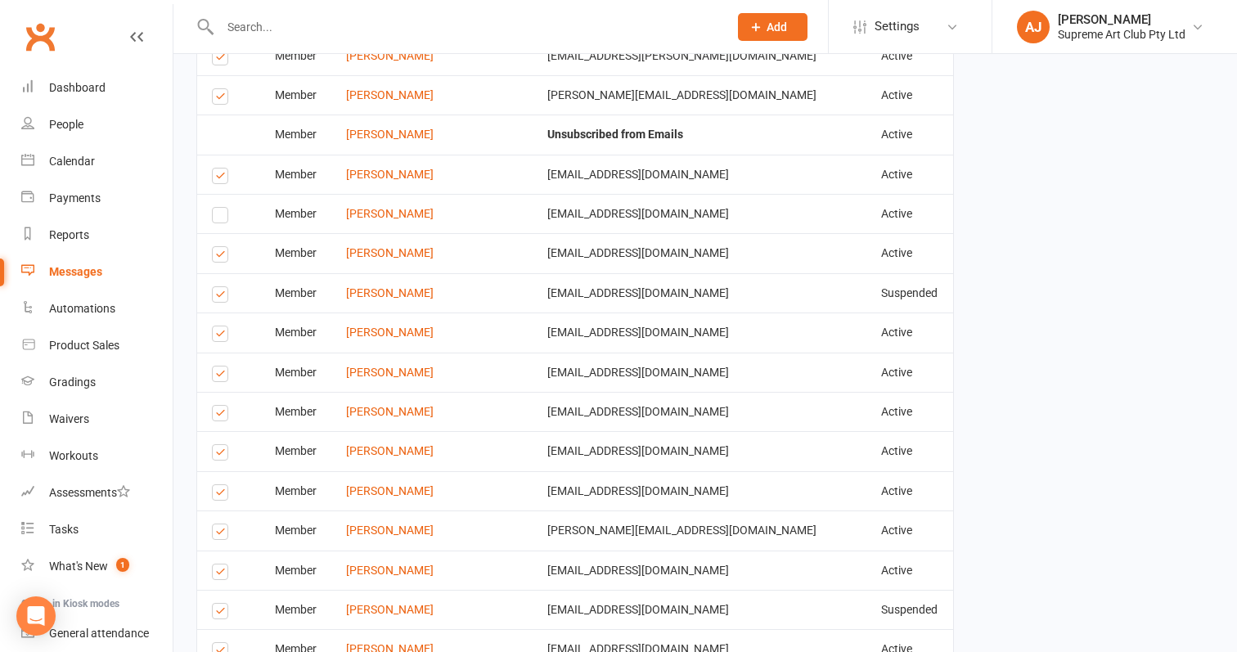
scroll to position [2043, 0]
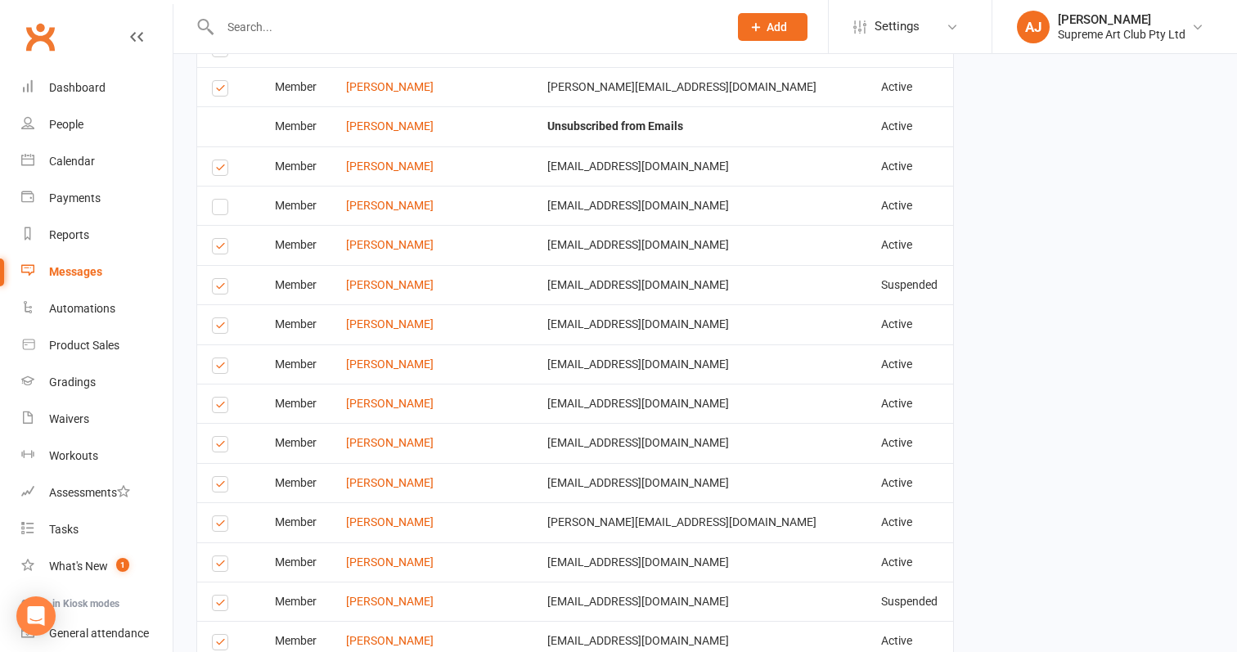
click at [223, 289] on label at bounding box center [223, 289] width 22 height 0
click at [223, 279] on input "checkbox" at bounding box center [217, 279] width 11 height 0
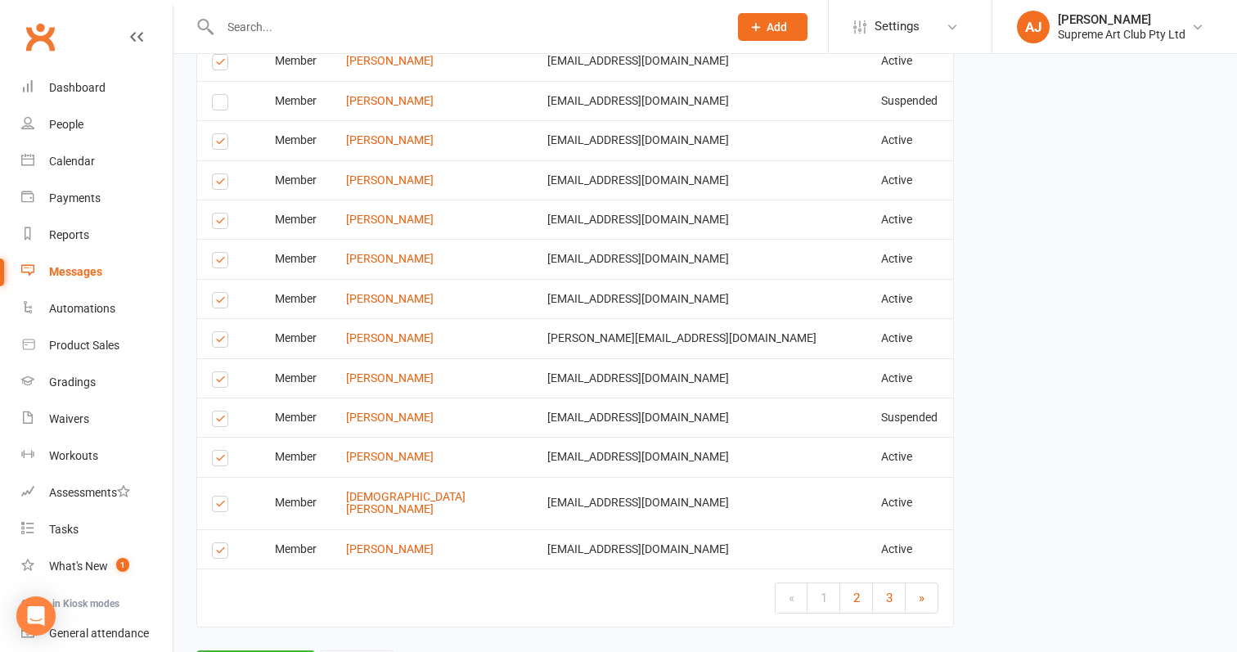
scroll to position [2226, 0]
click at [862, 584] on link "2" at bounding box center [856, 598] width 33 height 29
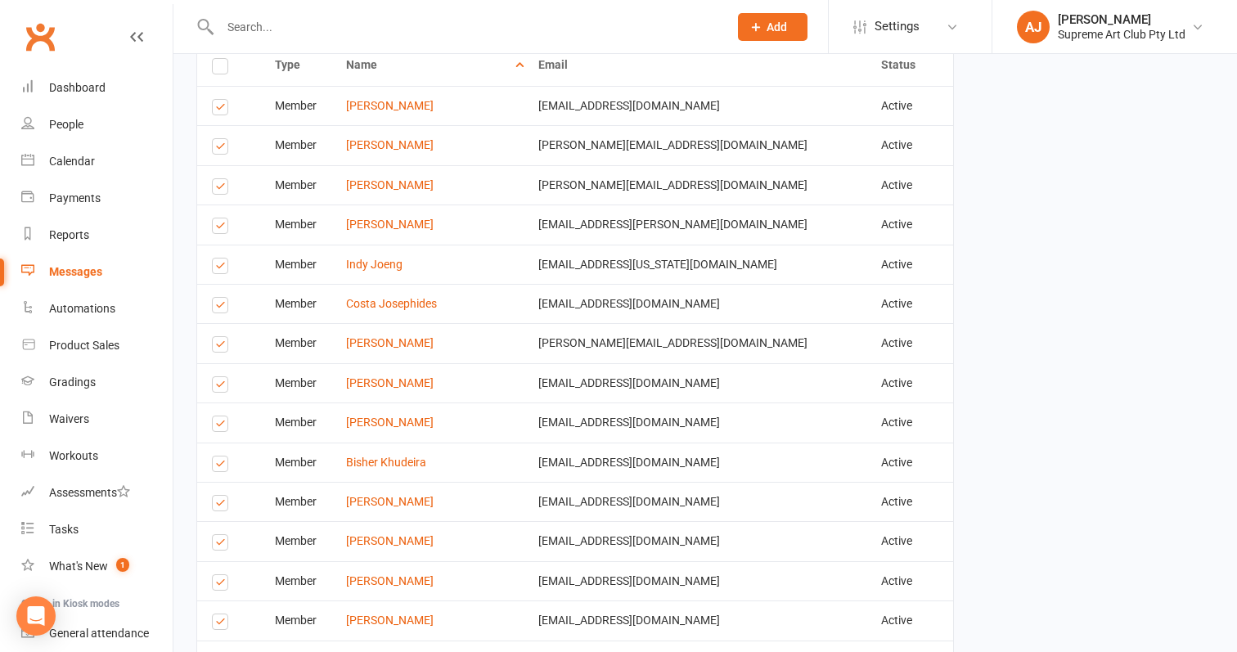
scroll to position [676, 0]
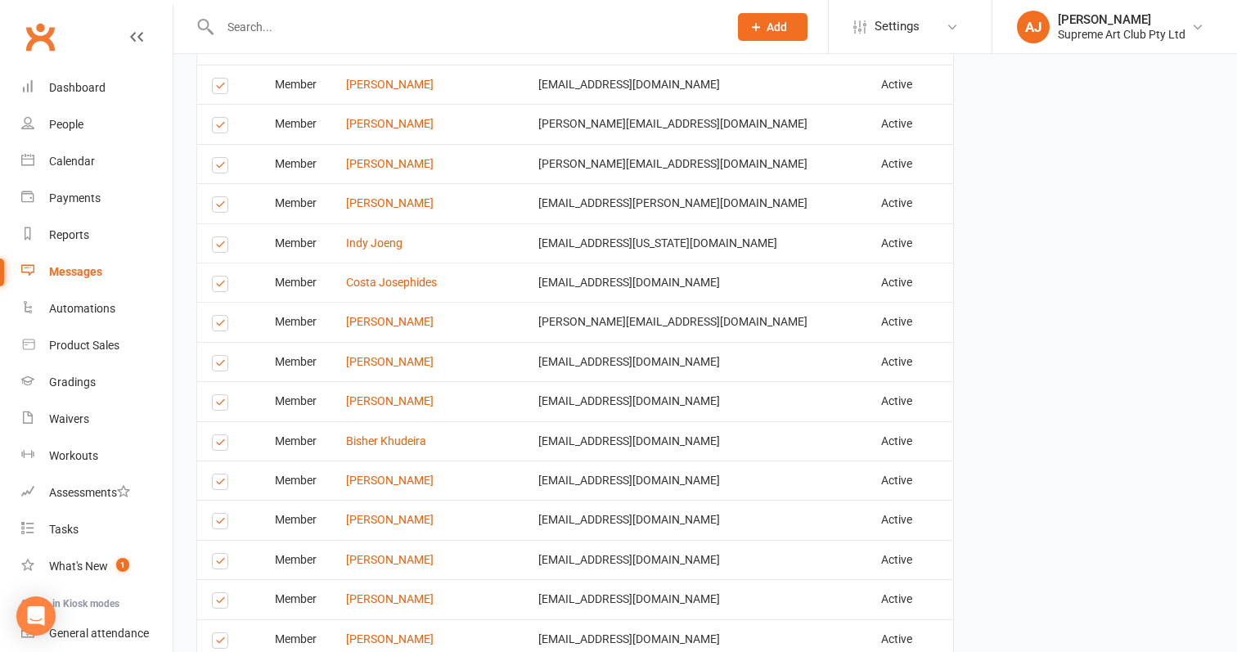
click at [220, 207] on label at bounding box center [223, 207] width 22 height 0
click at [220, 197] on input "checkbox" at bounding box center [217, 197] width 11 height 0
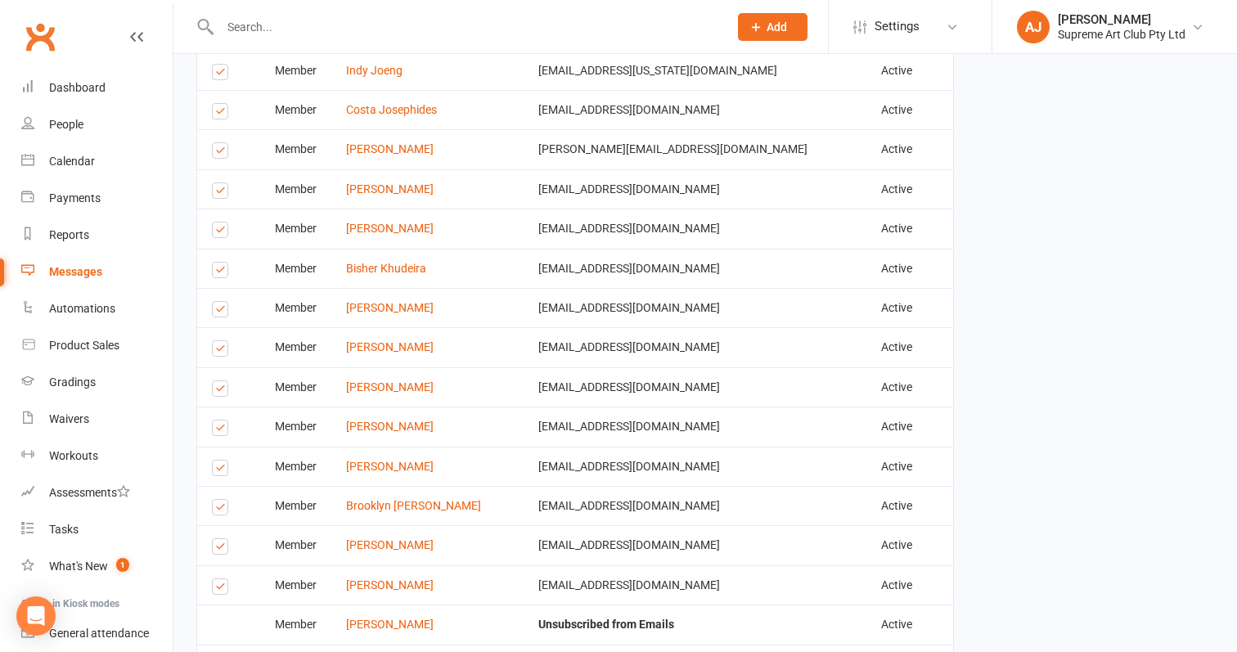
scroll to position [867, 0]
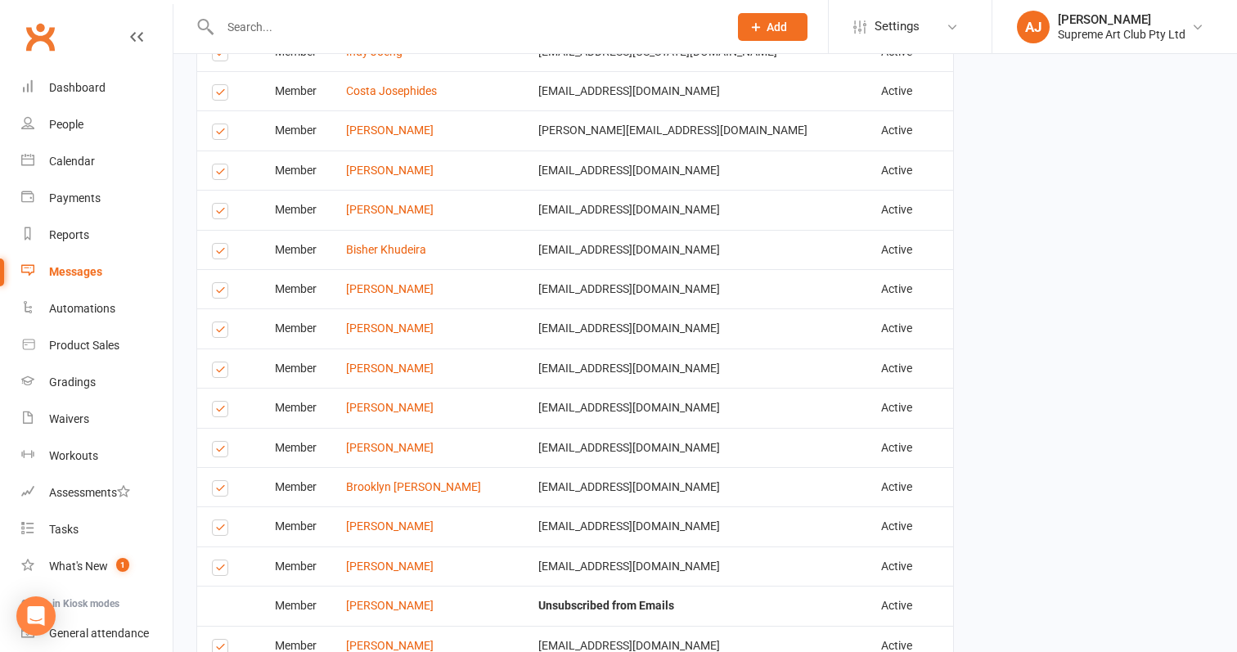
click at [218, 174] on label at bounding box center [223, 174] width 22 height 0
click at [218, 164] on input "checkbox" at bounding box center [217, 164] width 11 height 0
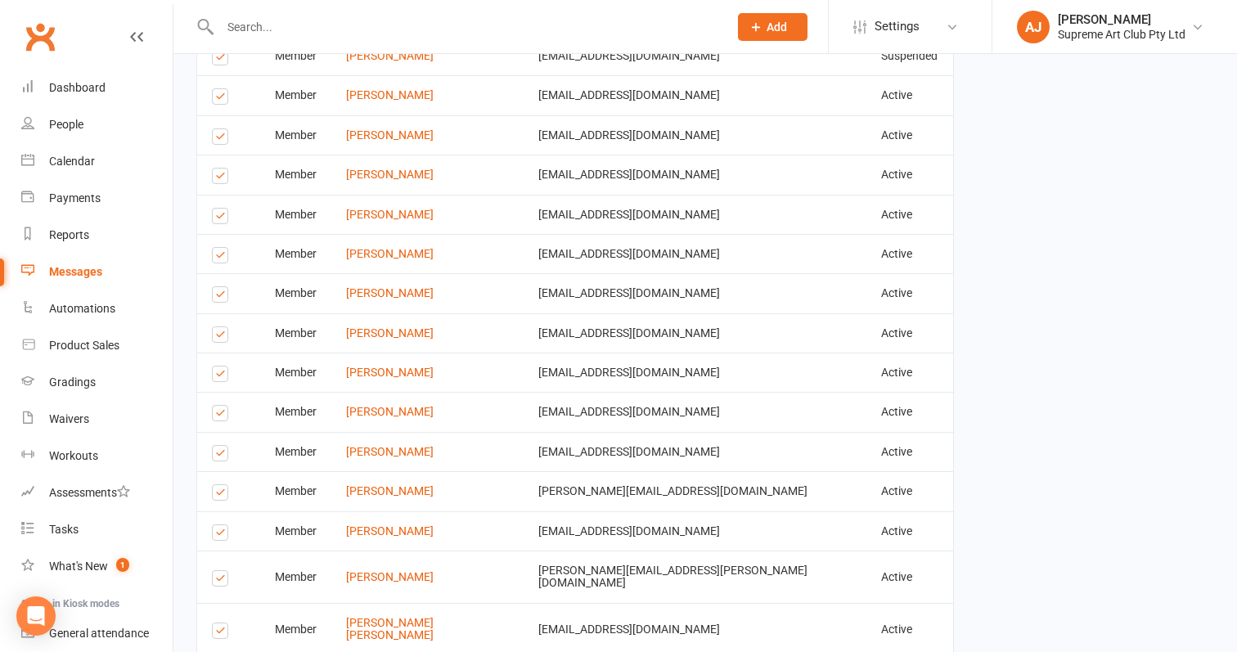
scroll to position [2028, 0]
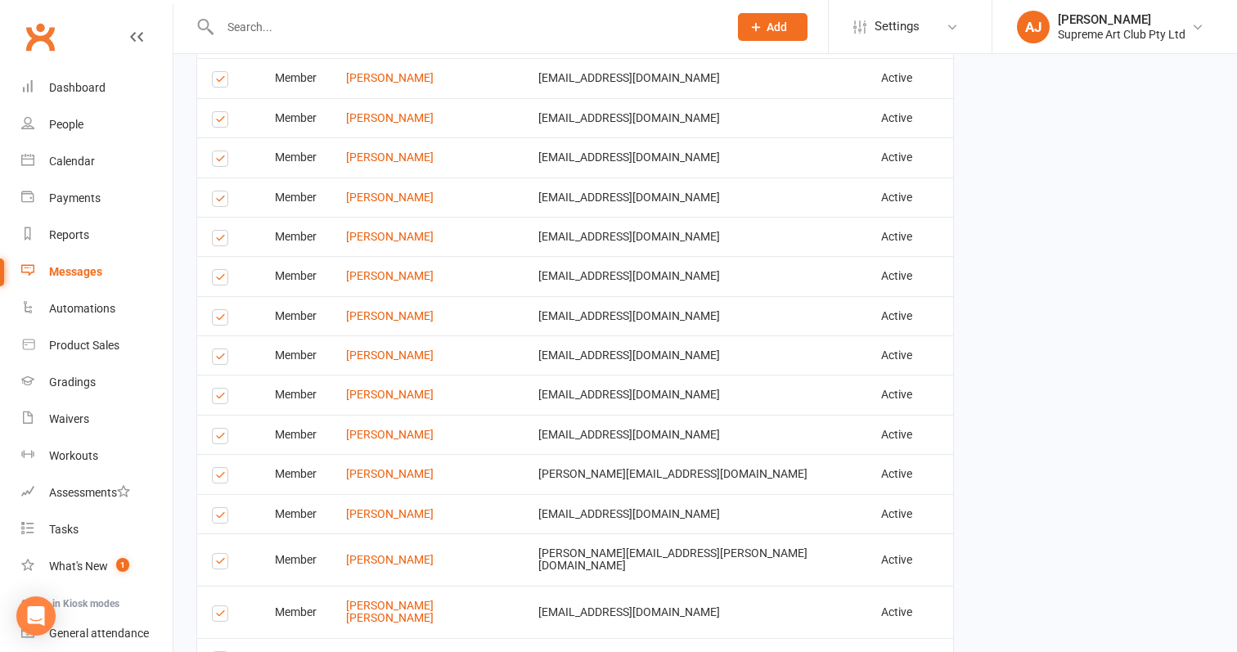
click at [224, 320] on label at bounding box center [223, 320] width 22 height 0
click at [223, 310] on input "checkbox" at bounding box center [217, 310] width 11 height 0
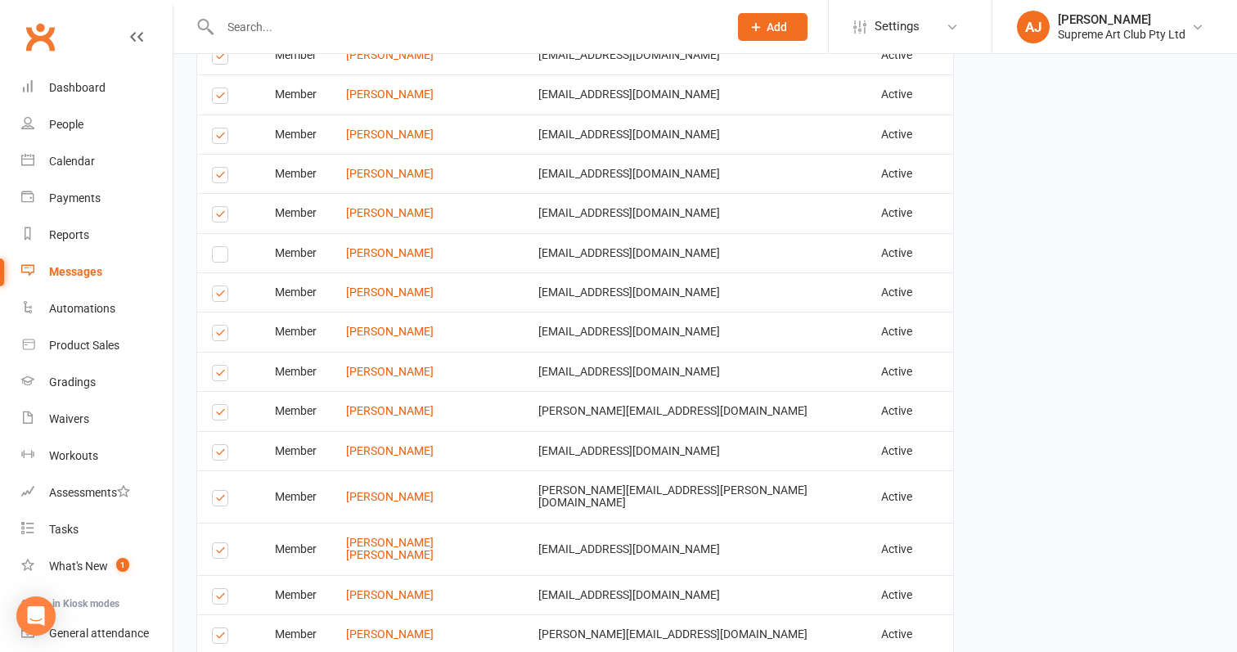
scroll to position [2095, 0]
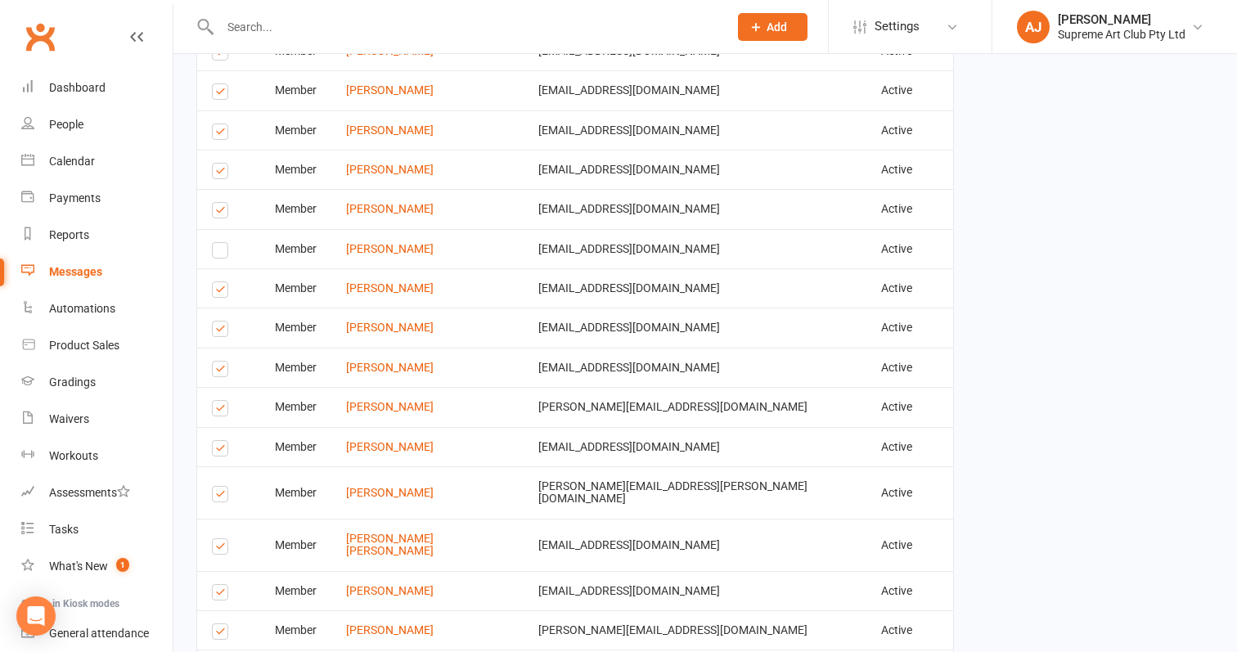
click at [227, 331] on label at bounding box center [223, 331] width 22 height 0
click at [223, 322] on input "checkbox" at bounding box center [217, 322] width 11 height 0
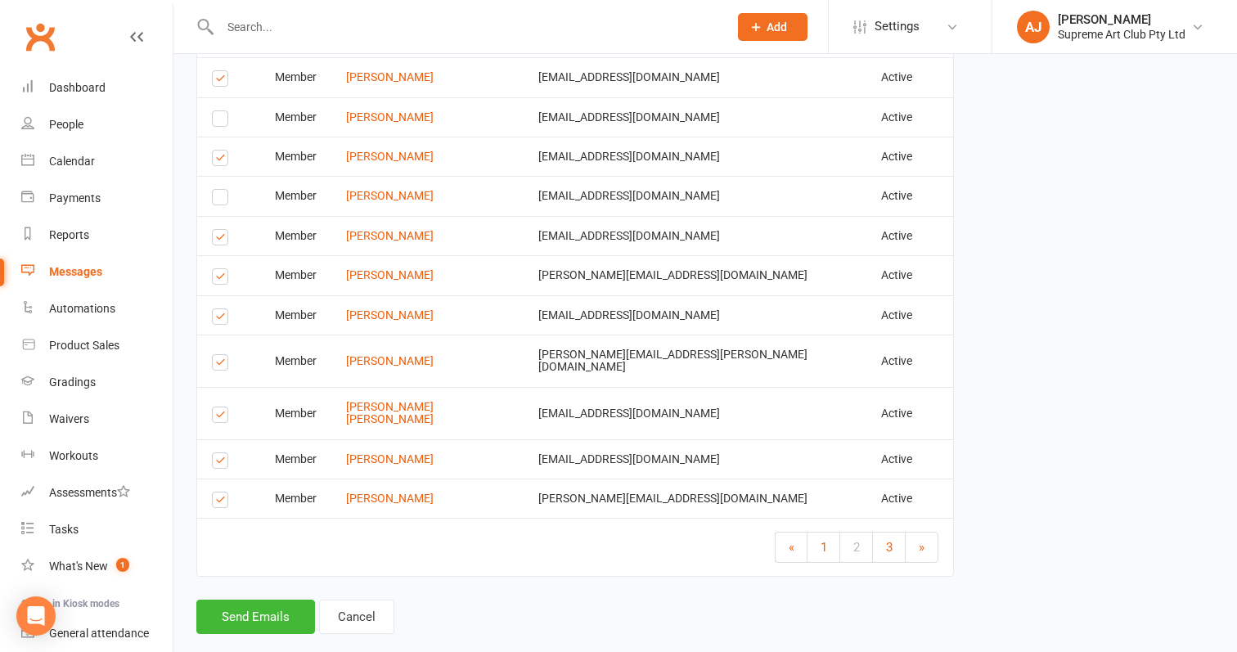
scroll to position [2226, 0]
click at [224, 464] on label at bounding box center [223, 464] width 22 height 0
click at [223, 454] on input "checkbox" at bounding box center [217, 454] width 11 height 0
click at [888, 541] on span "3" at bounding box center [889, 548] width 7 height 15
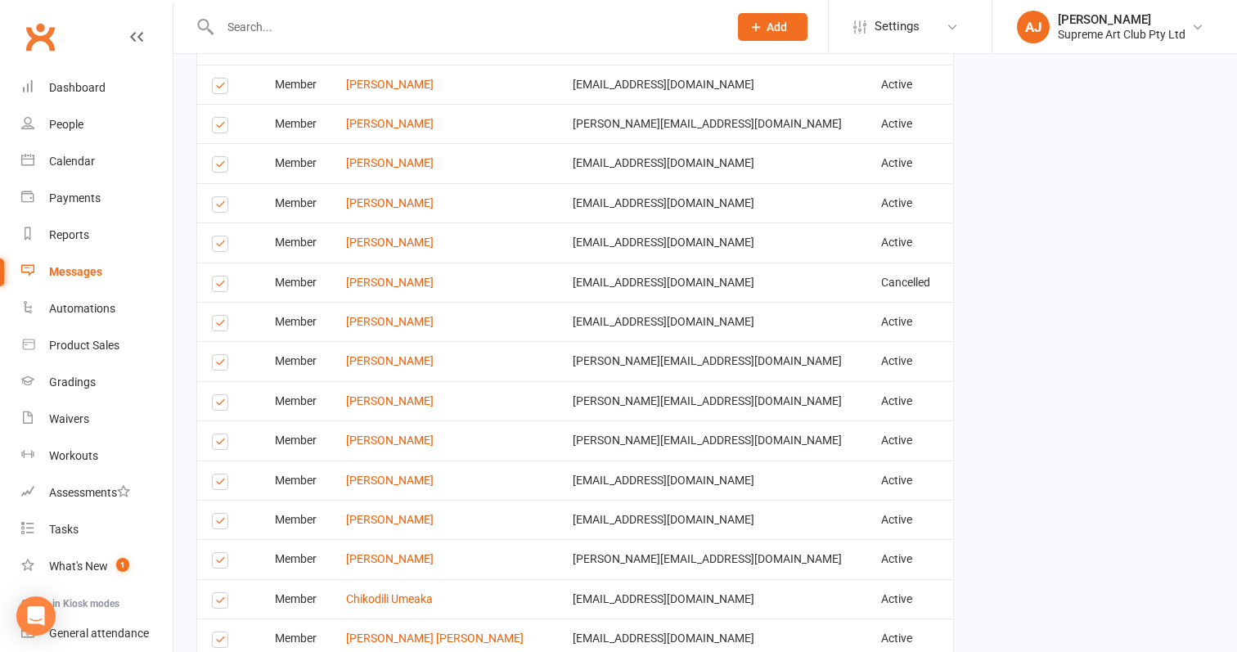
scroll to position [1014, 0]
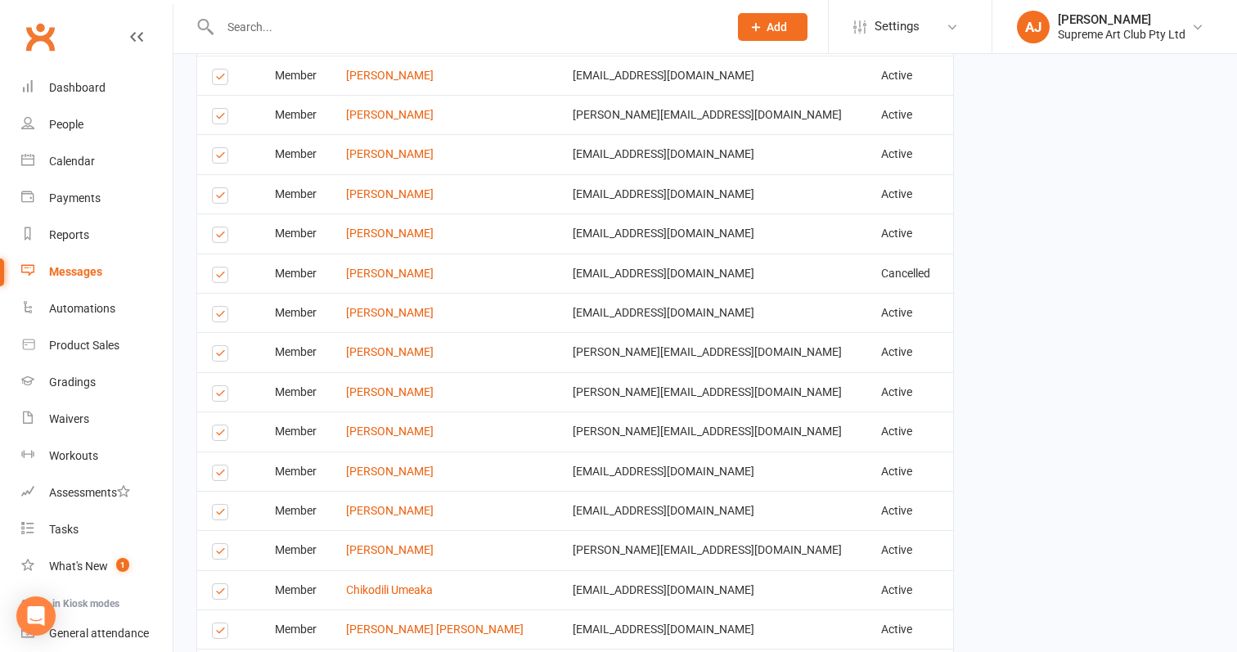
click at [221, 396] on label at bounding box center [223, 396] width 22 height 0
click at [221, 386] on input "checkbox" at bounding box center [217, 386] width 11 height 0
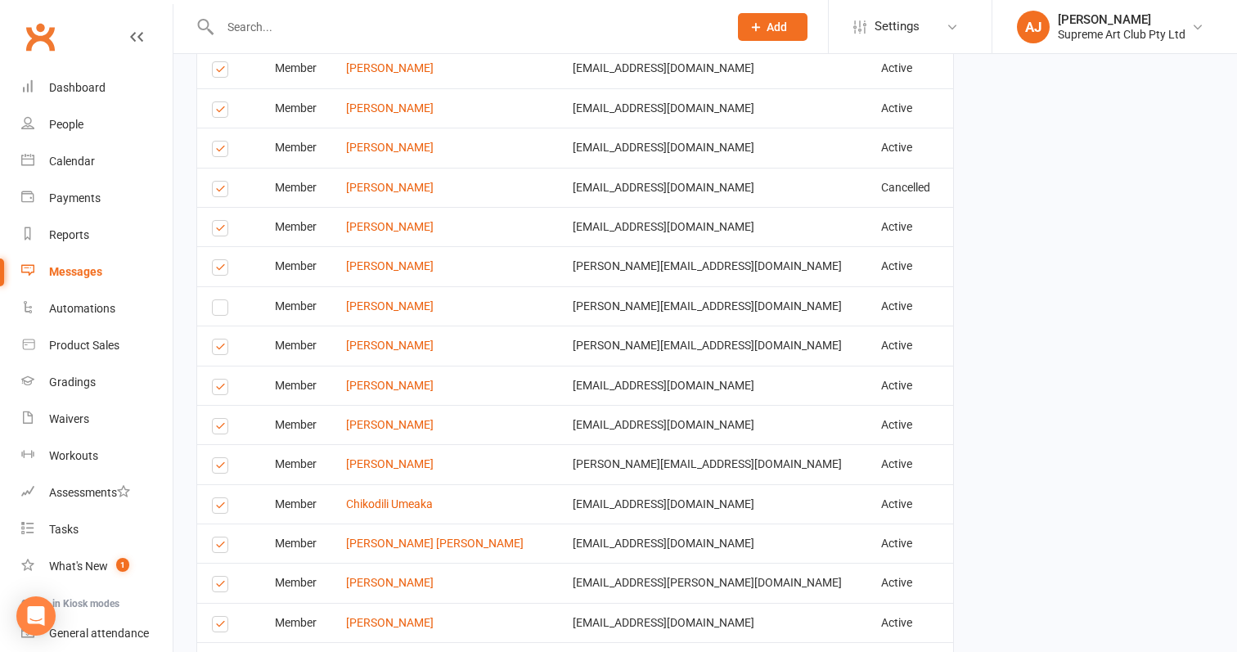
scroll to position [1118, 0]
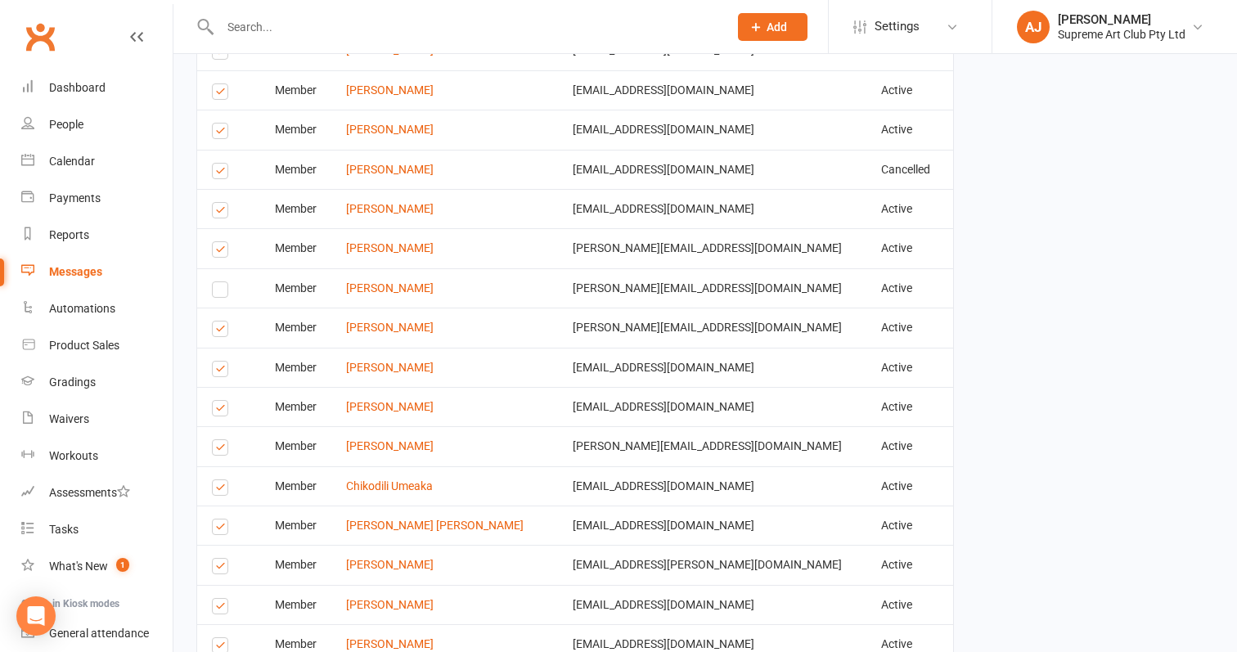
click at [215, 411] on label at bounding box center [223, 411] width 22 height 0
click at [215, 401] on input "checkbox" at bounding box center [217, 401] width 11 height 0
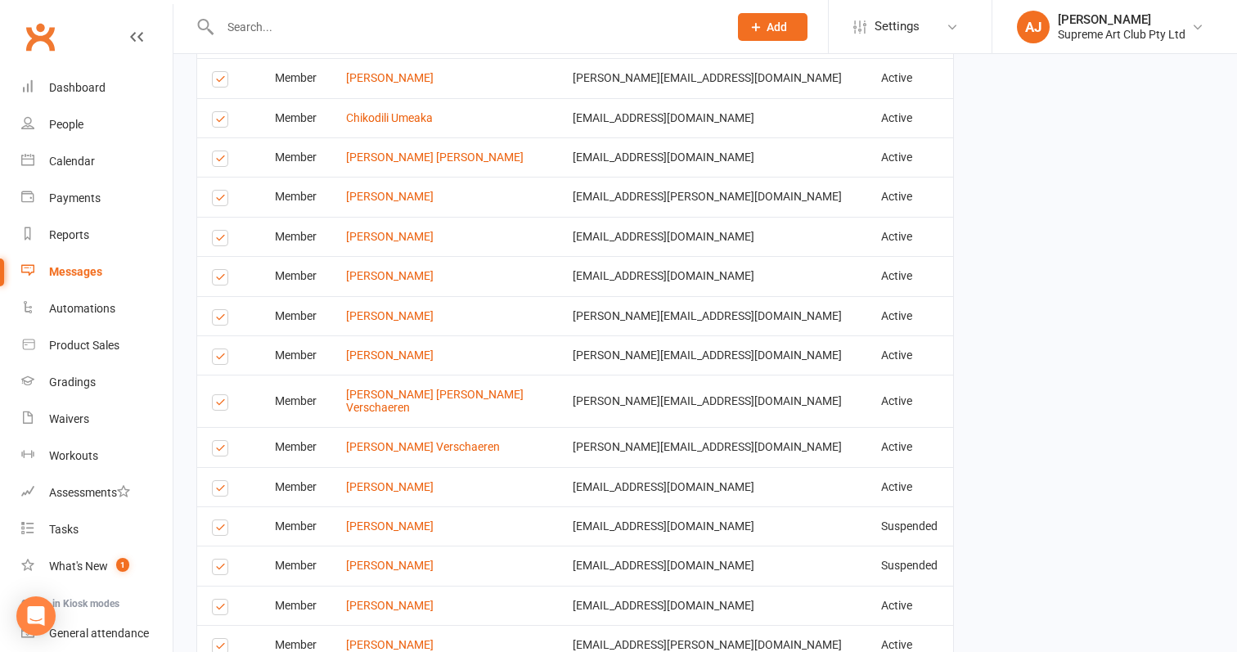
scroll to position [1535, 0]
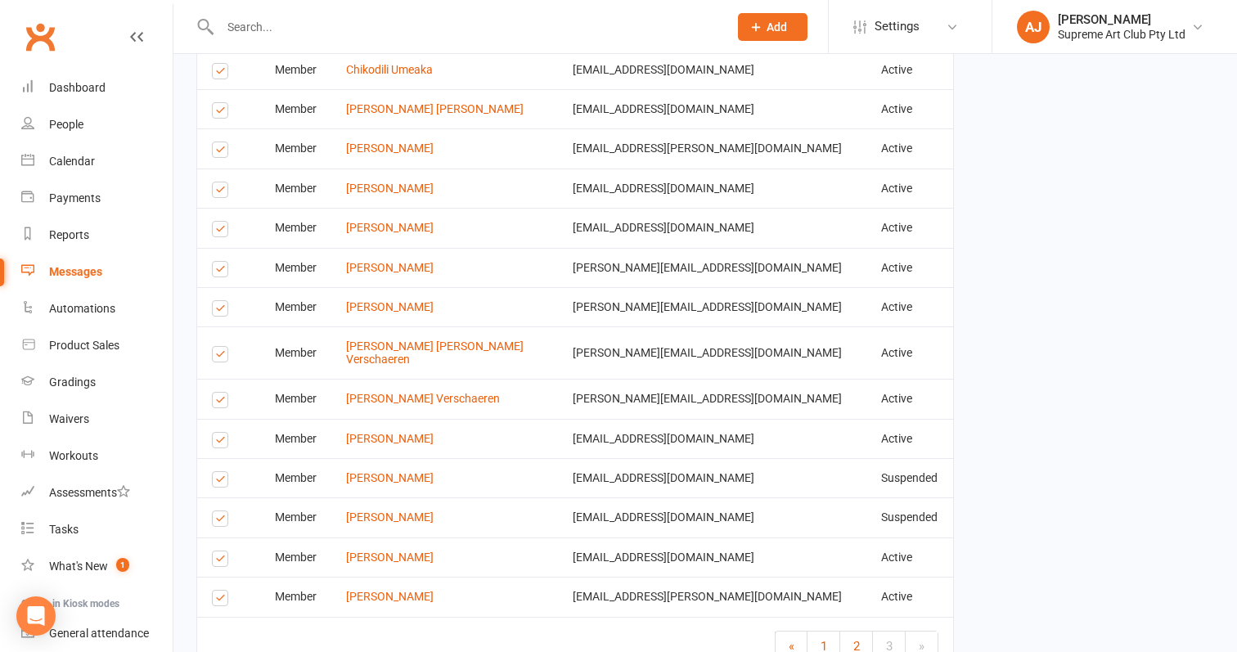
click at [221, 272] on label at bounding box center [223, 272] width 22 height 0
click at [221, 262] on input "checkbox" at bounding box center [217, 262] width 11 height 0
click at [218, 311] on label at bounding box center [223, 311] width 22 height 0
click at [218, 301] on input "checkbox" at bounding box center [217, 301] width 11 height 0
click at [214, 357] on label at bounding box center [223, 357] width 22 height 0
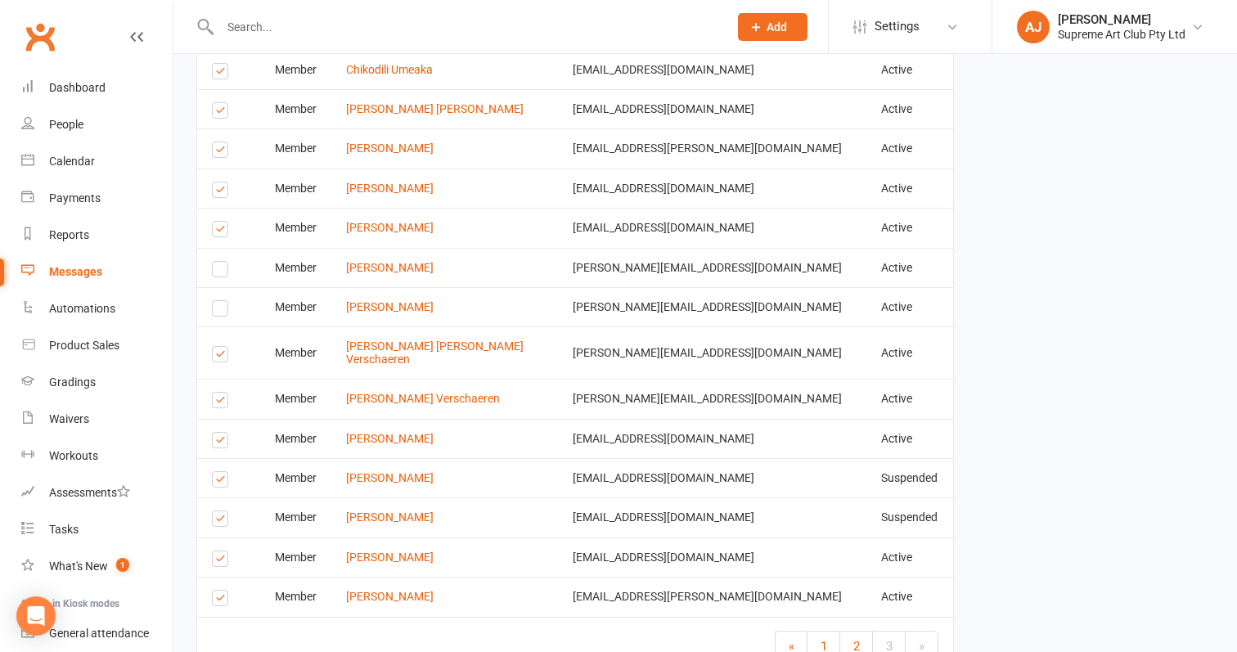
click at [214, 347] on input "checkbox" at bounding box center [217, 347] width 11 height 0
click at [219, 521] on label at bounding box center [223, 521] width 22 height 0
click at [219, 511] on input "checkbox" at bounding box center [217, 511] width 11 height 0
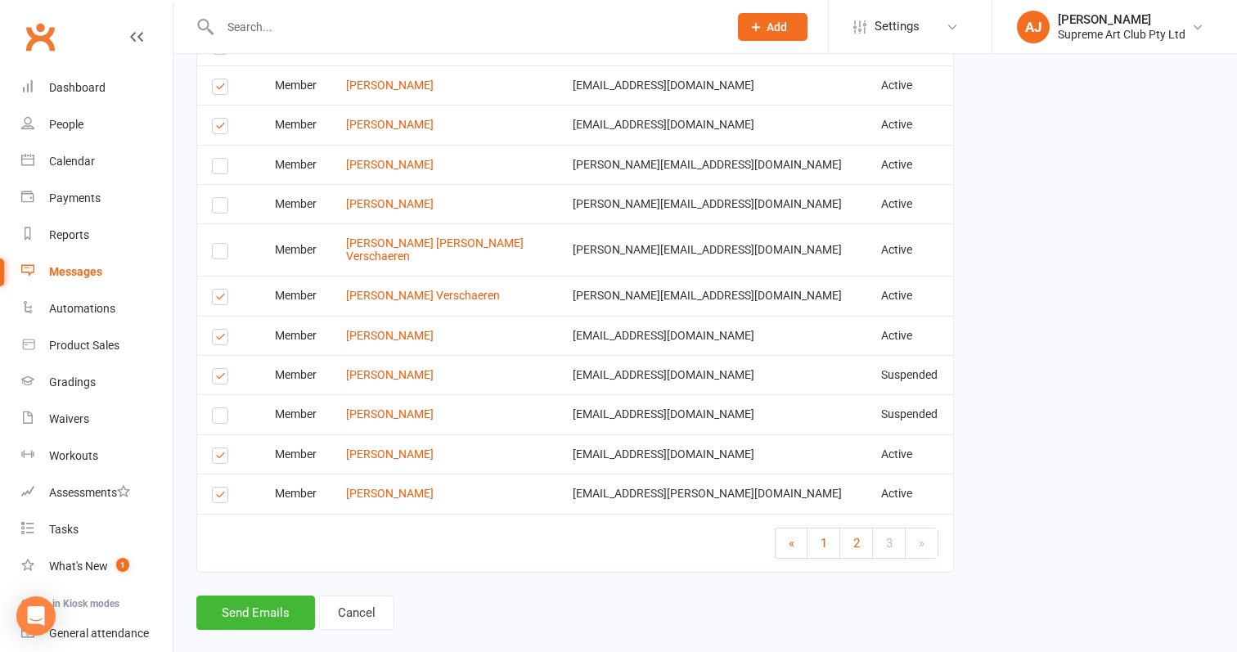
scroll to position [1637, 0]
click at [236, 596] on button "Send Emails" at bounding box center [255, 613] width 119 height 34
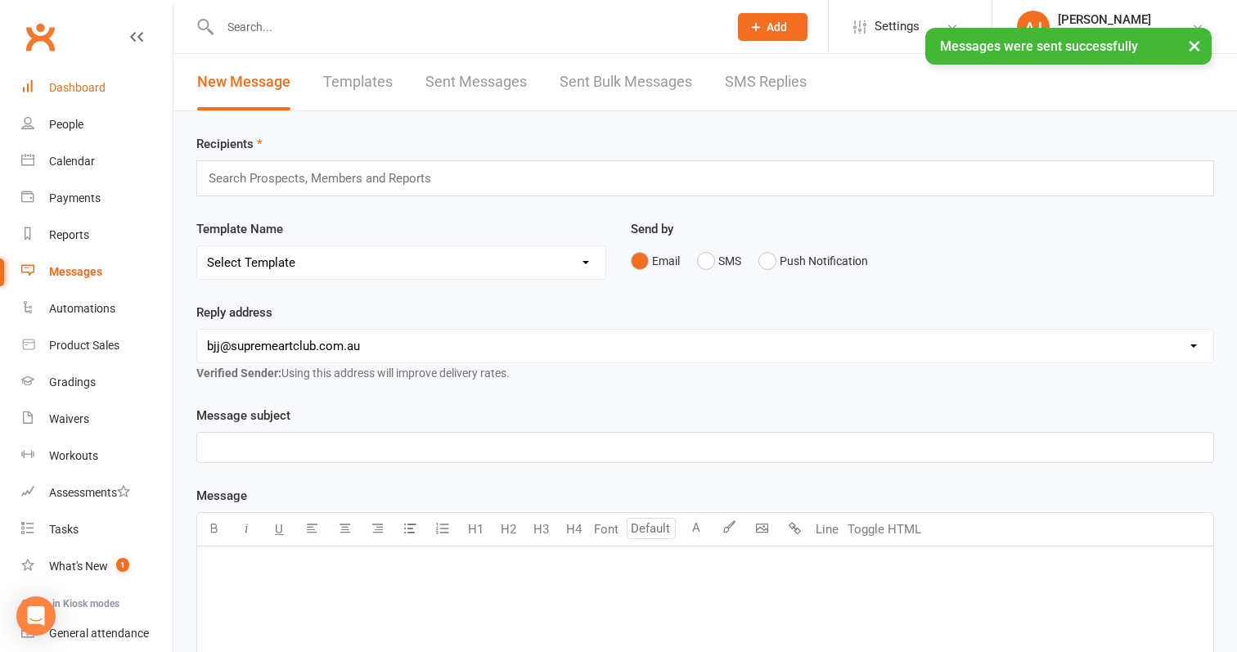
click at [86, 76] on link "Dashboard" at bounding box center [96, 88] width 151 height 37
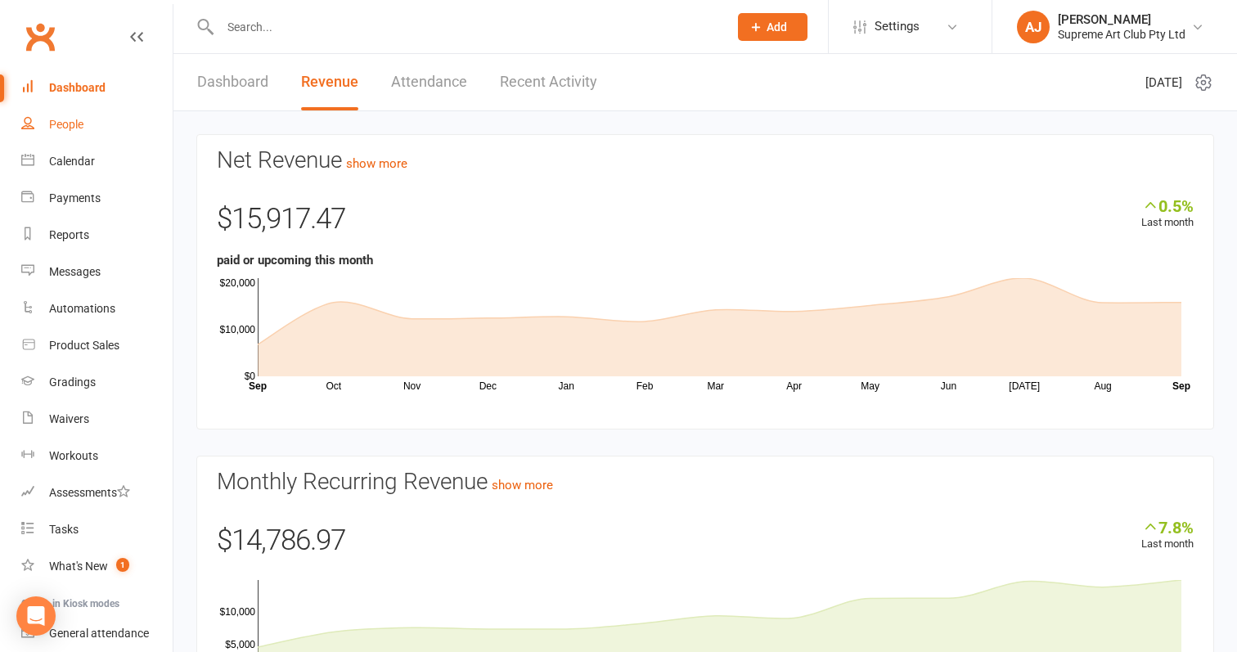
click at [60, 122] on div "People" at bounding box center [66, 124] width 34 height 13
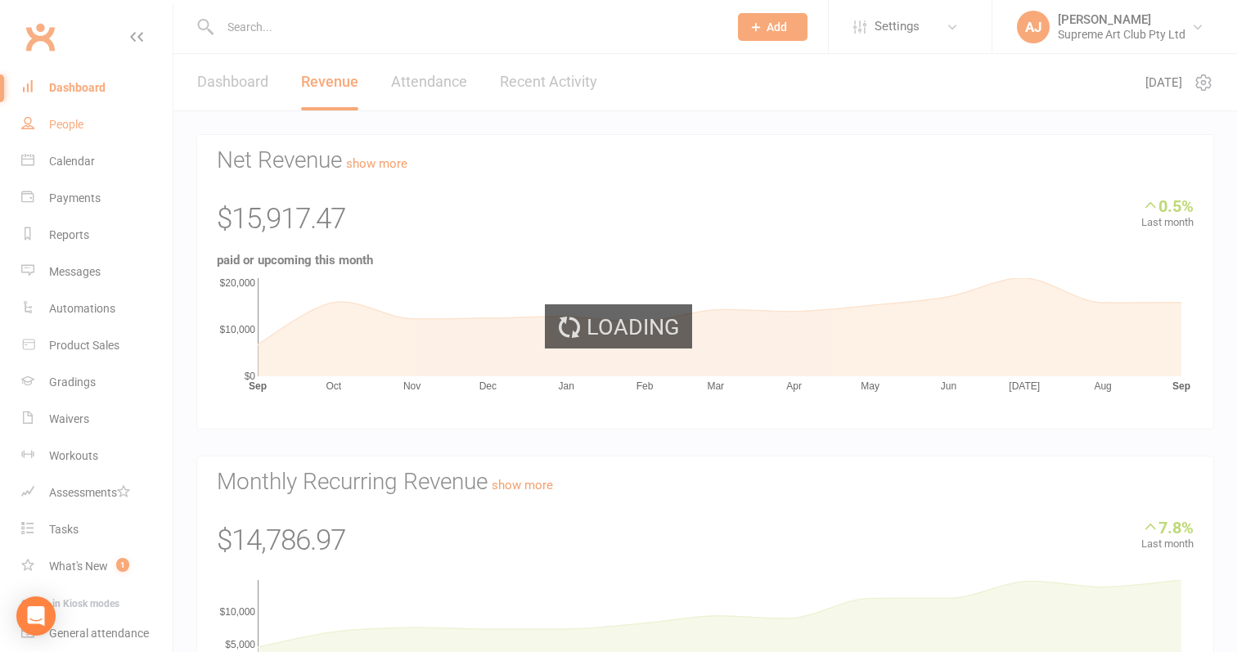
select select "100"
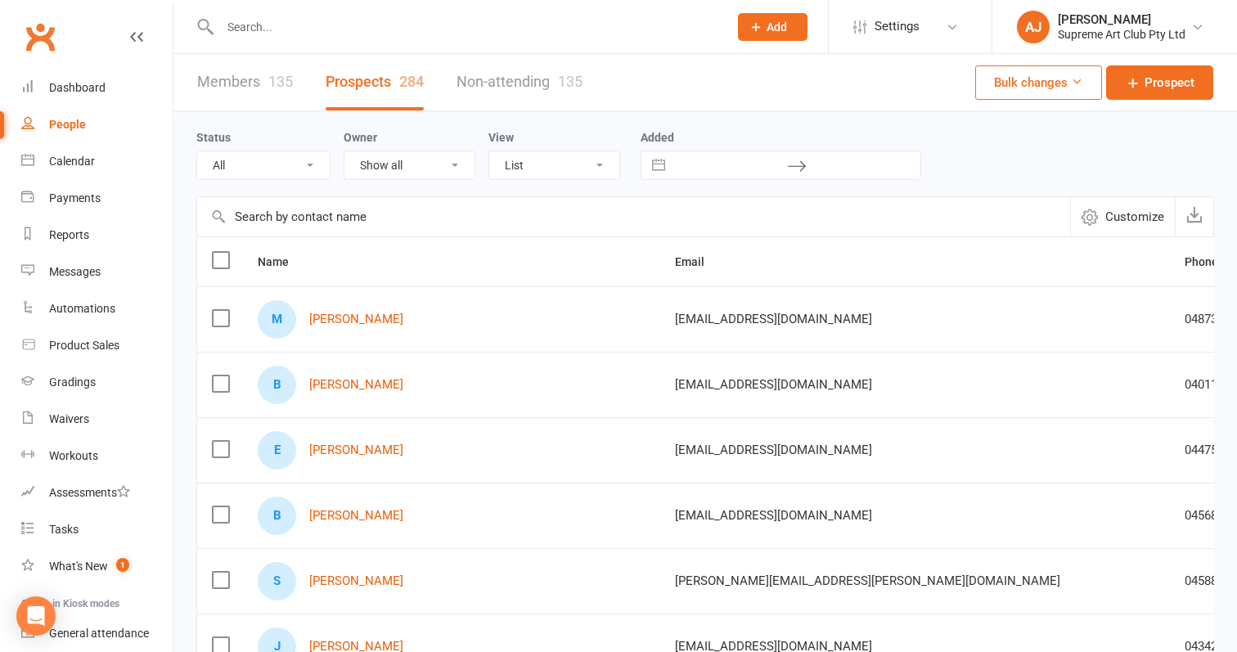
click at [380, 227] on input "text" at bounding box center [633, 216] width 873 height 39
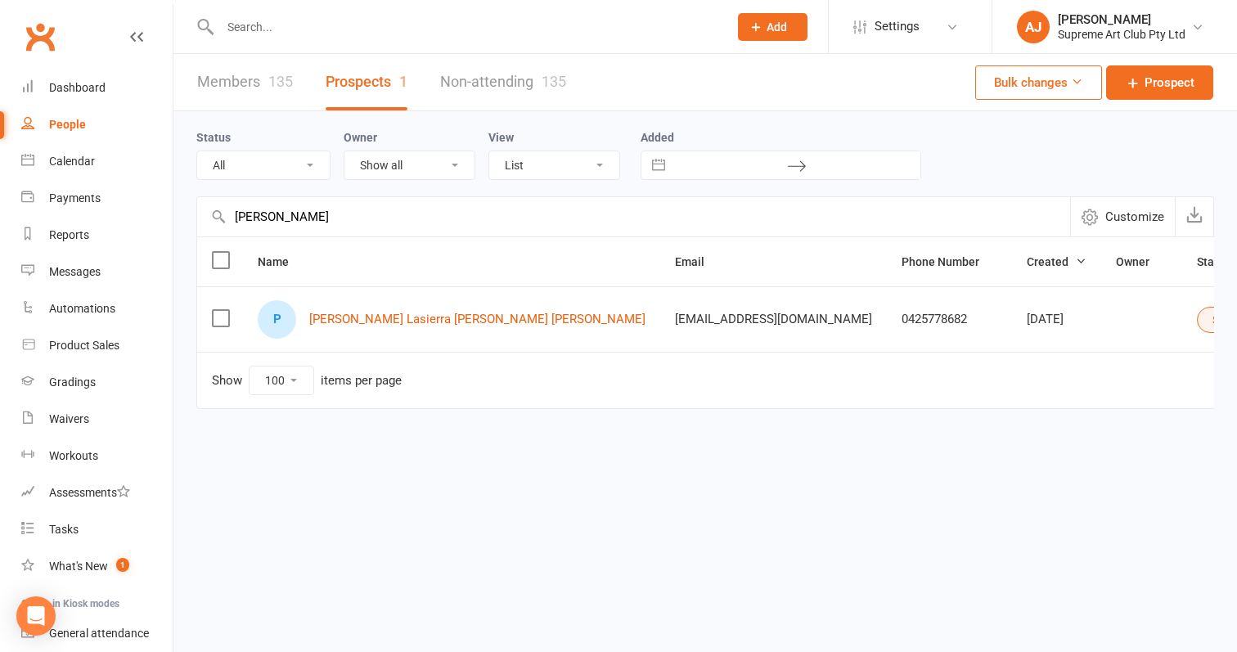
type input "Pablo"
drag, startPoint x: 380, startPoint y: 227, endPoint x: 405, endPoint y: 325, distance: 101.2
click at [405, 325] on link "[PERSON_NAME] Lasierra [PERSON_NAME] [PERSON_NAME]" at bounding box center [477, 320] width 336 height 14
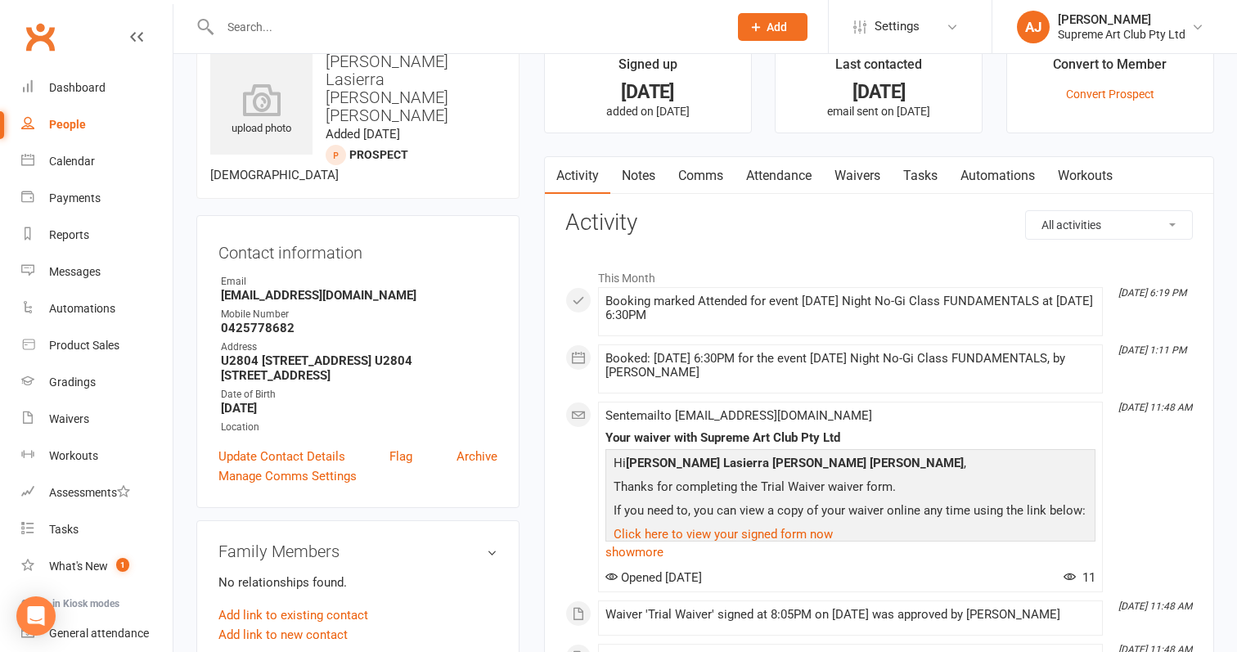
scroll to position [44, 0]
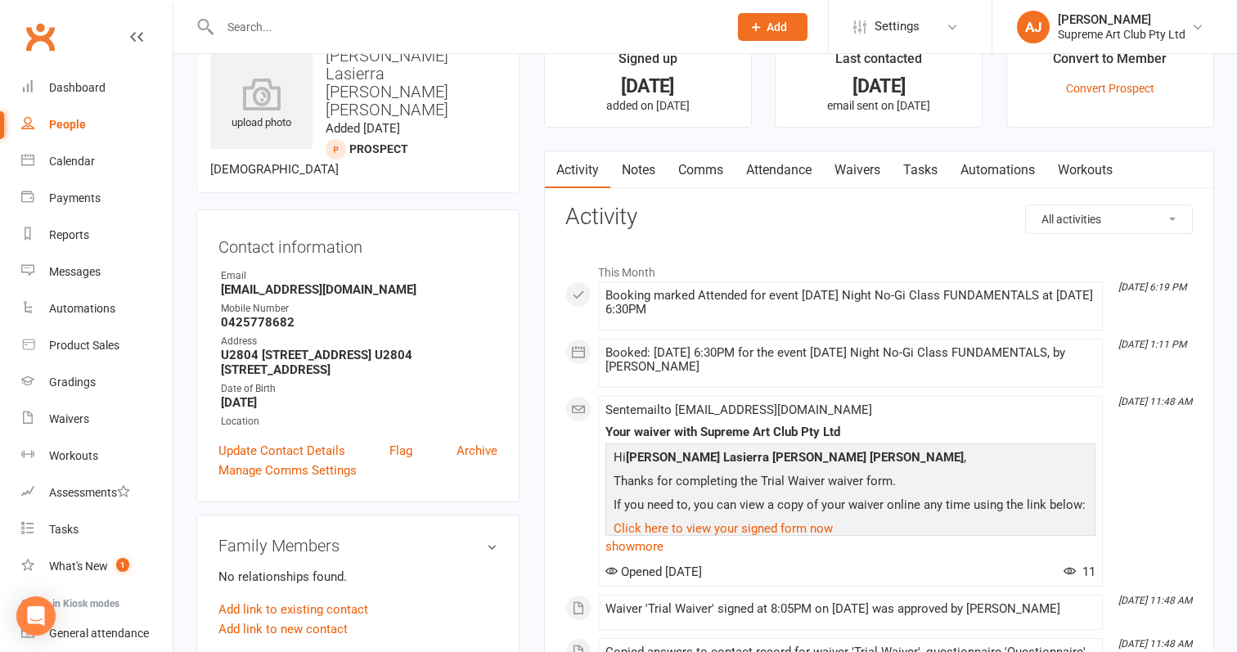
click at [851, 173] on link "Waivers" at bounding box center [857, 170] width 69 height 38
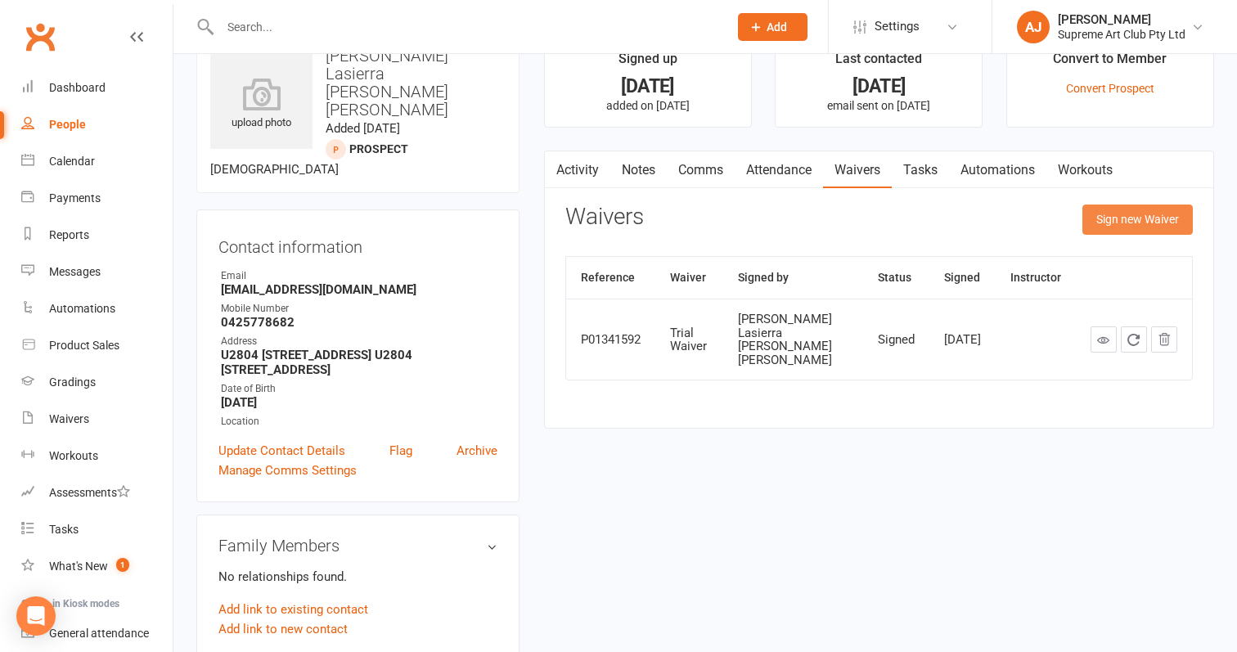
click at [1178, 218] on button "Sign new Waiver" at bounding box center [1137, 219] width 110 height 29
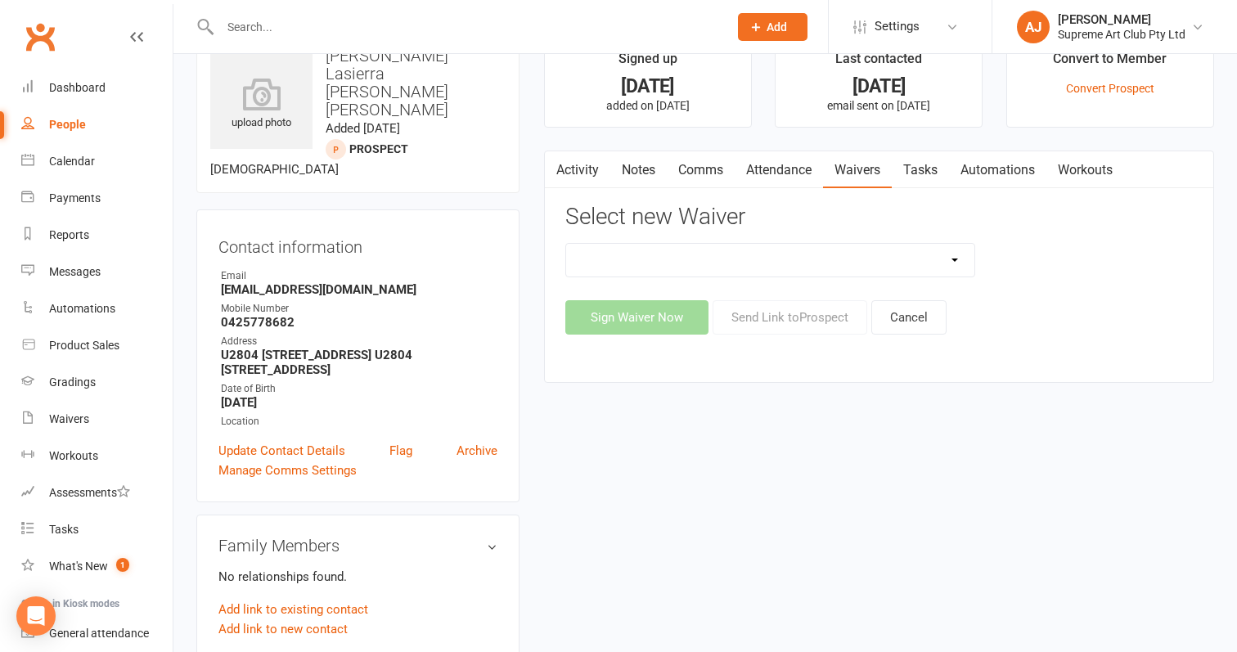
select select "11955"
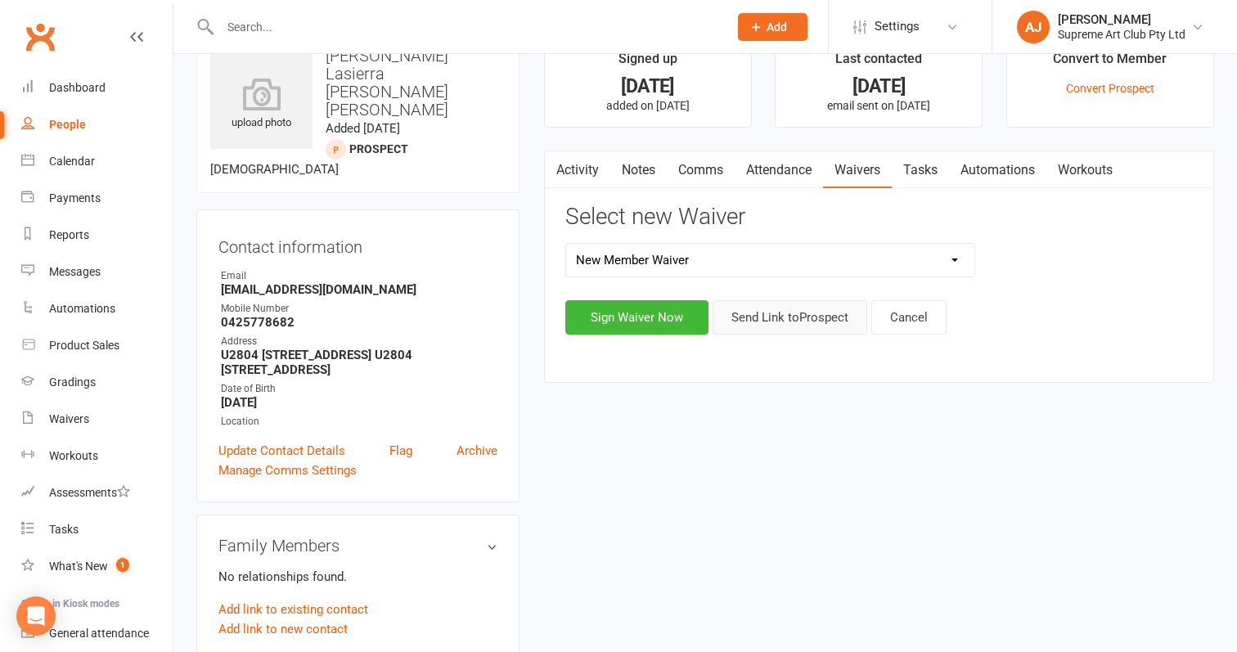
click at [753, 310] on button "Send Link to [GEOGRAPHIC_DATA]" at bounding box center [790, 317] width 155 height 34
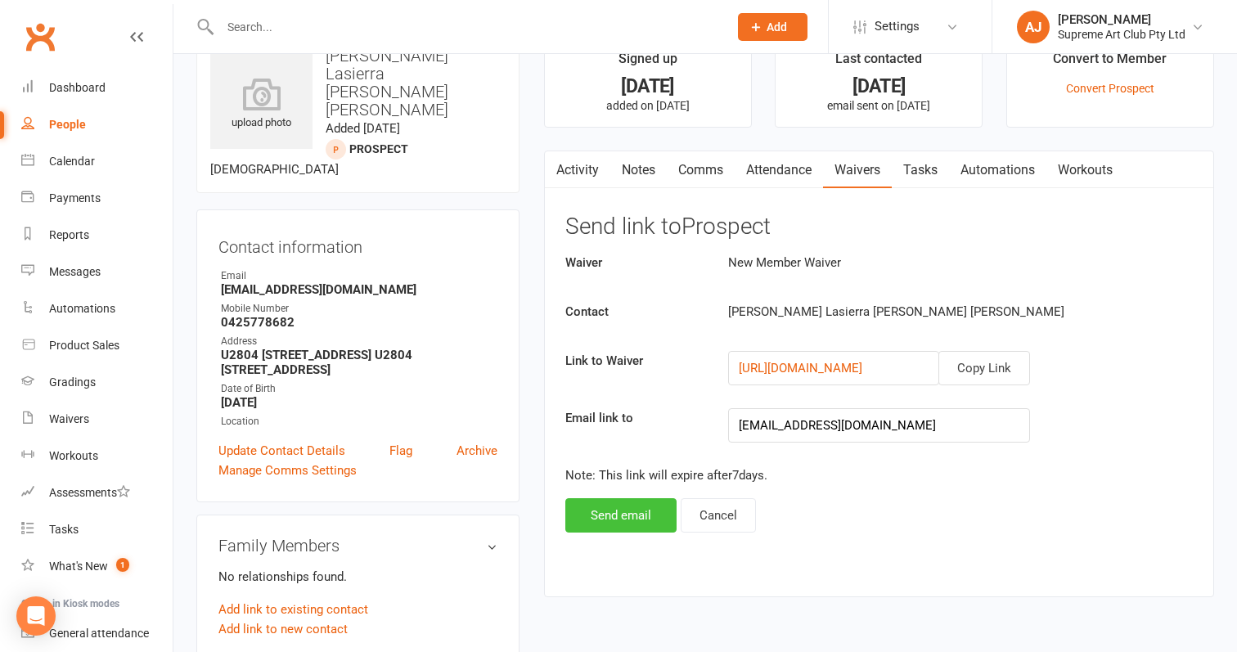
click at [615, 513] on button "Send email" at bounding box center [620, 515] width 111 height 34
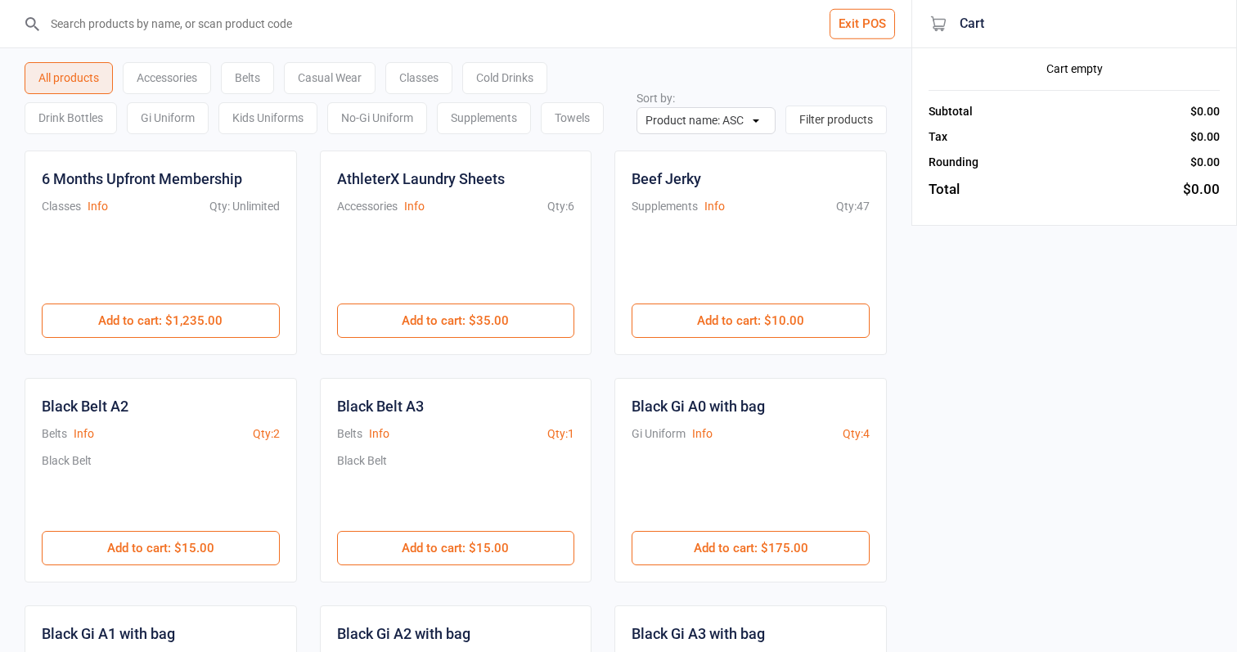
drag, startPoint x: 0, startPoint y: 0, endPoint x: 536, endPoint y: 86, distance: 542.7
click at [536, 86] on div "Cold Drinks" at bounding box center [504, 78] width 85 height 32
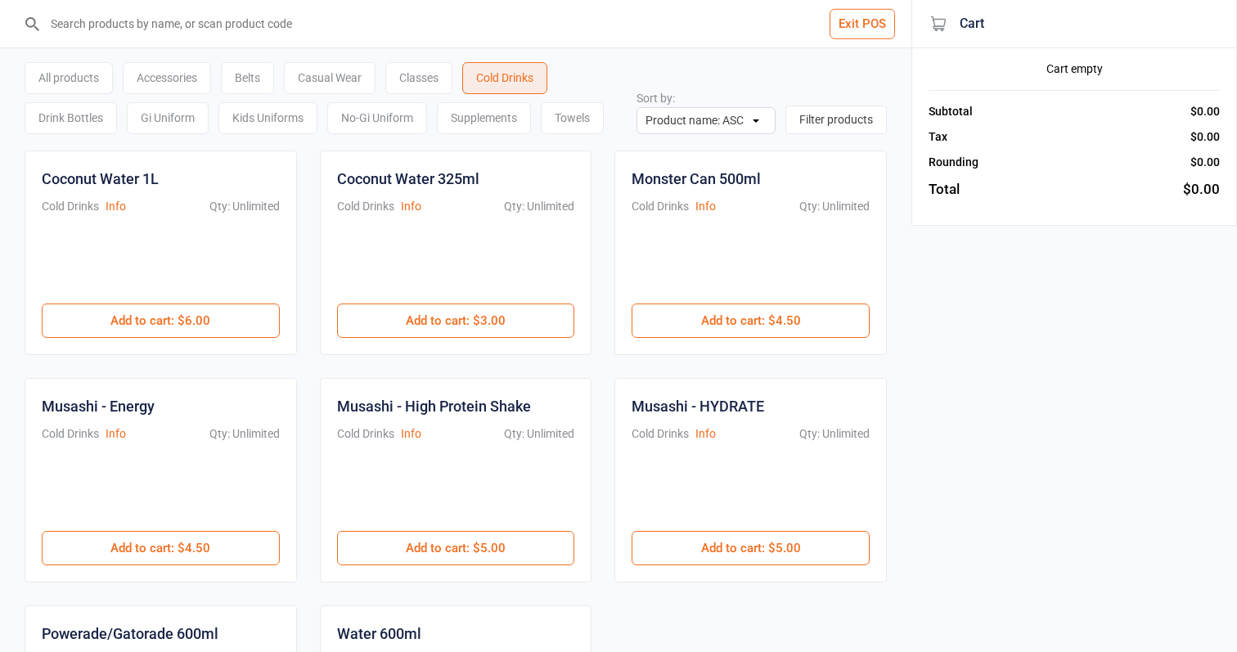
scroll to position [184, 0]
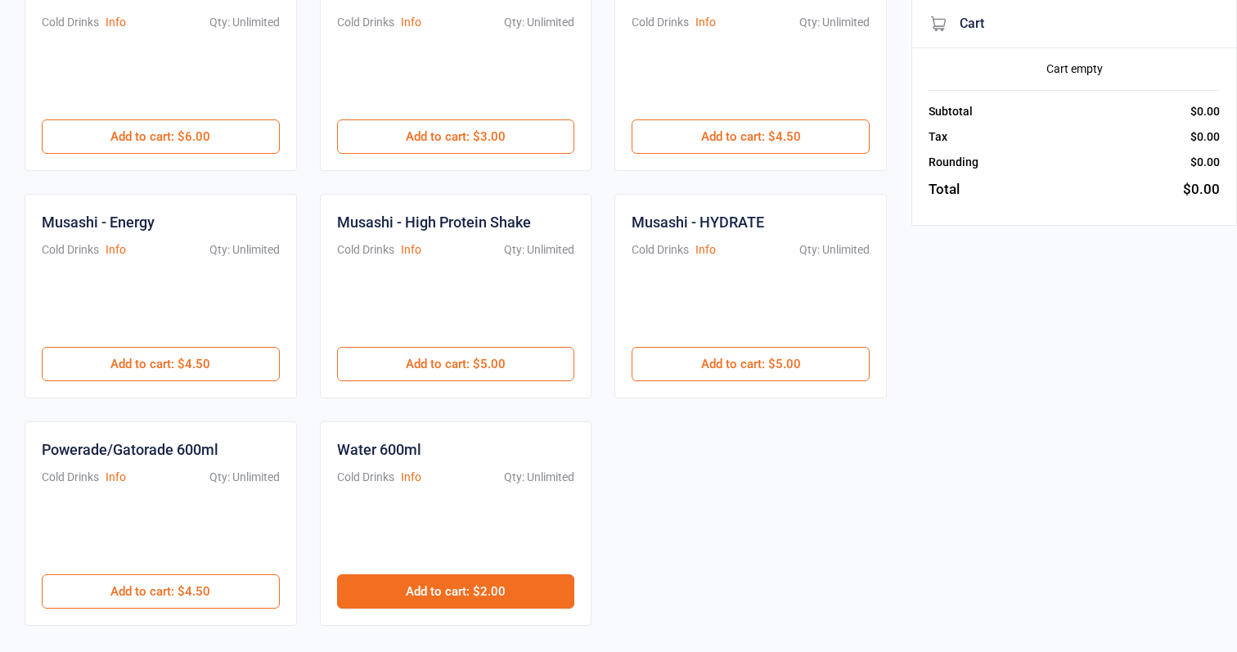
click at [420, 588] on button "Add to cart : $2.00" at bounding box center [456, 591] width 238 height 34
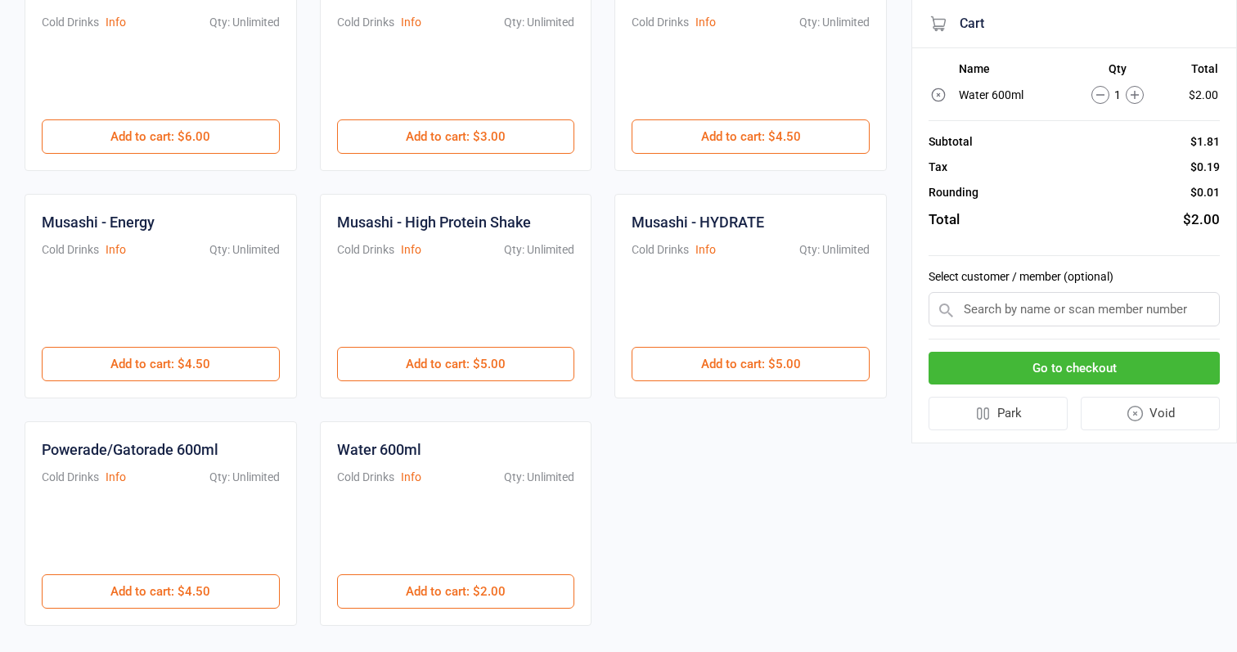
click at [1066, 368] on button "Go to checkout" at bounding box center [1074, 369] width 291 height 34
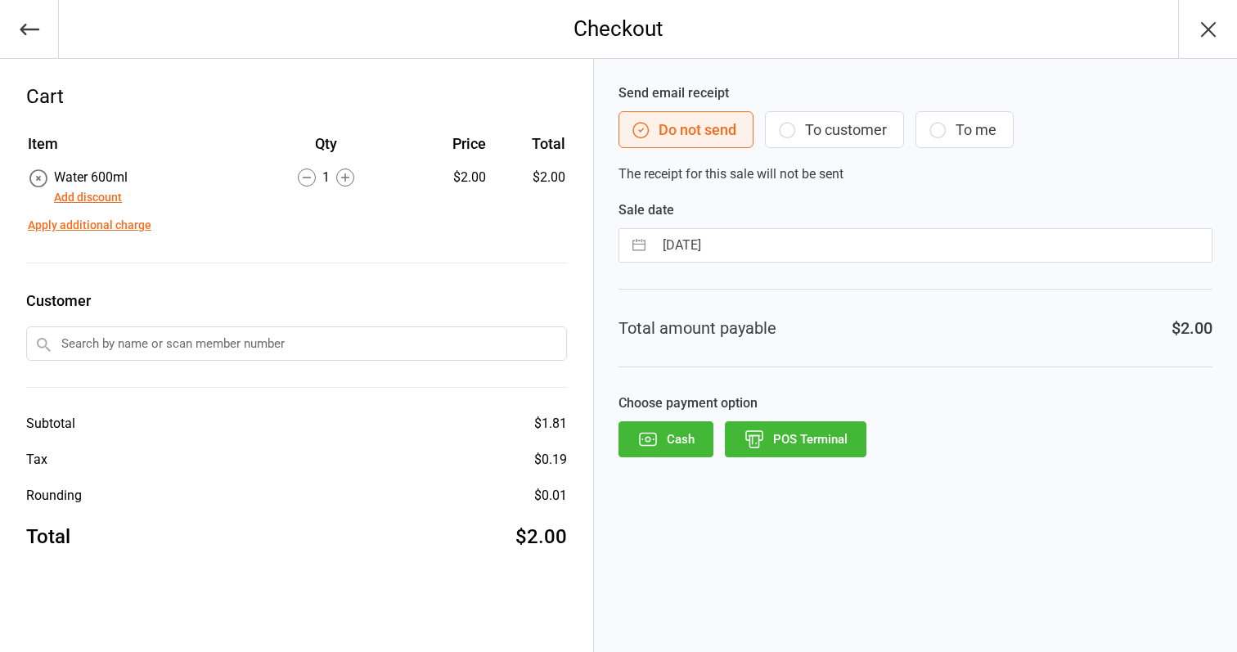
select select "7"
select select "2025"
select select "8"
select select "2025"
select select "9"
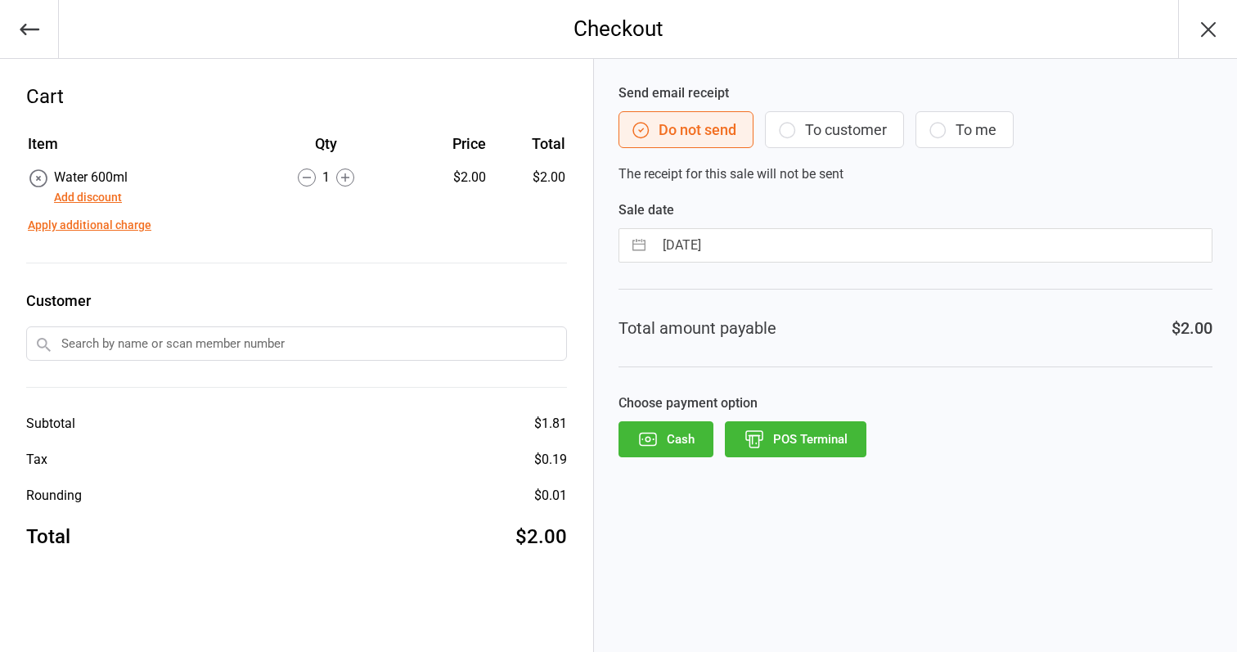
select select "2025"
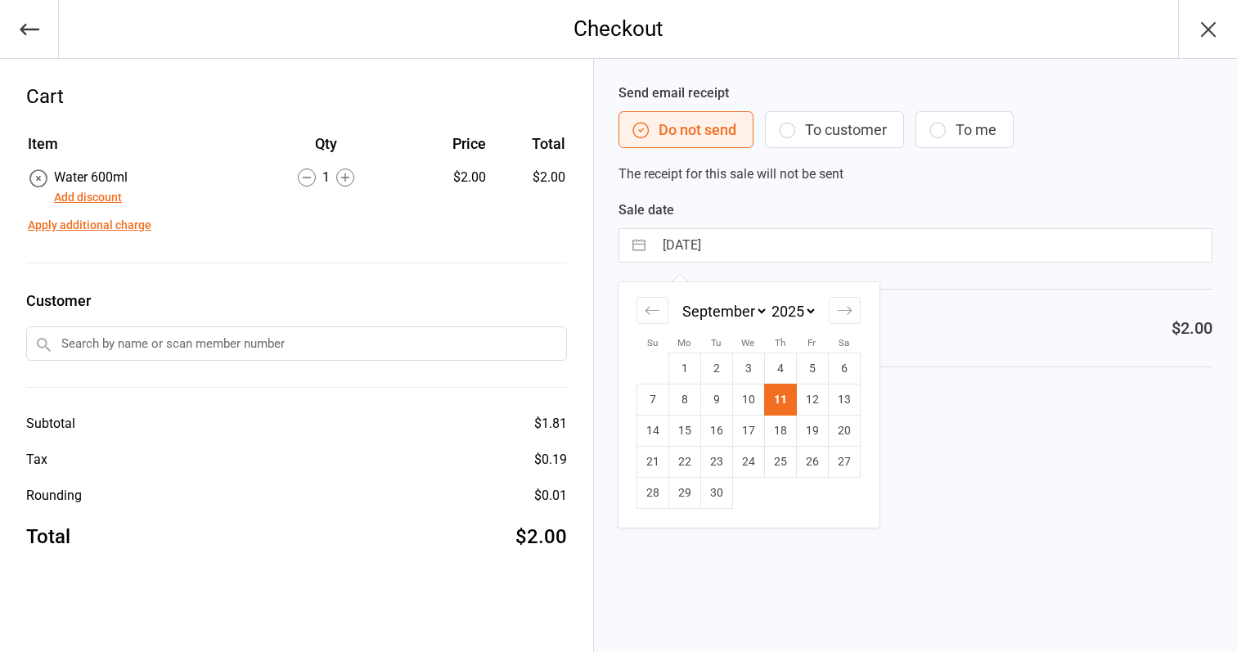
click at [757, 251] on input "[DATE]" at bounding box center [933, 245] width 558 height 33
click at [752, 399] on td "10" at bounding box center [748, 400] width 32 height 31
type input "10 Sep 2025"
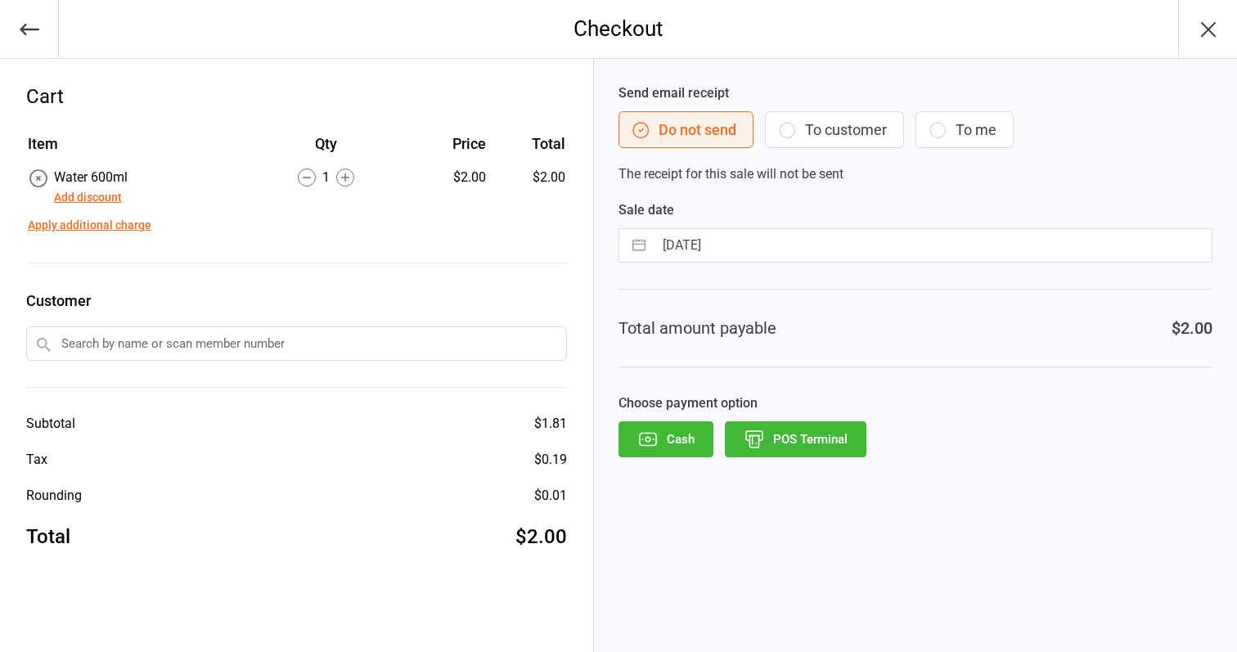
click at [785, 435] on button "POS Terminal" at bounding box center [796, 439] width 142 height 36
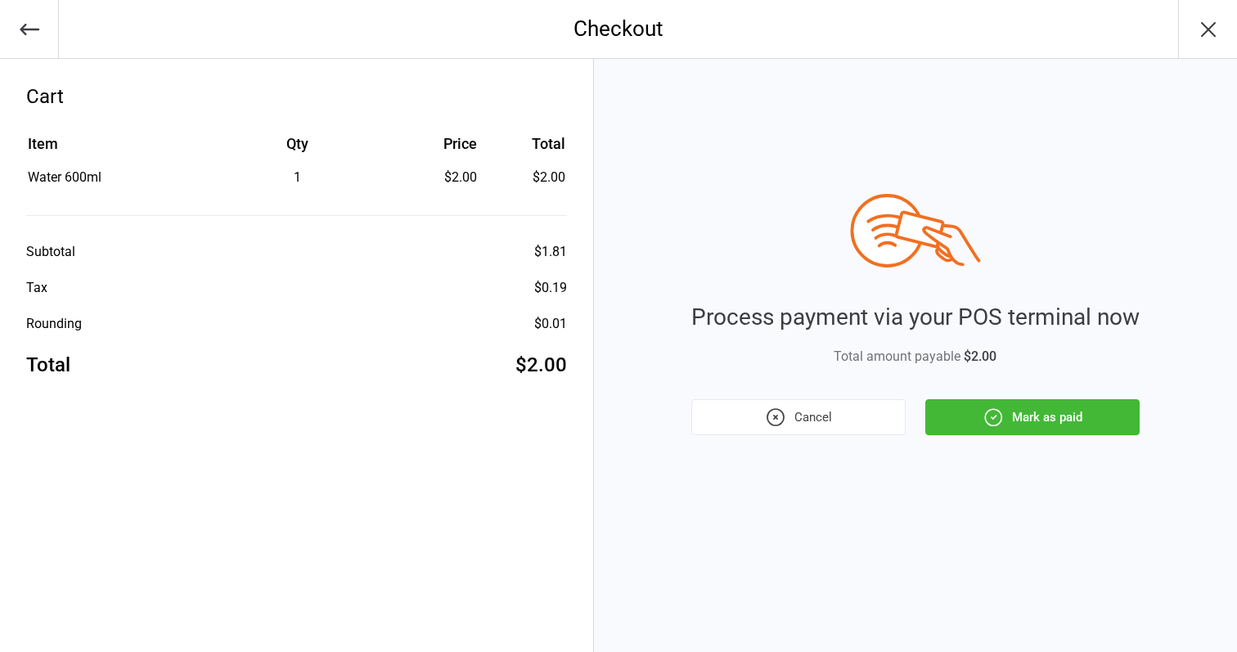
click at [967, 416] on button "Mark as paid" at bounding box center [1032, 417] width 214 height 36
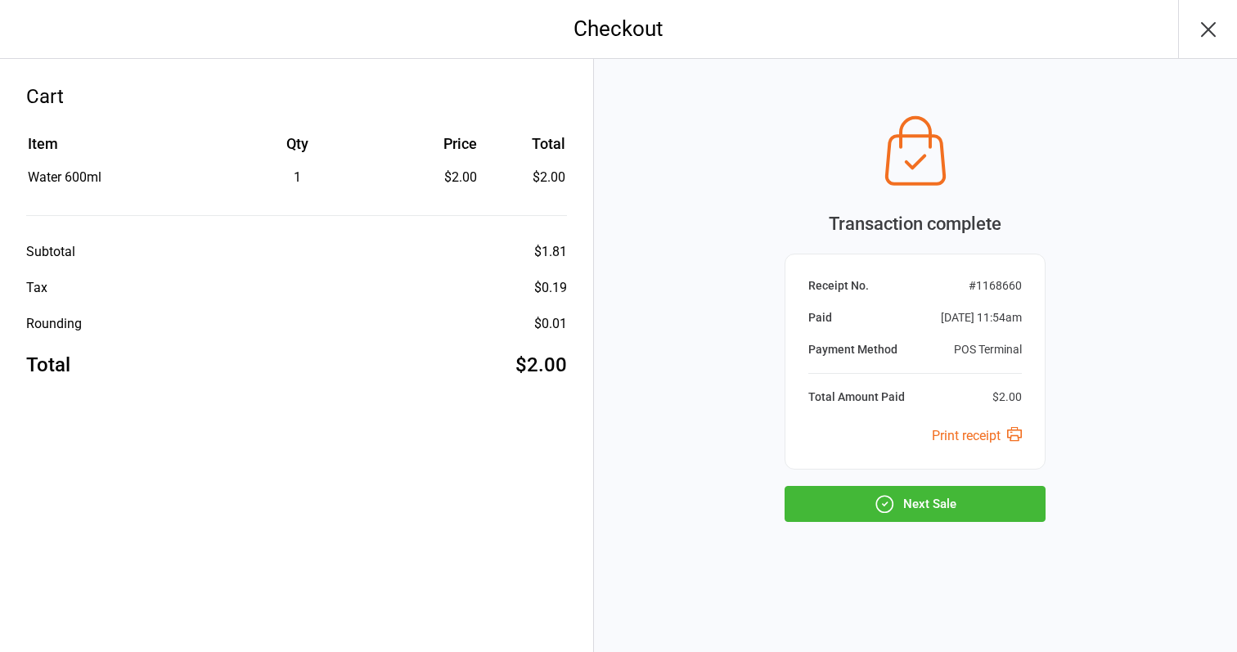
click at [944, 499] on button "Next Sale" at bounding box center [915, 504] width 261 height 36
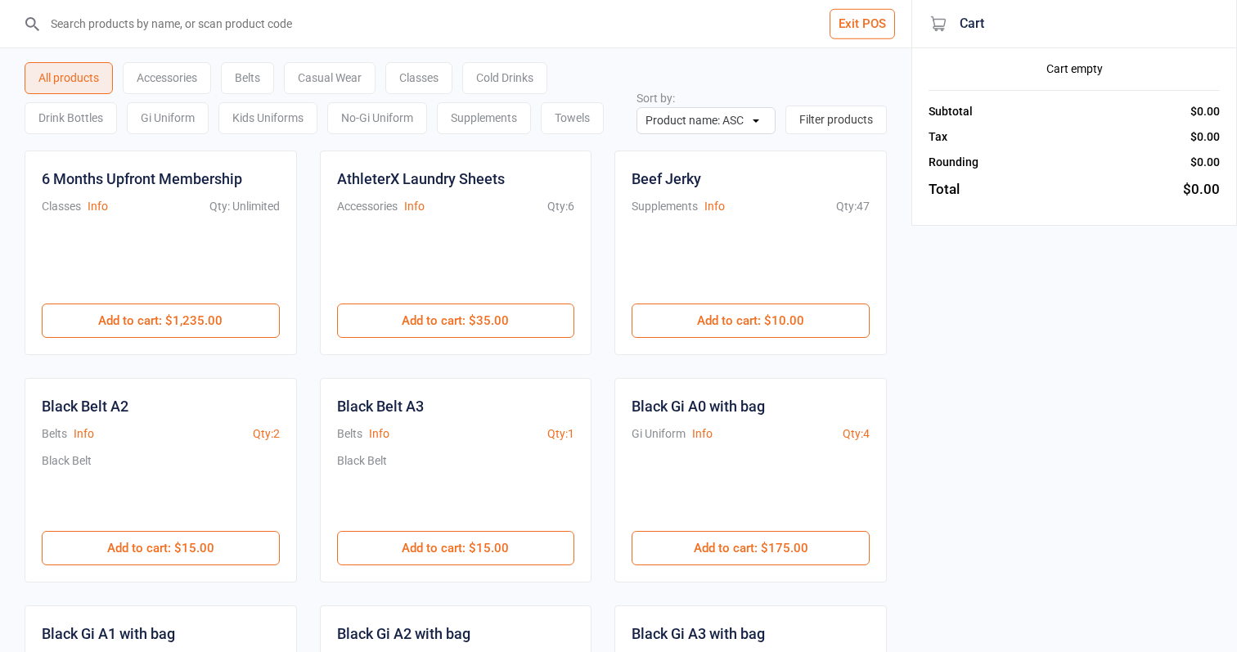
scroll to position [-1, 0]
click at [518, 67] on div "Cold Drinks" at bounding box center [504, 78] width 85 height 32
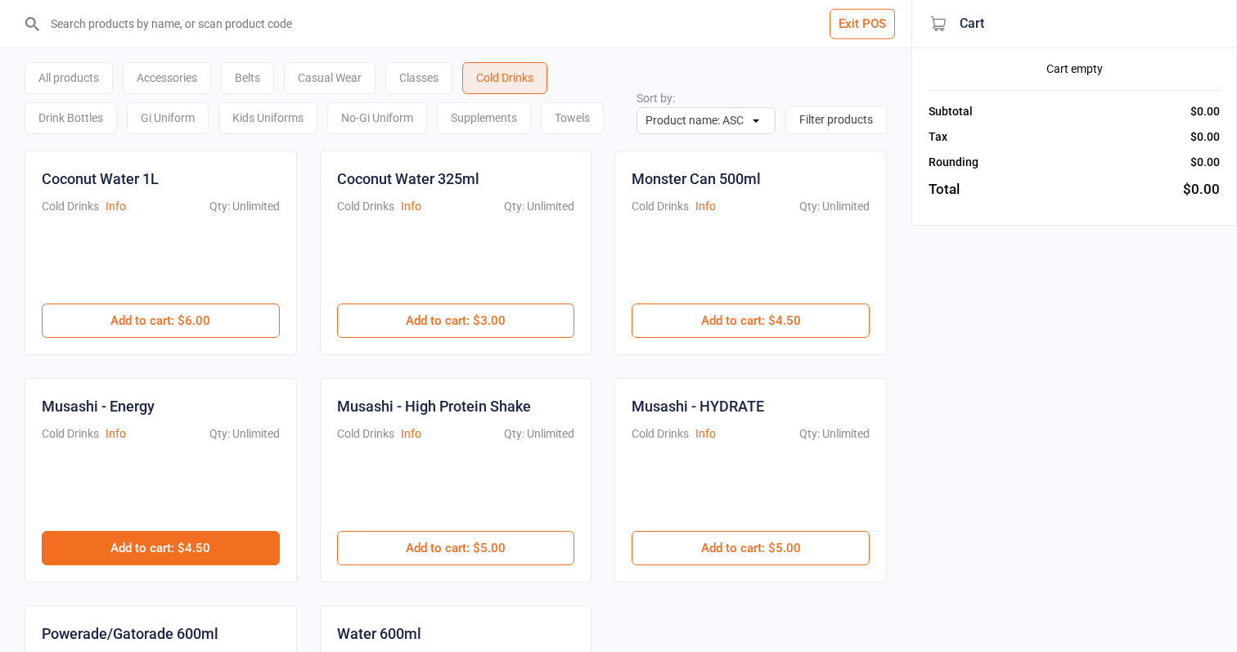
click at [193, 542] on button "Add to cart : $4.50" at bounding box center [161, 548] width 238 height 34
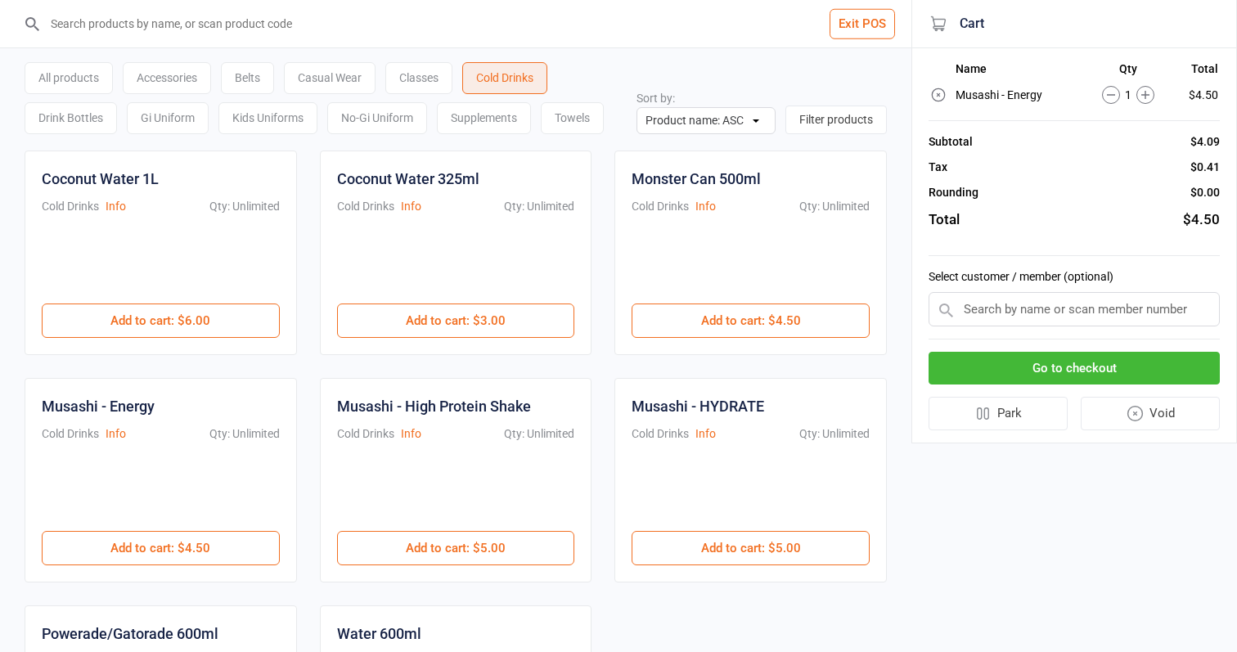
click at [1113, 98] on icon at bounding box center [1111, 95] width 18 height 18
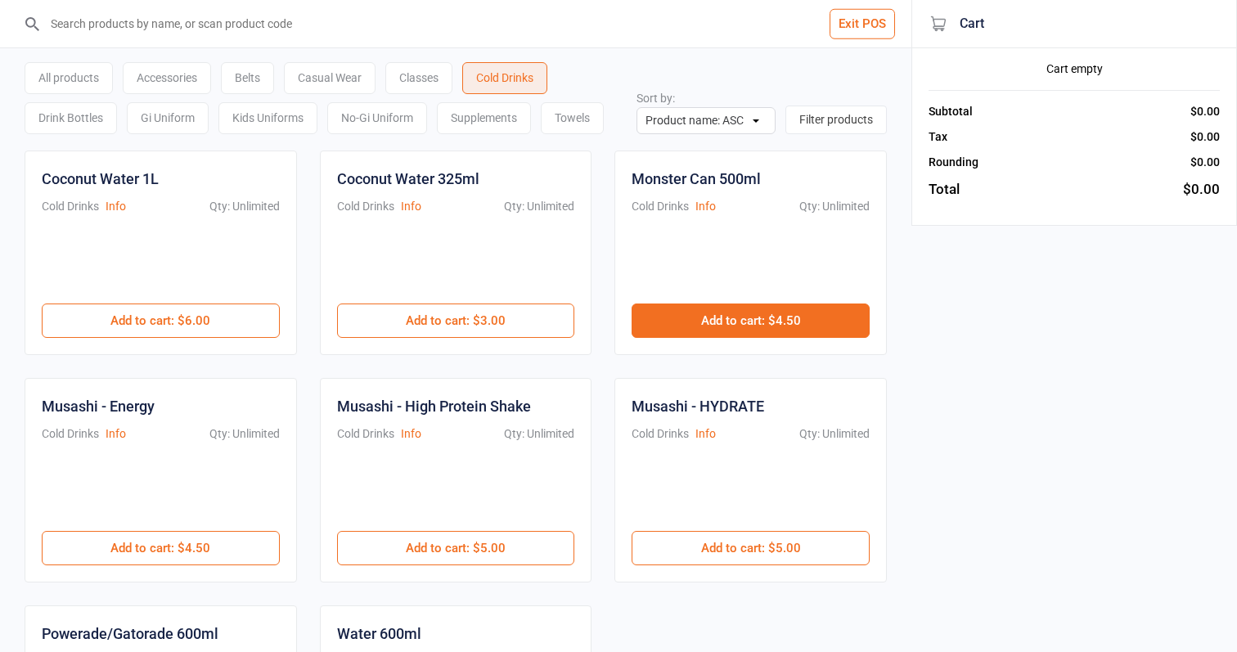
click at [710, 311] on button "Add to cart : $4.50" at bounding box center [751, 321] width 238 height 34
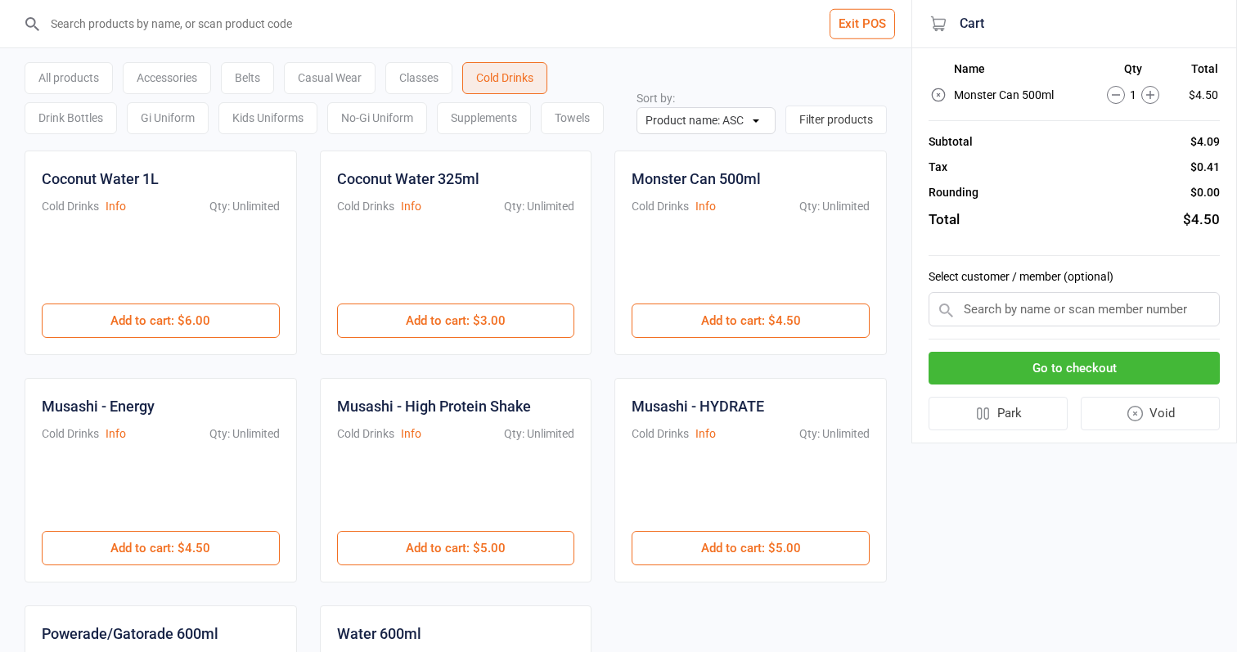
click at [1019, 374] on button "Go to checkout" at bounding box center [1074, 369] width 291 height 34
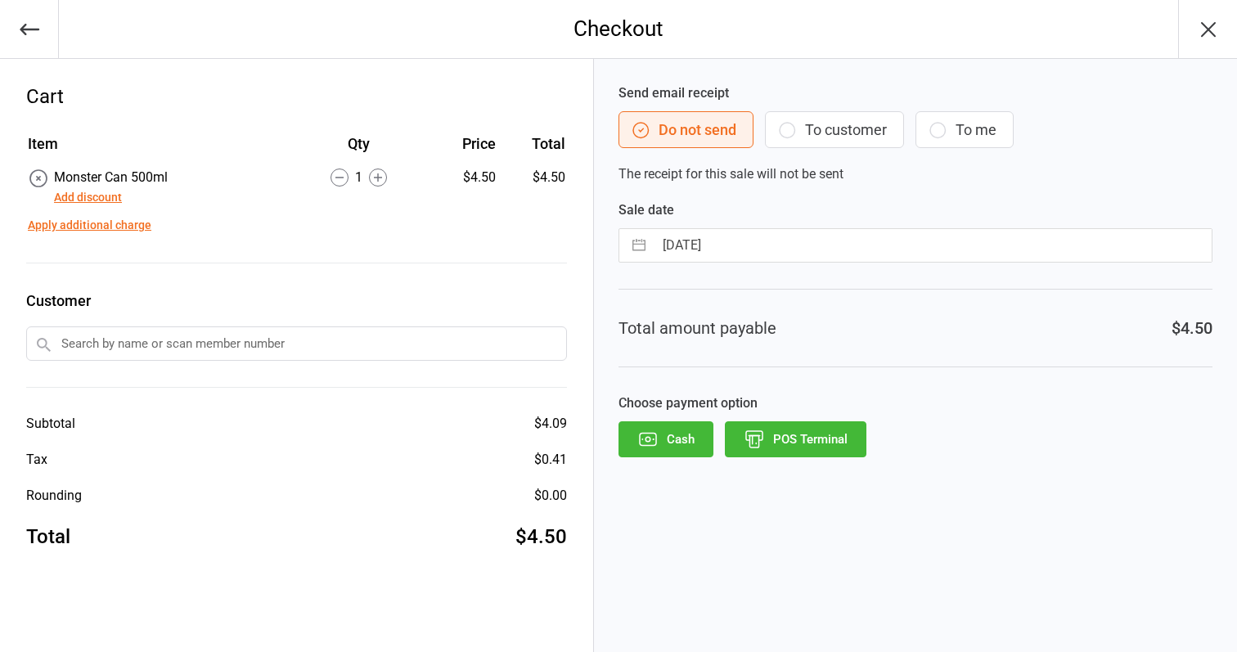
click at [768, 249] on input "[DATE]" at bounding box center [933, 245] width 558 height 33
select select "7"
select select "2025"
select select "8"
select select "2025"
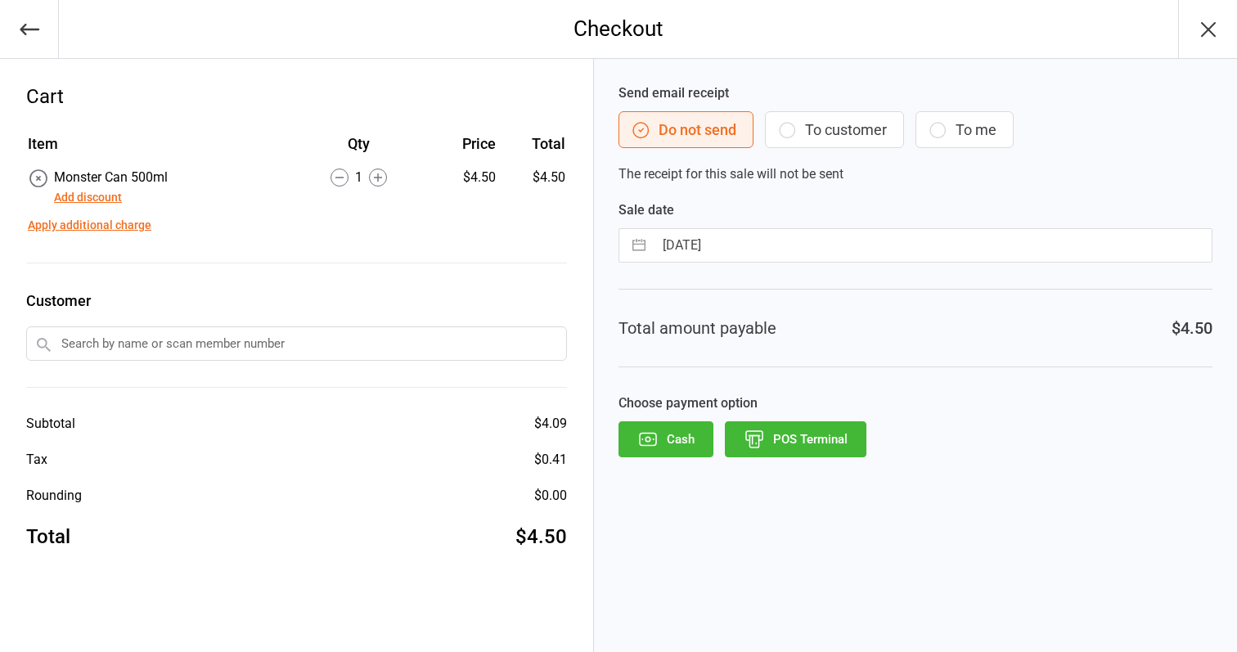
select select "9"
select select "2025"
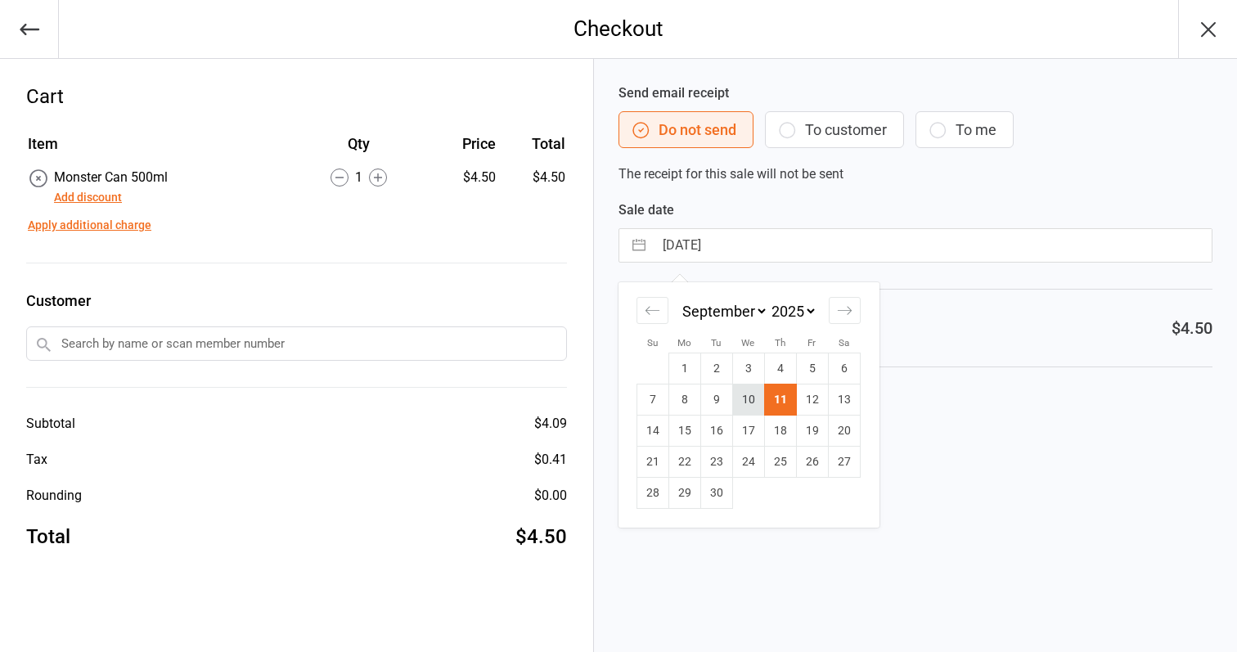
click at [758, 394] on td "10" at bounding box center [748, 400] width 32 height 31
type input "10 Sep 2025"
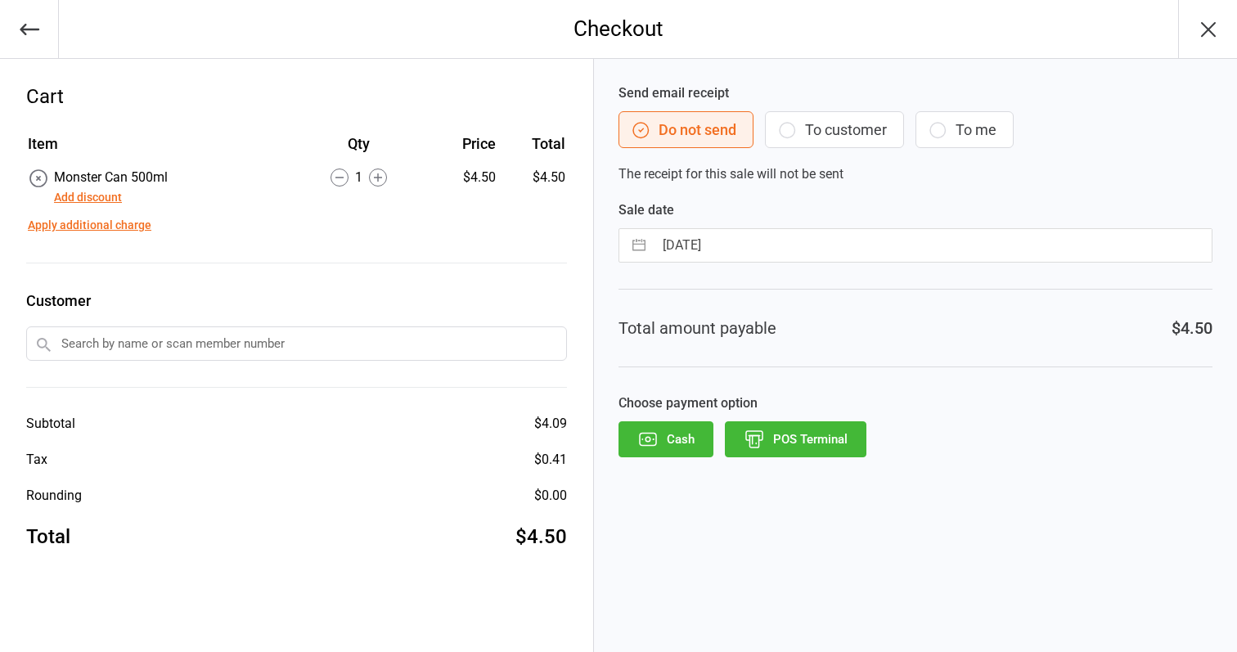
click at [790, 431] on button "POS Terminal" at bounding box center [796, 439] width 142 height 36
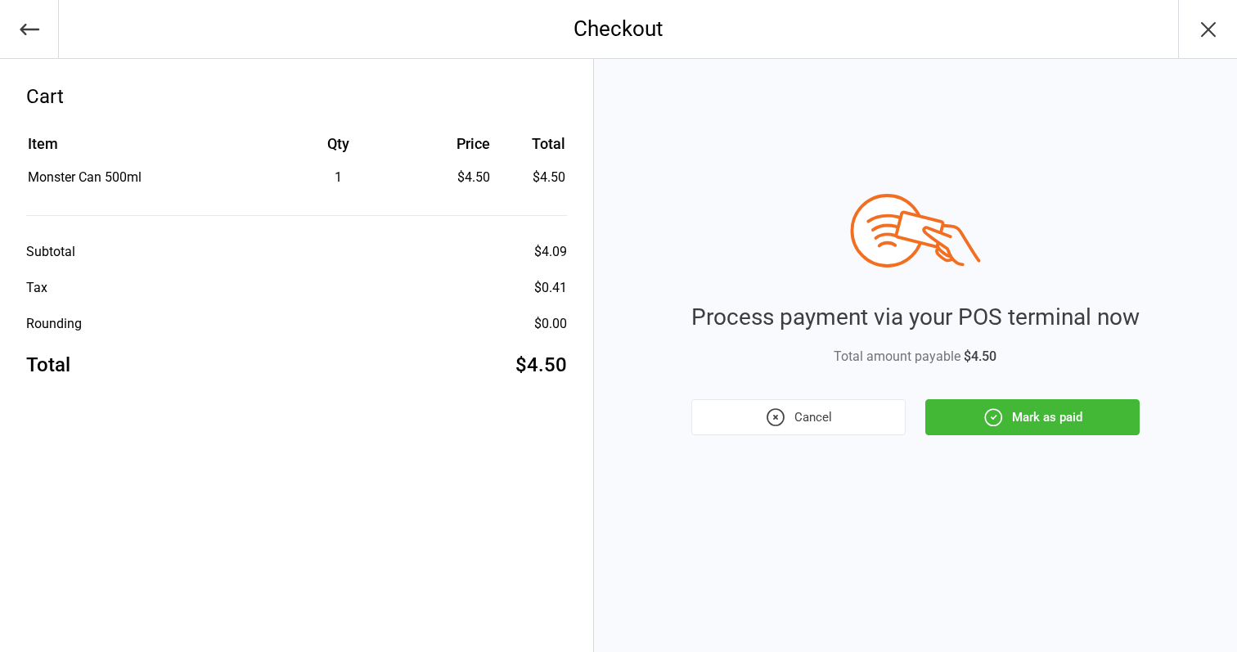
click at [987, 423] on icon "button" at bounding box center [993, 417] width 16 height 16
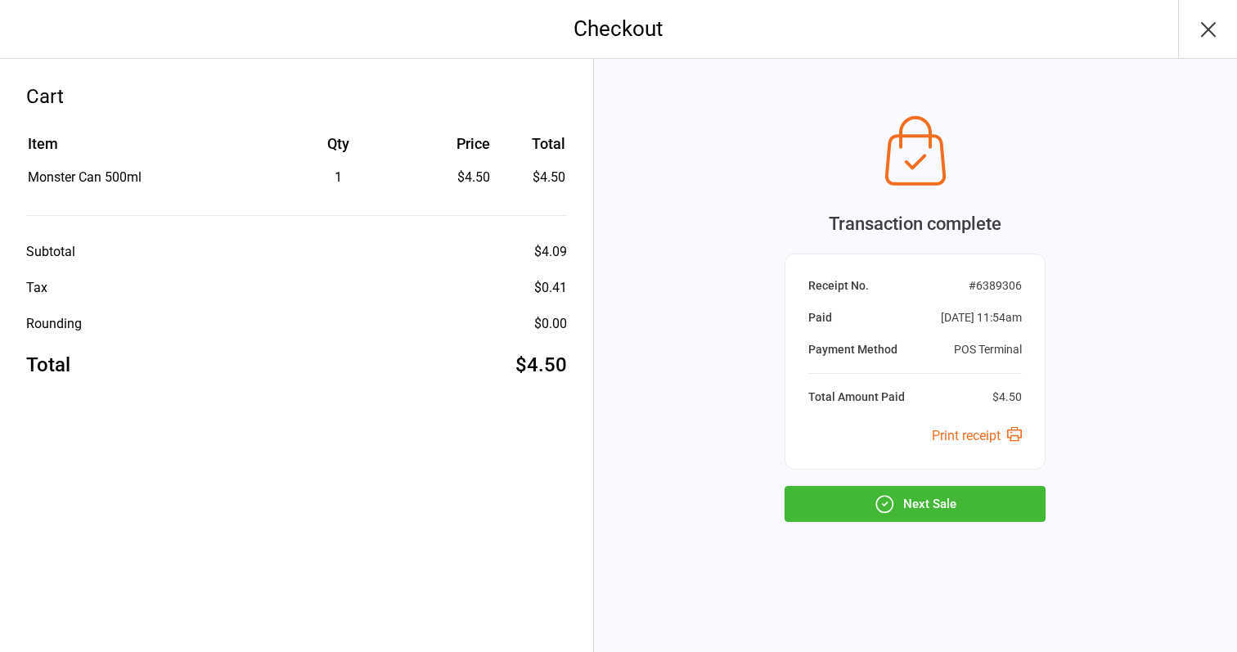
click at [923, 509] on button "Next Sale" at bounding box center [915, 504] width 261 height 36
